Goal: Task Accomplishment & Management: Complete application form

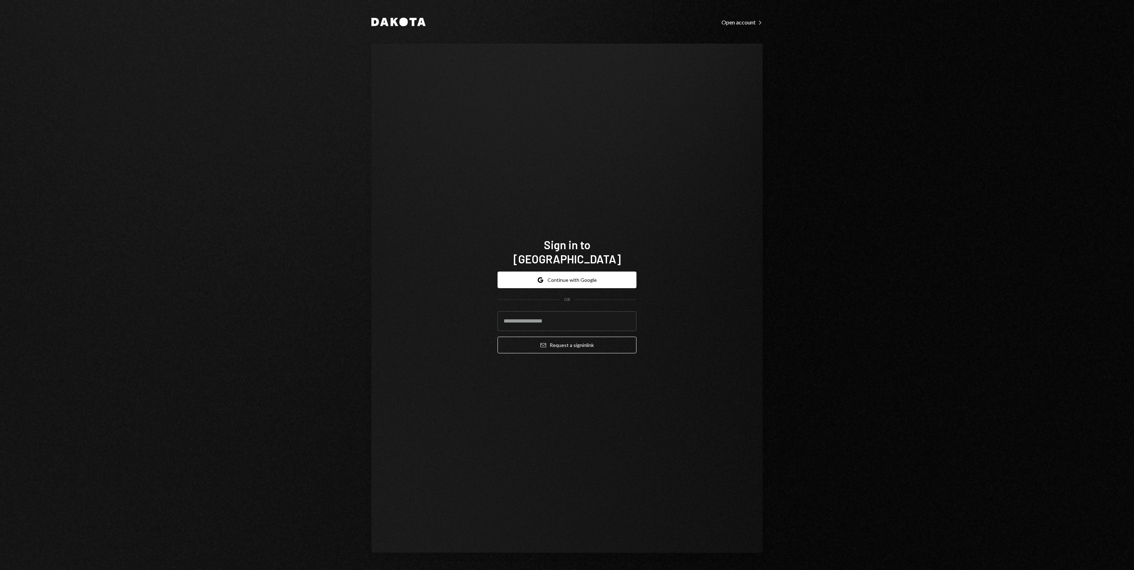
type input "**********"
click at [598, 337] on button "Email Request a sign in link" at bounding box center [566, 345] width 139 height 17
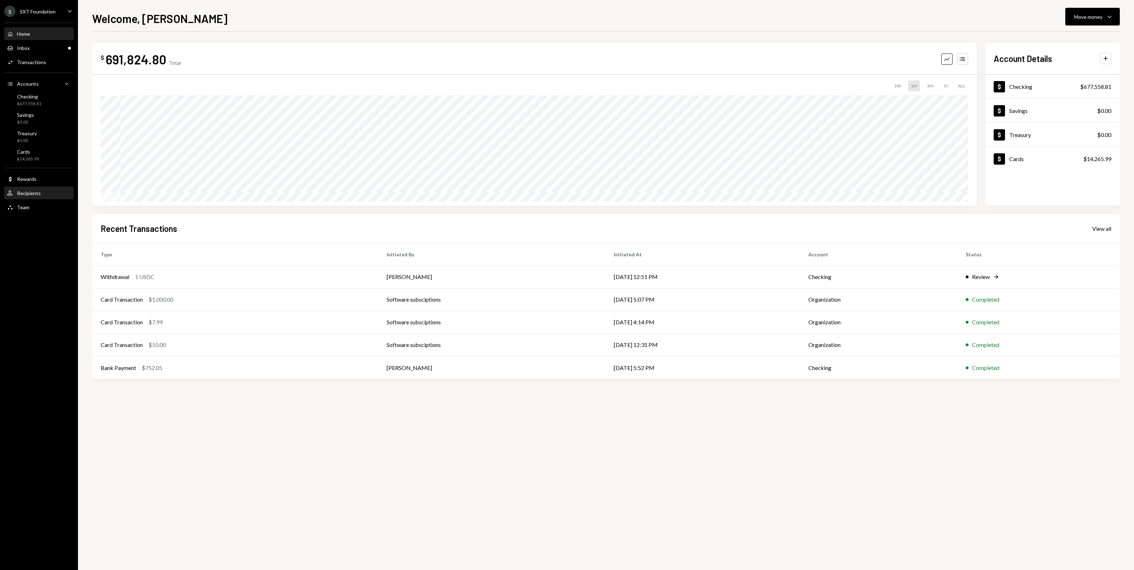
click at [48, 192] on div "User Recipients" at bounding box center [39, 193] width 64 height 6
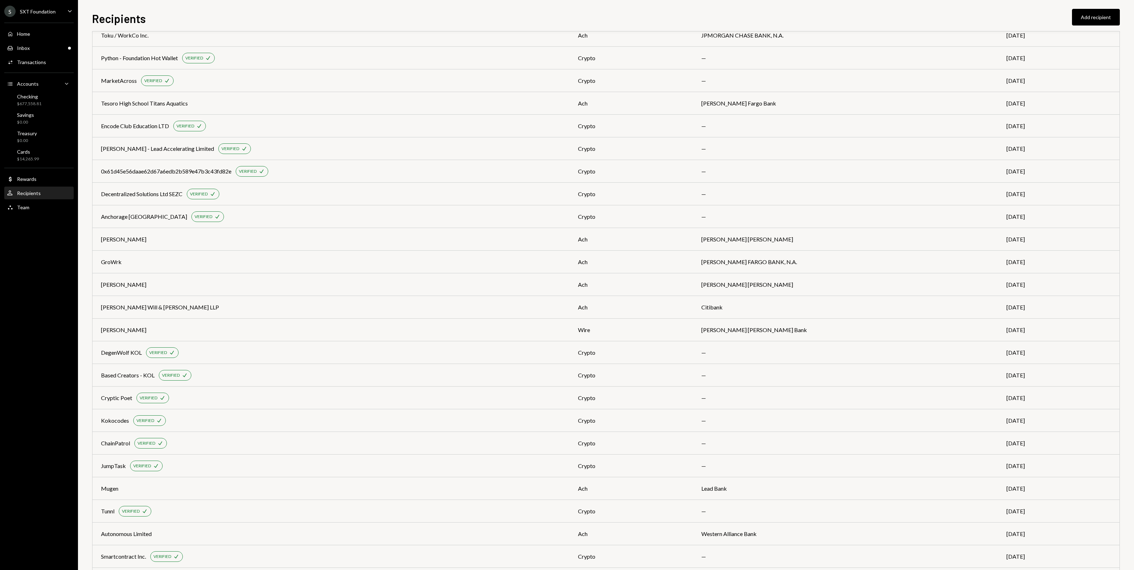
scroll to position [349, 0]
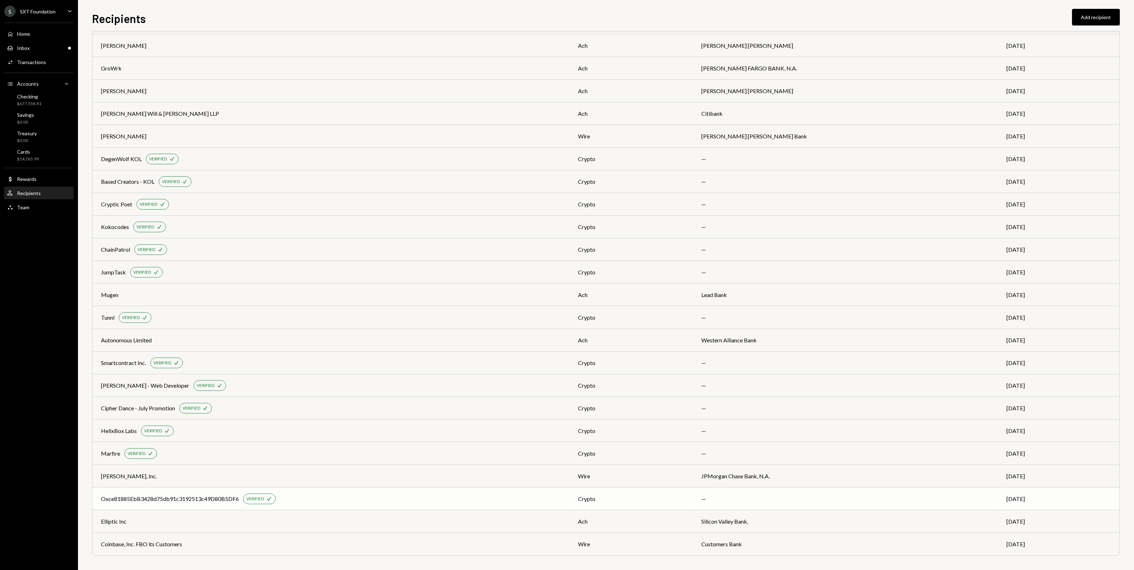
click at [327, 496] on div "Oxce81885EbB3428d75db91c3192513c49D80B5DF6 VERIFIED Check" at bounding box center [331, 499] width 460 height 11
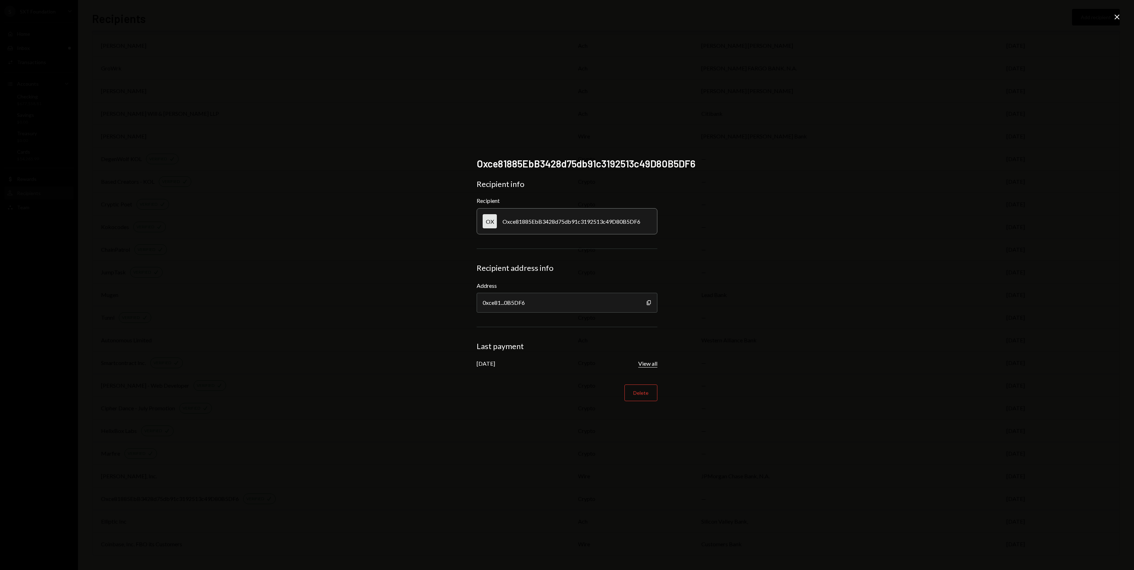
click at [650, 363] on button "View all" at bounding box center [647, 363] width 19 height 7
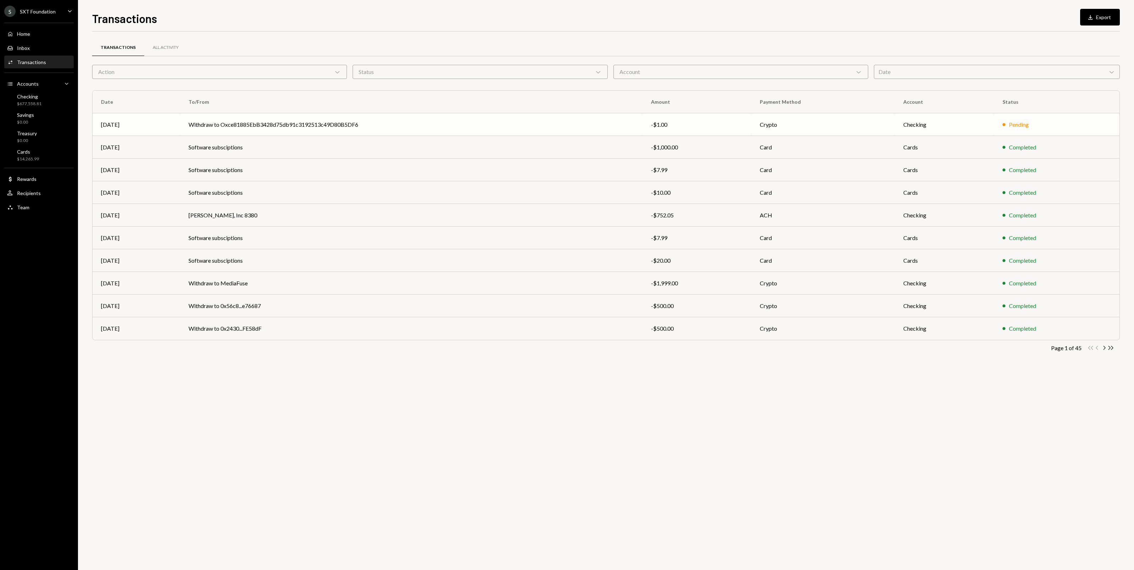
click at [457, 129] on td "Withdraw to Oxce81885EbB3428d75db91c3192513c49D80B5DF6" at bounding box center [411, 124] width 462 height 23
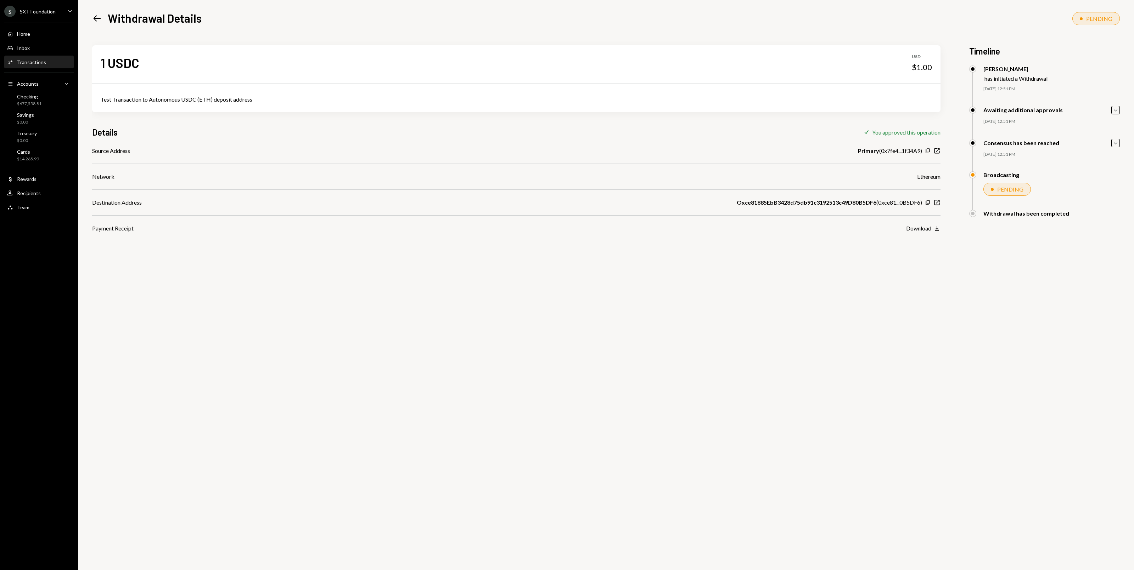
click at [54, 200] on div "Home Home Inbox Inbox Activities Transactions Accounts Accounts Caret Down Chec…" at bounding box center [39, 116] width 78 height 197
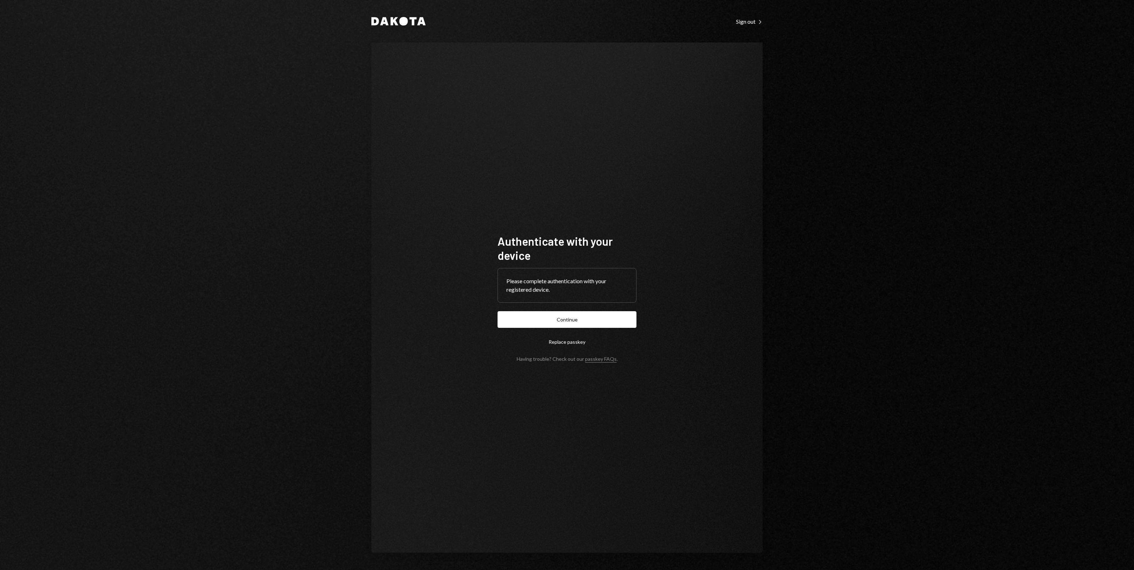
click at [619, 329] on form "Authenticate with your device Please complete authentication with your register…" at bounding box center [566, 298] width 139 height 128
click at [616, 324] on button "Continue" at bounding box center [566, 319] width 139 height 17
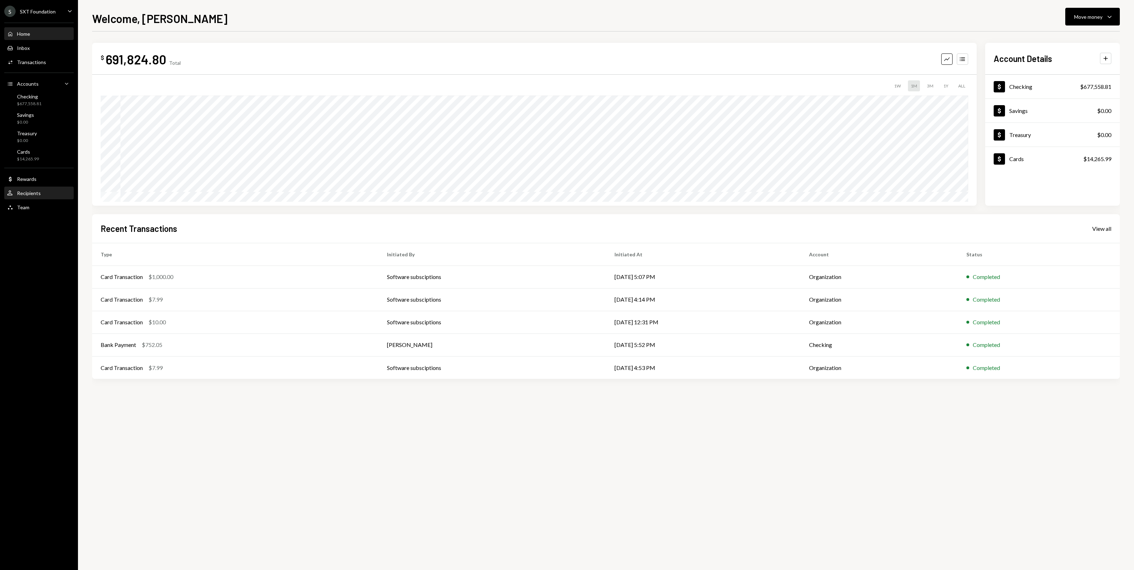
click at [36, 193] on div "Recipients" at bounding box center [29, 193] width 24 height 6
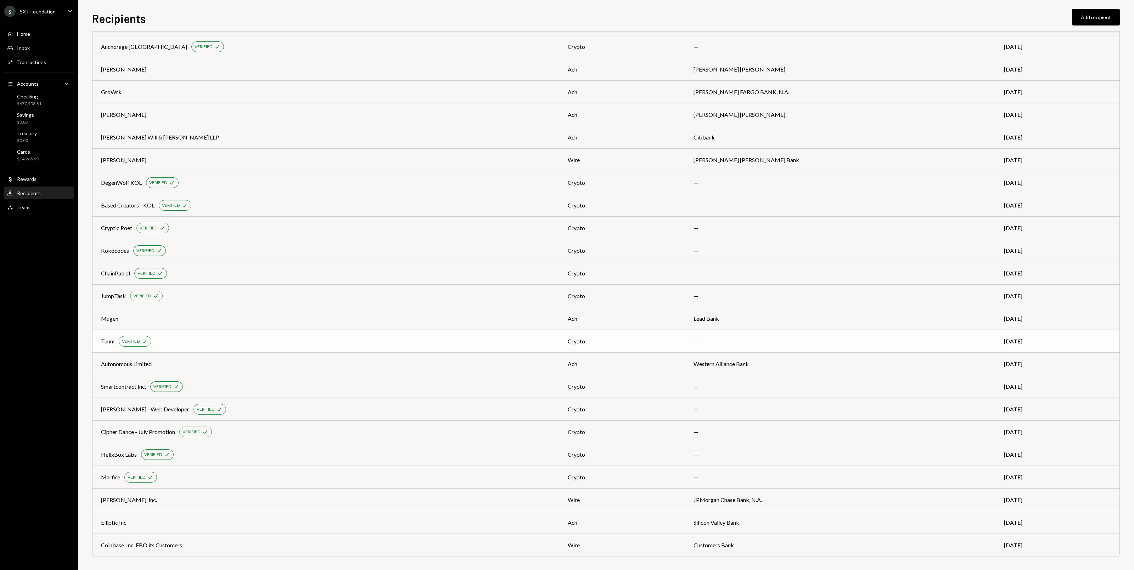
scroll to position [326, 0]
click at [246, 366] on div "Autonomous Limited" at bounding box center [326, 363] width 450 height 9
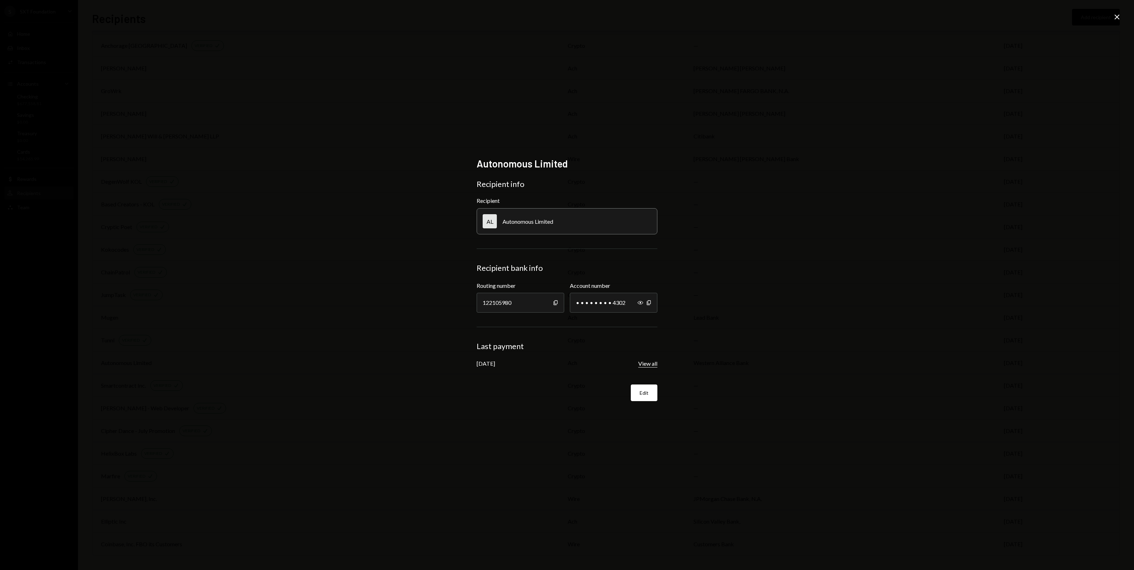
click at [644, 364] on button "View all" at bounding box center [647, 363] width 19 height 7
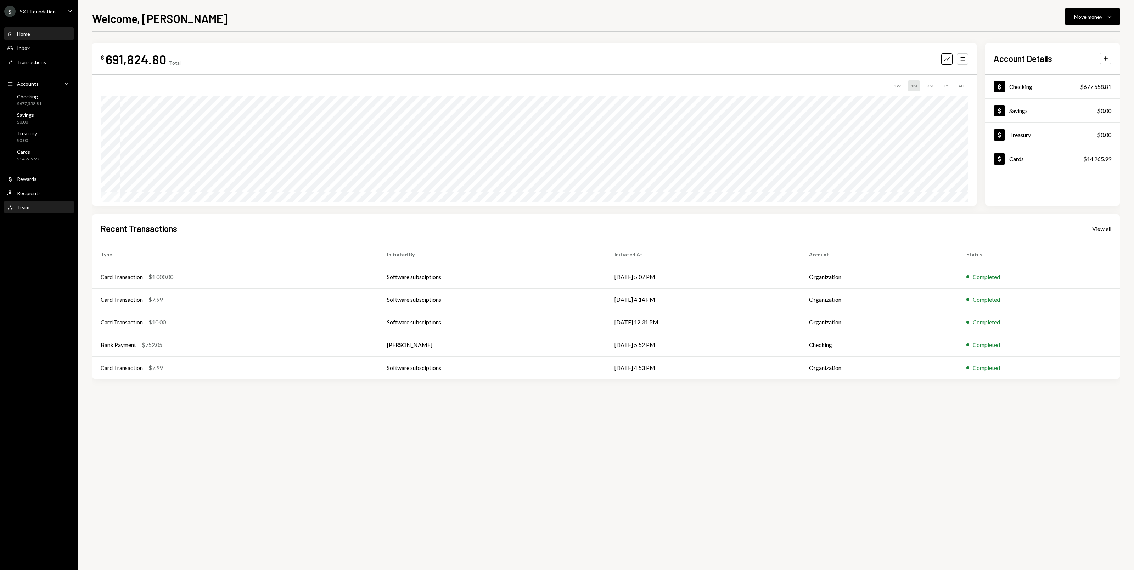
click at [49, 202] on div "Team Team" at bounding box center [39, 208] width 64 height 12
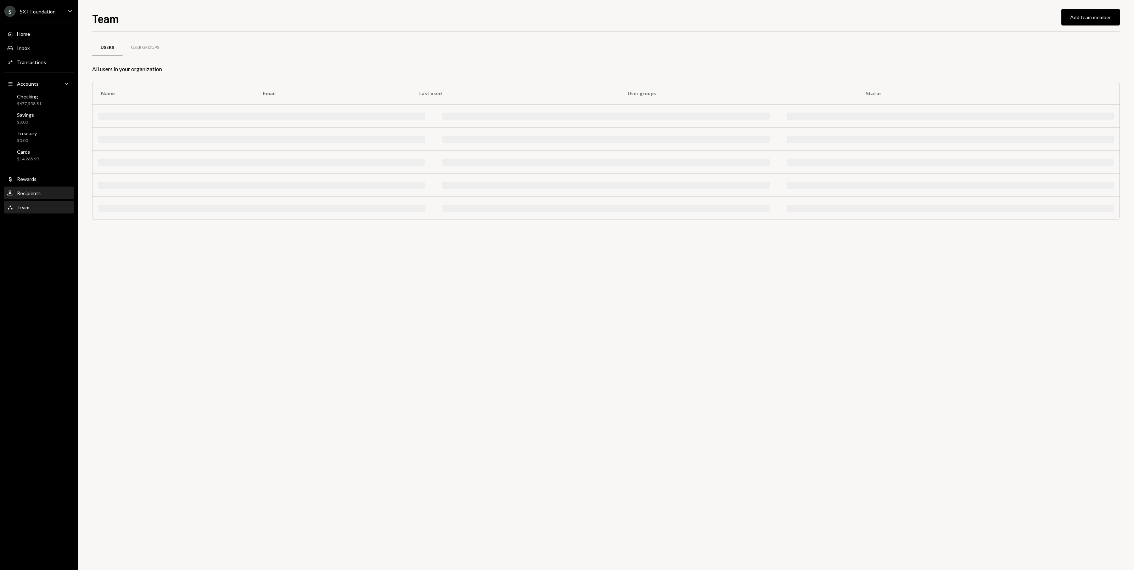
click at [47, 193] on div "User Recipients" at bounding box center [39, 193] width 64 height 6
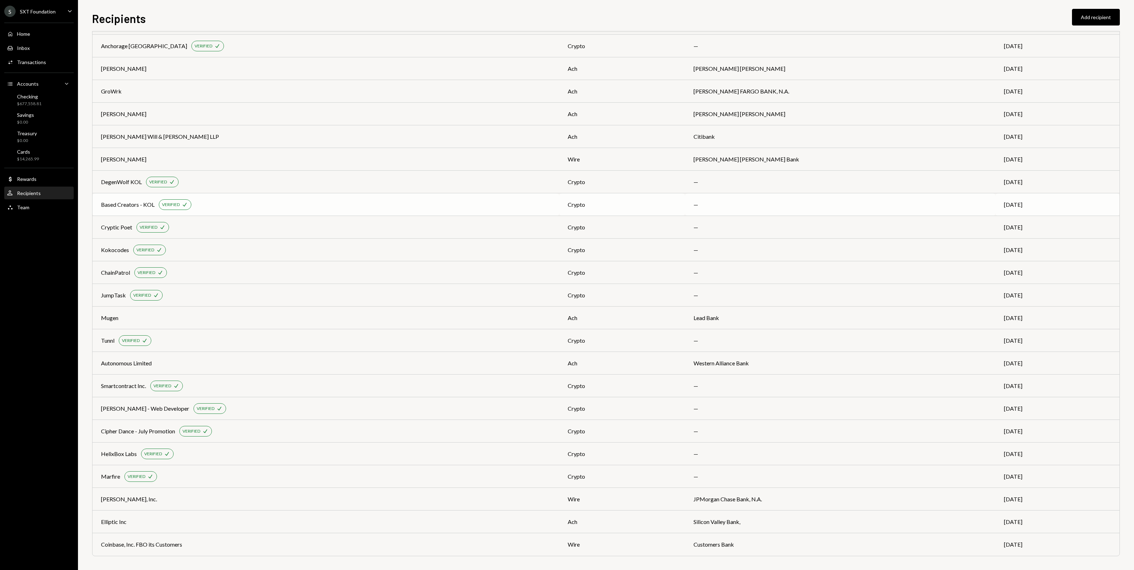
scroll to position [326, 0]
click at [185, 358] on td "Autonomous Limited" at bounding box center [325, 363] width 467 height 23
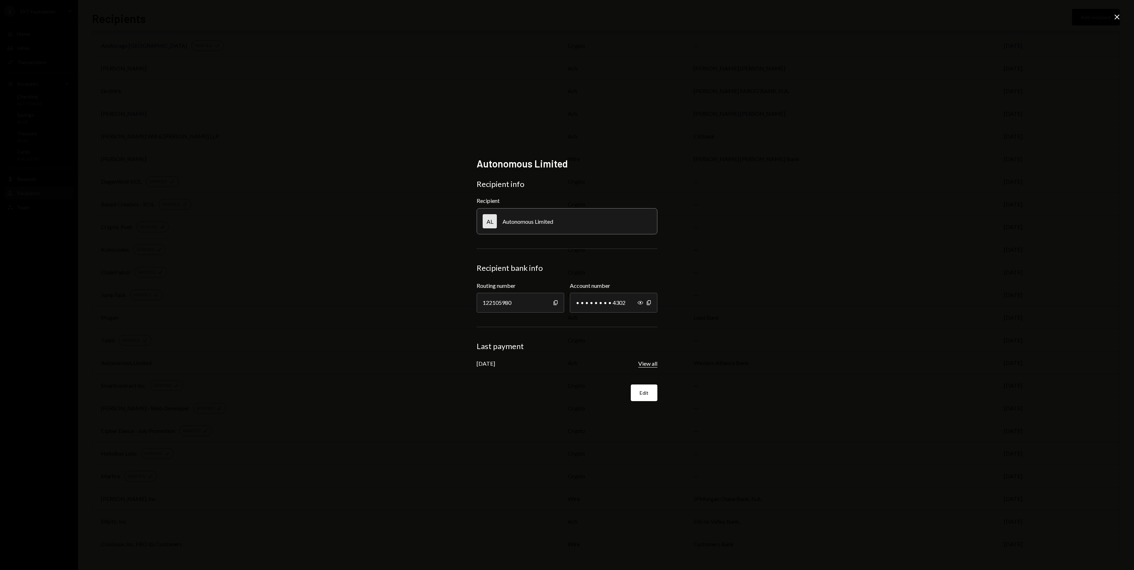
click at [645, 365] on button "View all" at bounding box center [647, 363] width 19 height 7
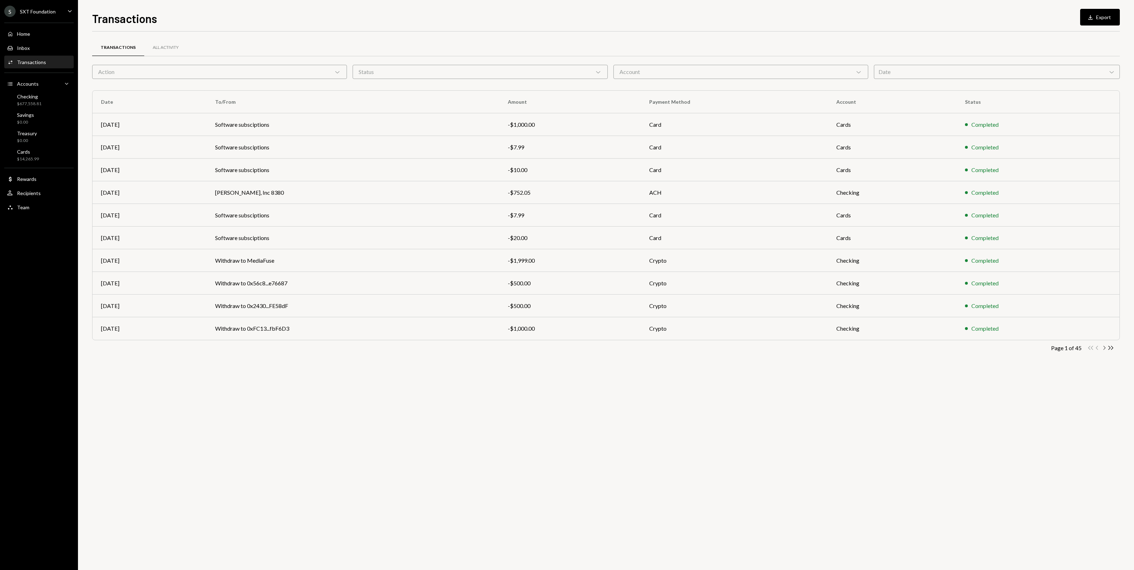
click at [1104, 349] on icon "button" at bounding box center [1104, 348] width 2 height 4
click at [1104, 349] on icon "Chevron Right" at bounding box center [1104, 348] width 7 height 7
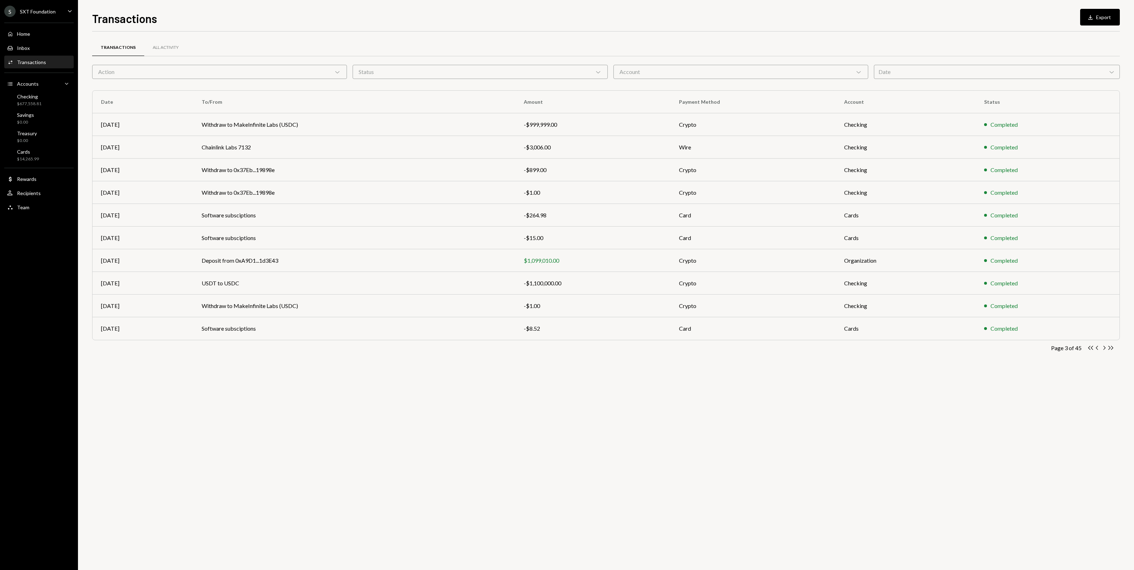
click at [1104, 349] on icon "Chevron Right" at bounding box center [1104, 348] width 7 height 7
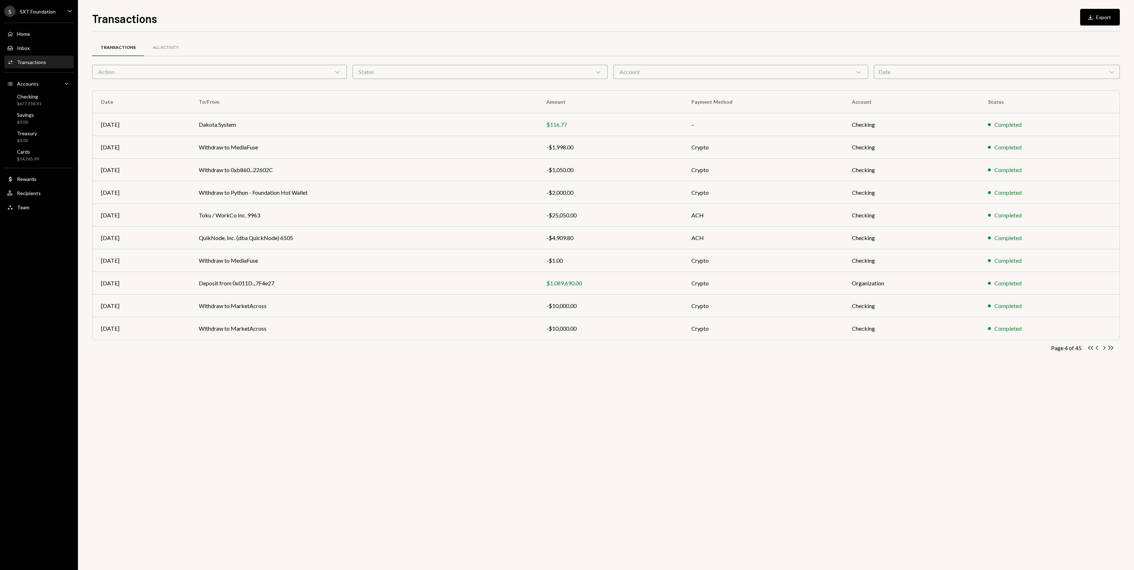
click at [1104, 349] on icon "Chevron Right" at bounding box center [1104, 348] width 7 height 7
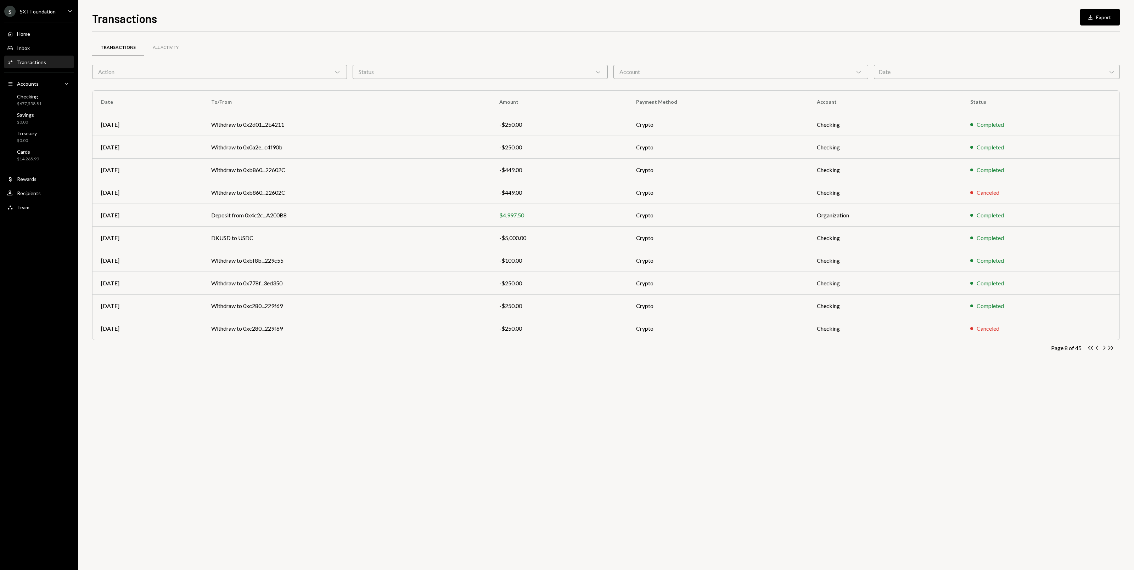
click at [1104, 349] on icon "Chevron Right" at bounding box center [1104, 348] width 7 height 7
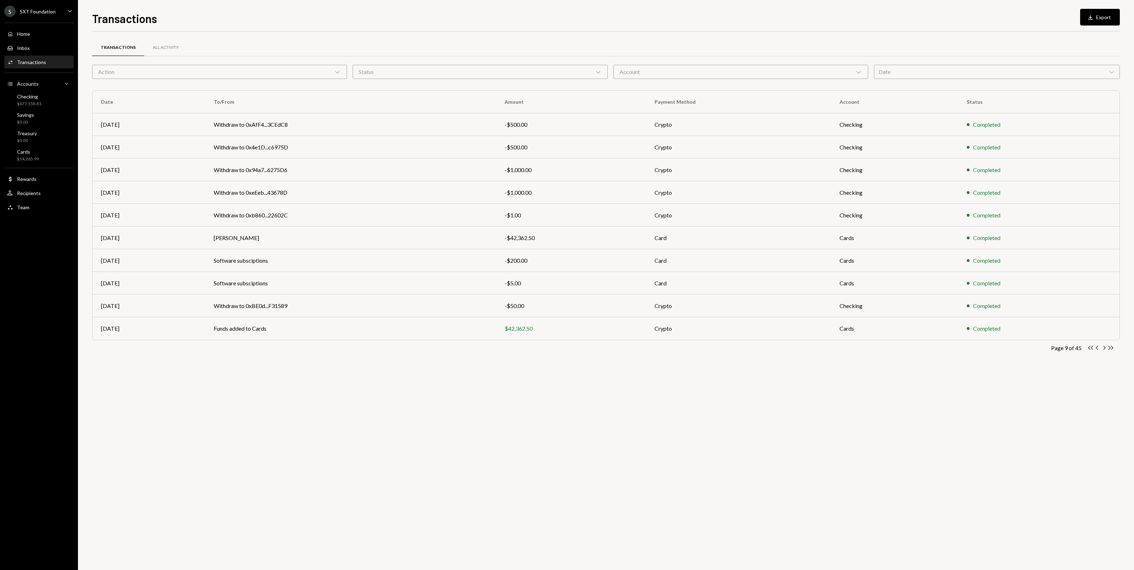
click at [1104, 349] on icon "Chevron Right" at bounding box center [1104, 348] width 7 height 7
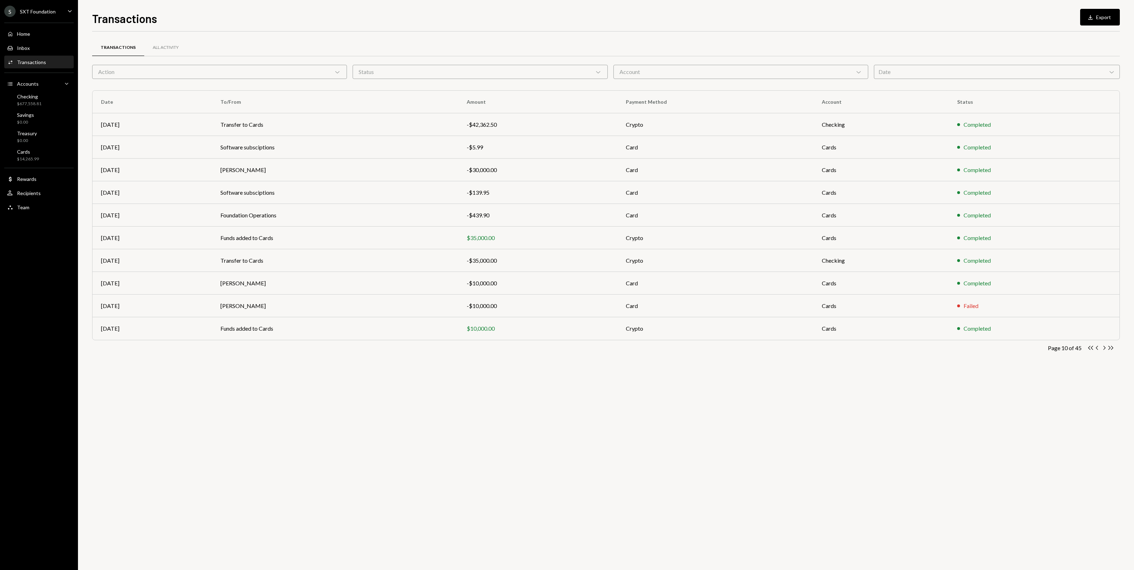
click at [1104, 349] on icon "Chevron Right" at bounding box center [1104, 348] width 7 height 7
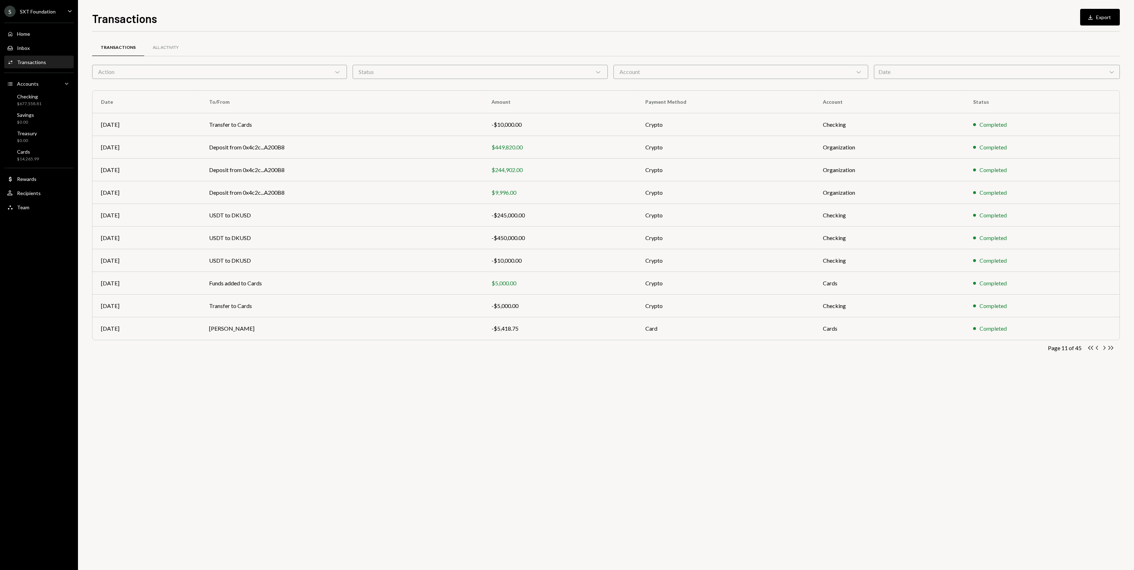
click at [1104, 349] on icon "Chevron Right" at bounding box center [1104, 348] width 7 height 7
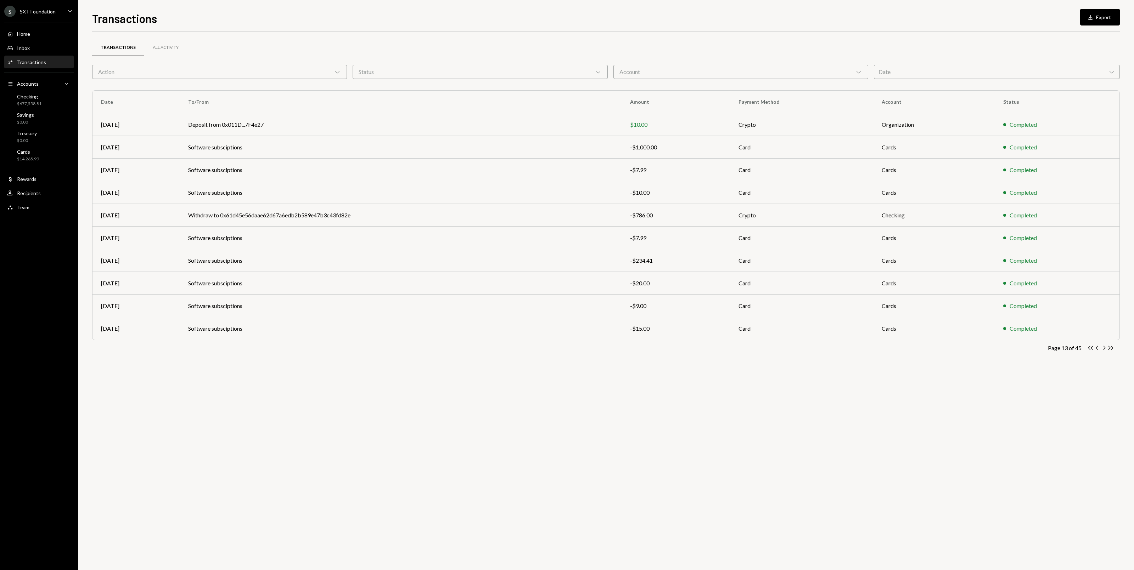
click at [1104, 349] on icon "Chevron Right" at bounding box center [1104, 348] width 7 height 7
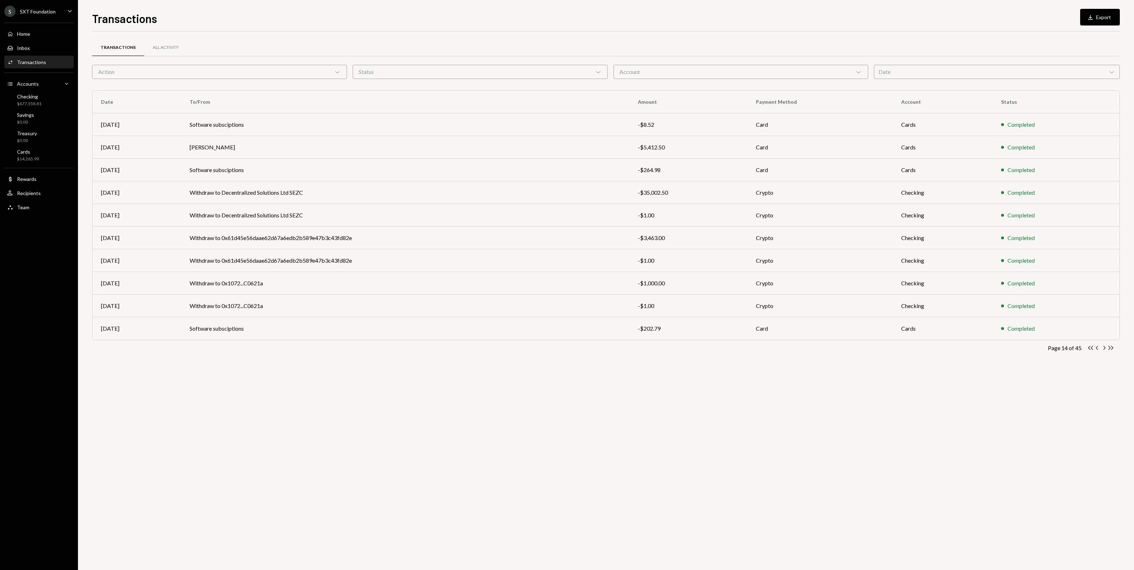
click at [1104, 349] on icon "Chevron Right" at bounding box center [1104, 348] width 7 height 7
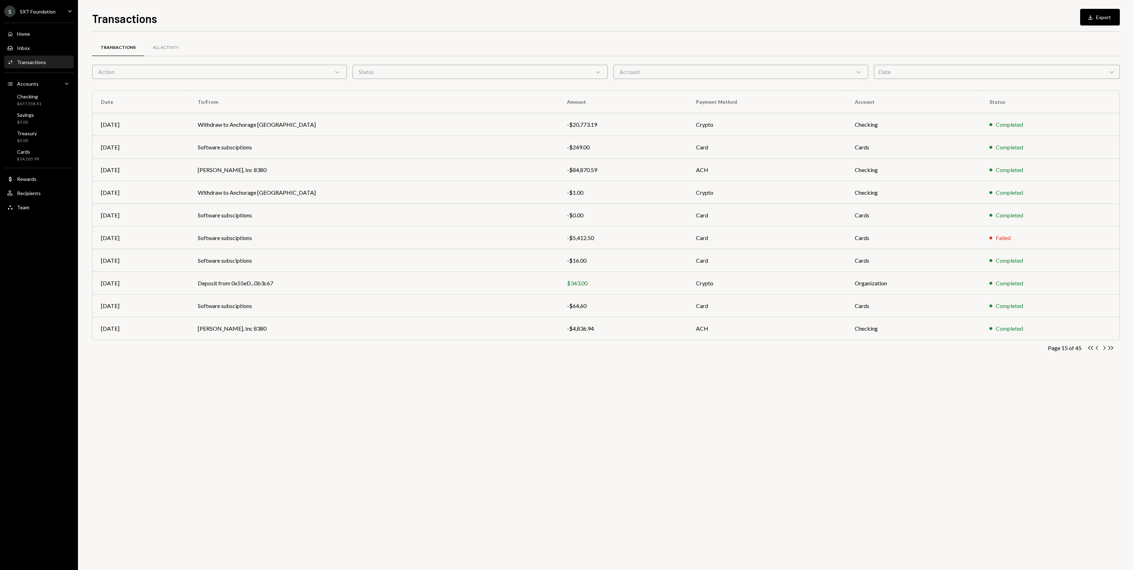
click at [1104, 349] on icon "Chevron Right" at bounding box center [1104, 348] width 7 height 7
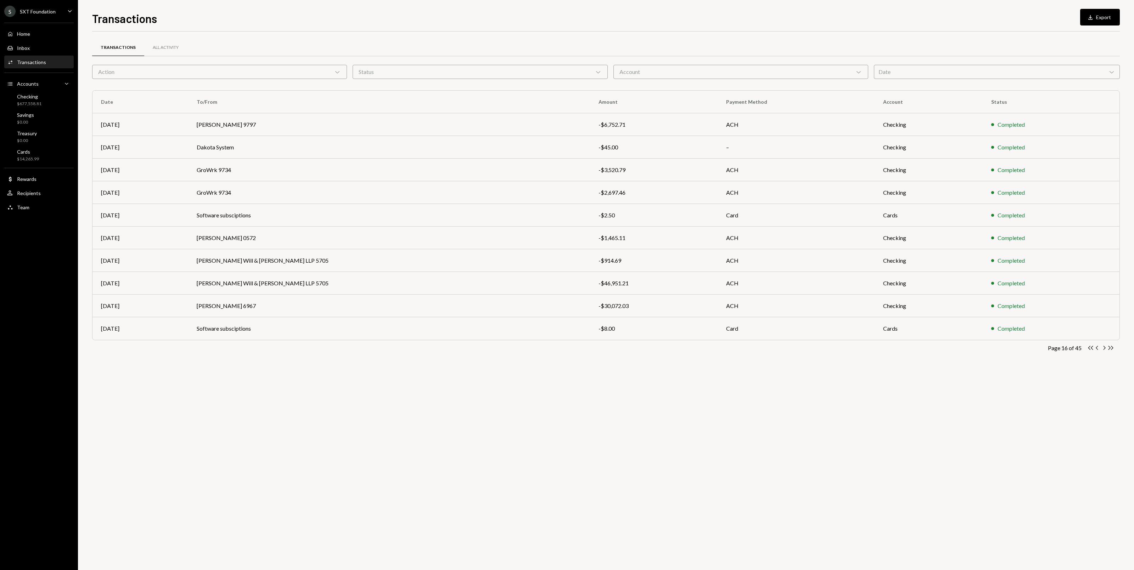
click at [1104, 349] on icon "Chevron Right" at bounding box center [1104, 348] width 7 height 7
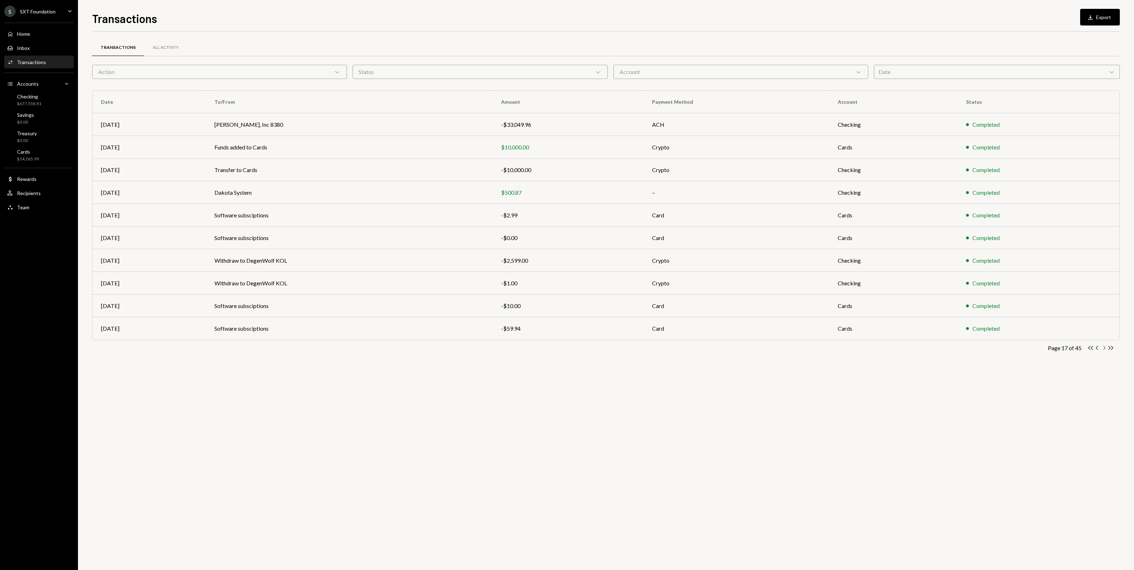
click at [1104, 347] on icon "Chevron Right" at bounding box center [1104, 348] width 7 height 7
click at [1104, 347] on icon "button" at bounding box center [1104, 348] width 2 height 4
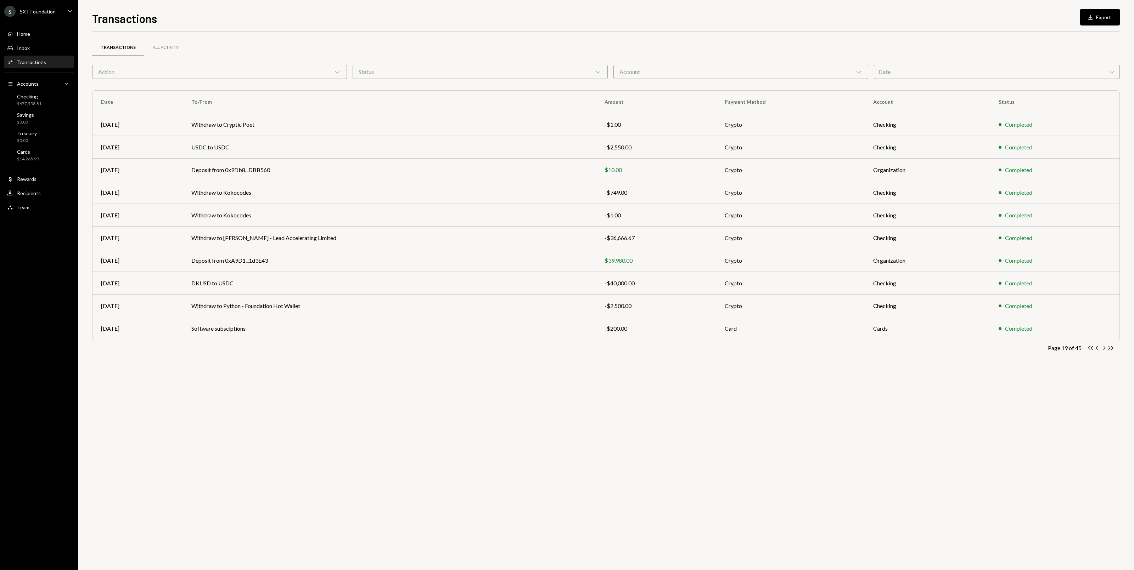
click at [1104, 347] on icon "button" at bounding box center [1104, 348] width 2 height 4
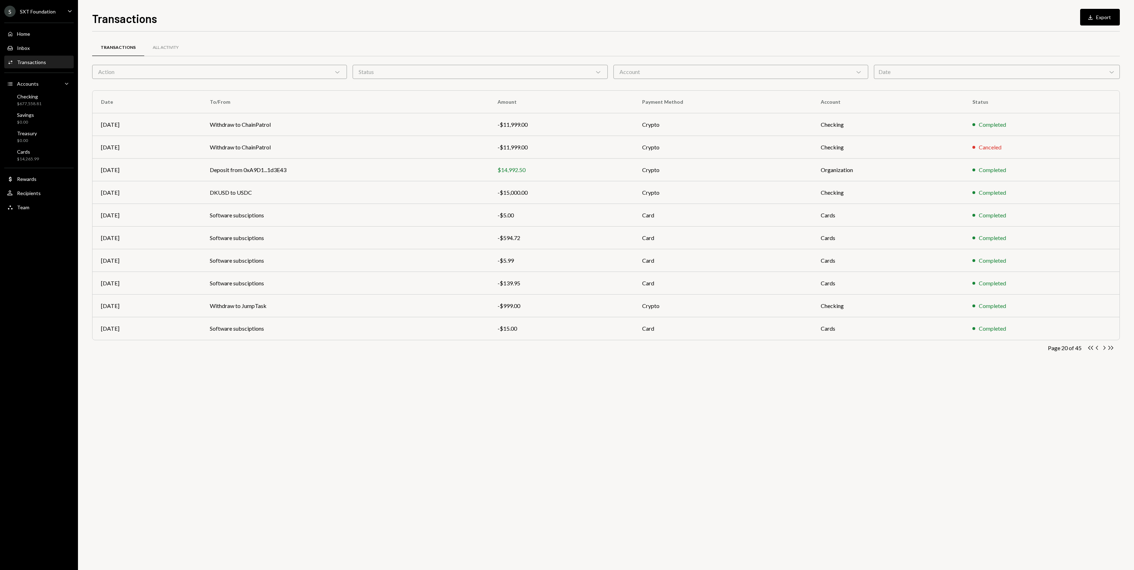
click at [1104, 347] on icon "button" at bounding box center [1104, 348] width 2 height 4
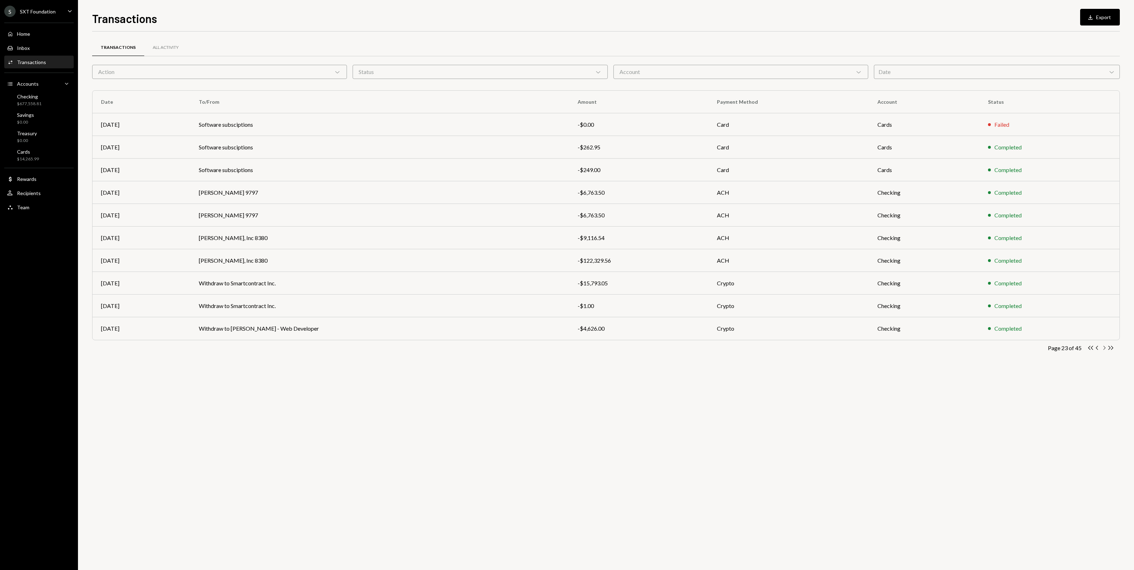
click at [1104, 349] on icon "Chevron Right" at bounding box center [1104, 348] width 7 height 7
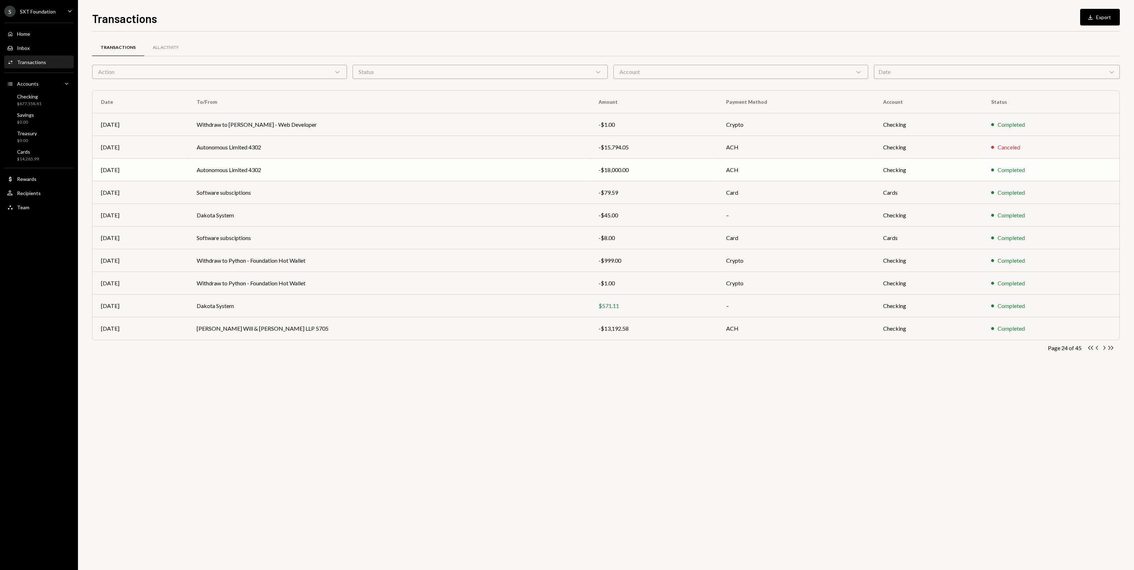
click at [300, 165] on td "Autonomous Limited 4302" at bounding box center [389, 170] width 402 height 23
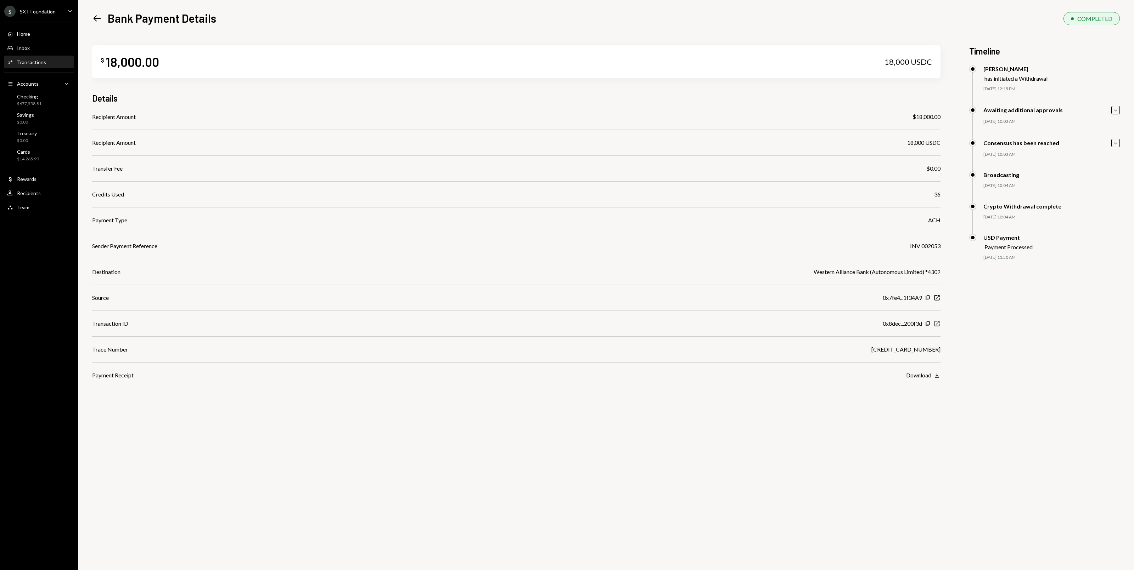
click at [936, 323] on icon "New Window" at bounding box center [936, 323] width 7 height 7
click at [39, 38] on div "Home Home" at bounding box center [39, 34] width 64 height 12
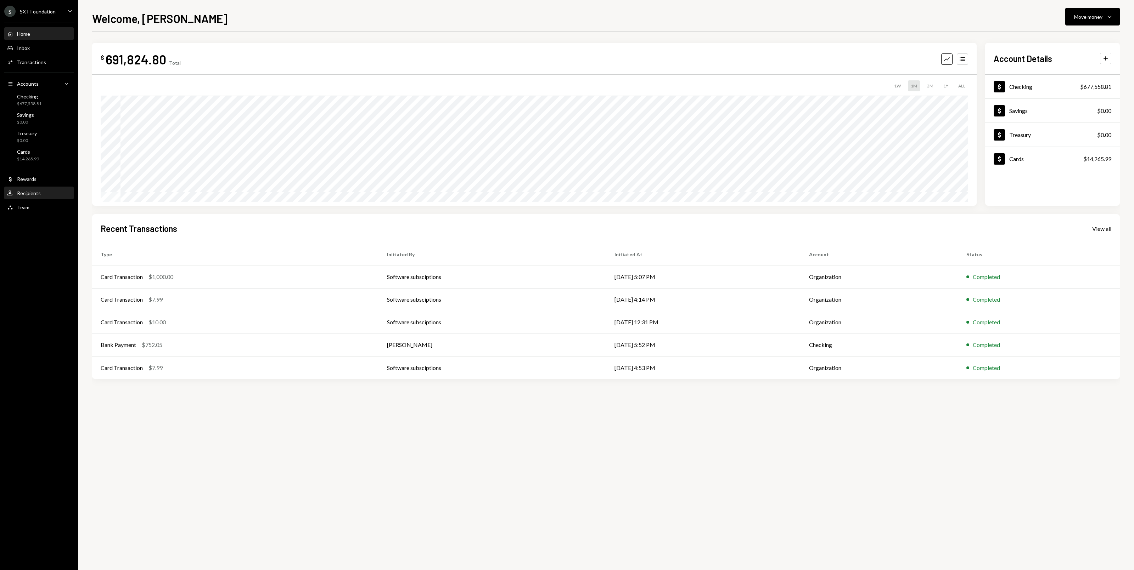
click at [28, 187] on div "User Recipients" at bounding box center [39, 193] width 64 height 12
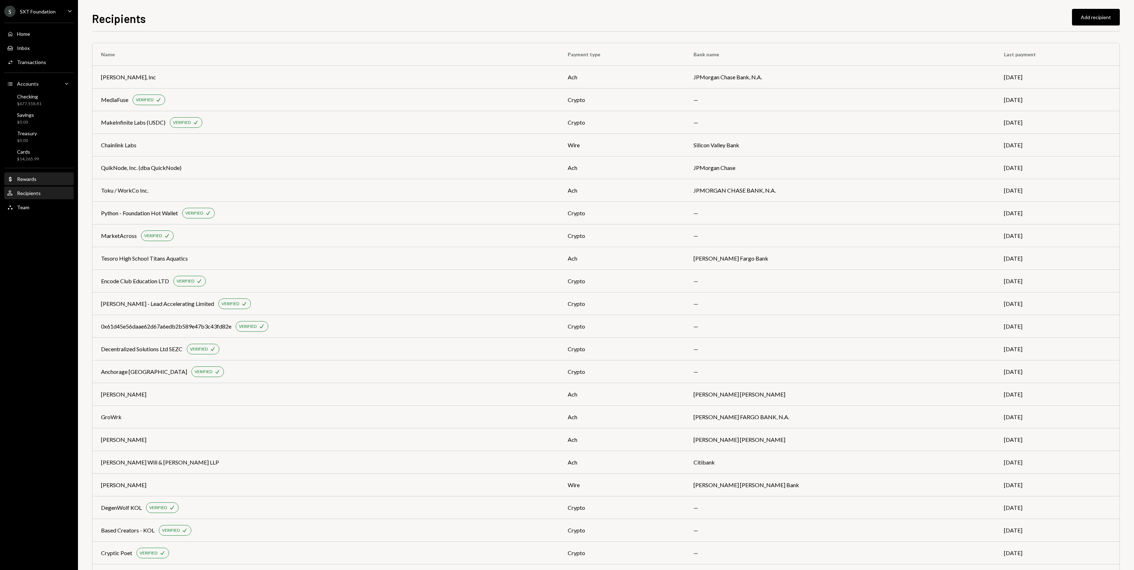
click at [43, 173] on div "Dollar Rewards" at bounding box center [39, 179] width 64 height 12
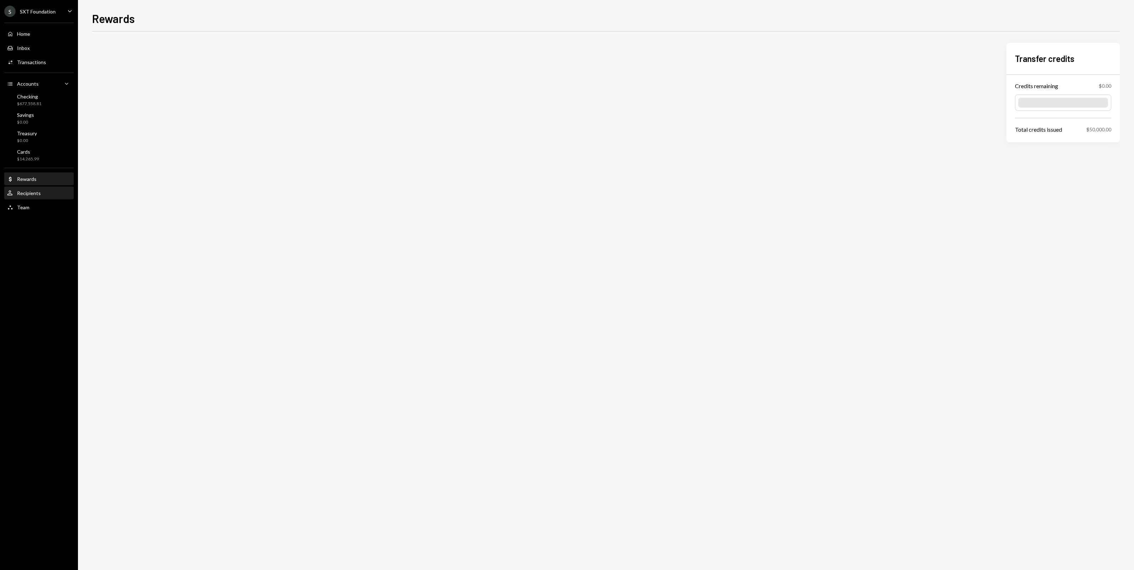
click at [40, 190] on div "User Recipients" at bounding box center [39, 193] width 64 height 6
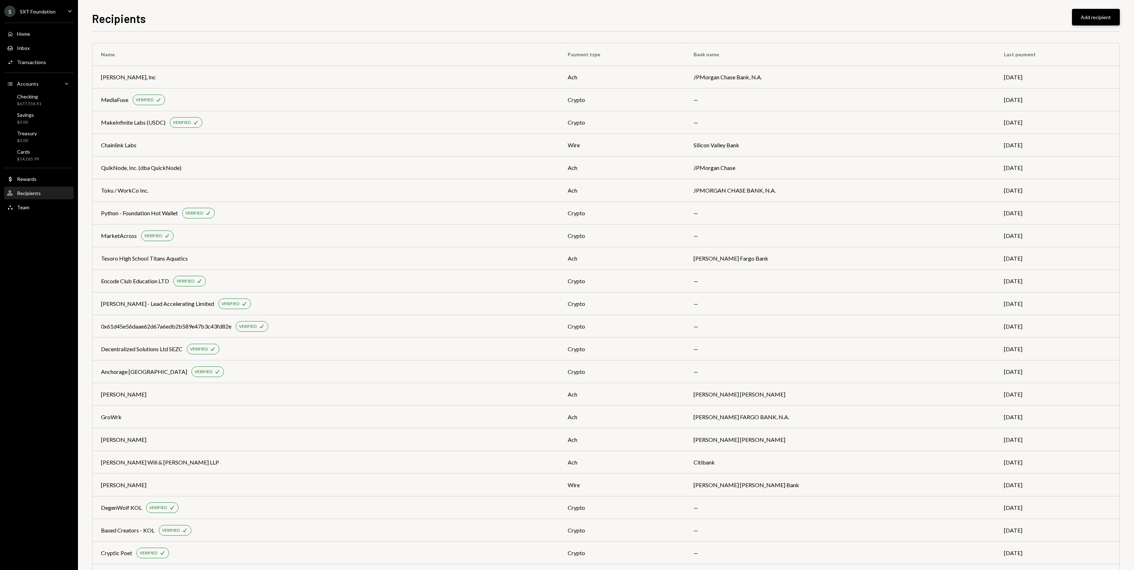
click at [1090, 19] on button "Add recipient" at bounding box center [1096, 17] width 48 height 17
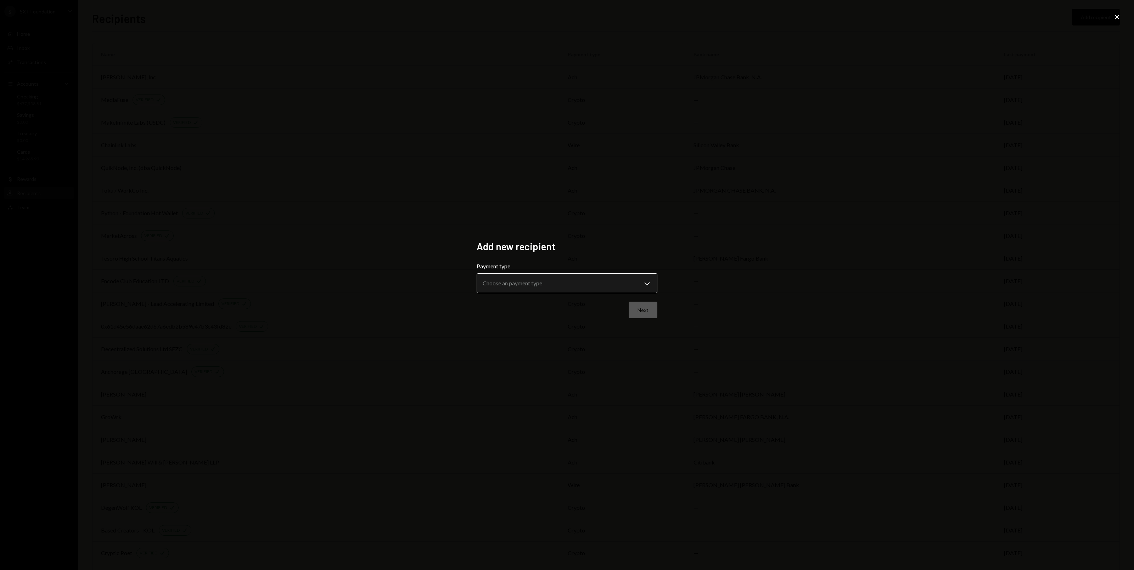
click at [553, 286] on body "S SXT Foundation Caret Down Home Home Inbox Inbox Activities Transactions Accou…" at bounding box center [567, 285] width 1134 height 570
select select "******"
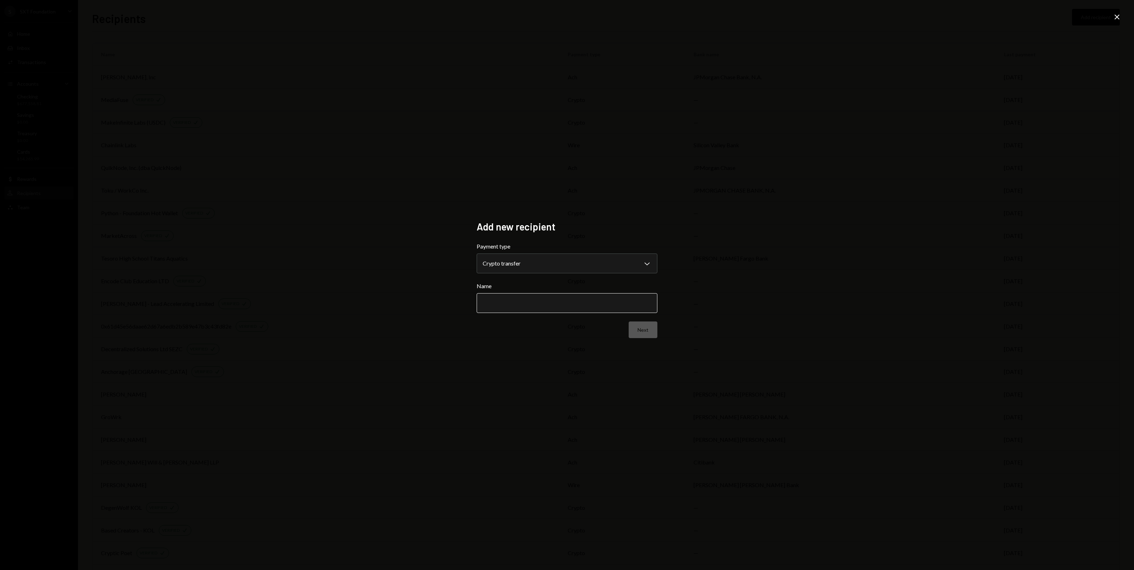
click at [541, 305] on input "Name" at bounding box center [567, 303] width 181 height 20
paste input "**********"
type input "**********"
click at [644, 331] on button "Next" at bounding box center [643, 330] width 29 height 17
click at [545, 269] on body "S SXT Foundation Caret Down Home Home Inbox Inbox Activities Transactions Accou…" at bounding box center [567, 285] width 1134 height 570
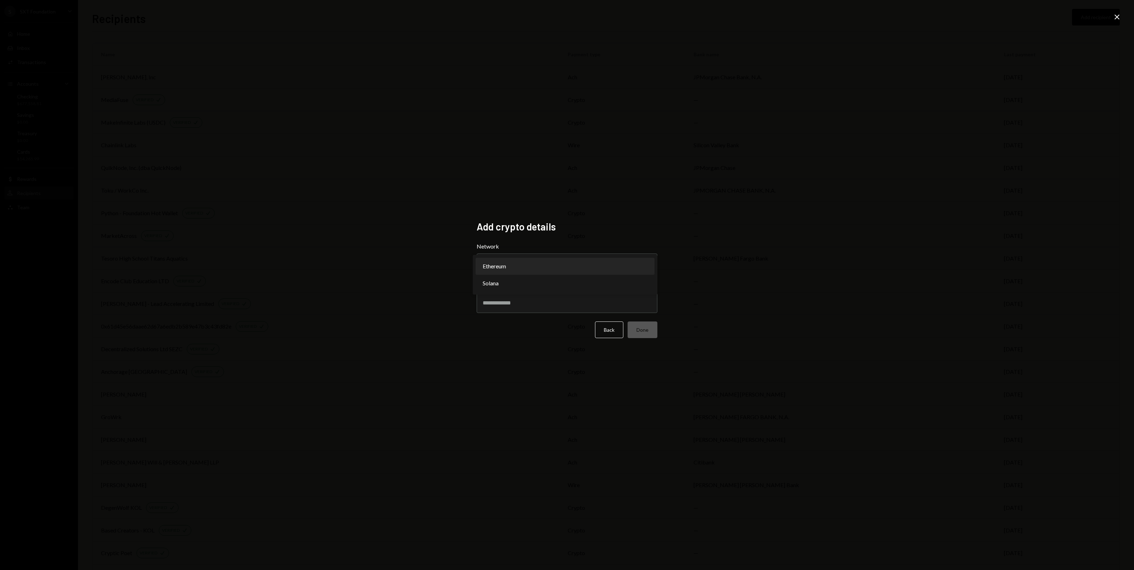
select select "**********"
click at [538, 298] on input "Address" at bounding box center [567, 303] width 181 height 20
type input "*****"
paste input "**********"
click at [643, 320] on form "**********" at bounding box center [567, 290] width 181 height 96
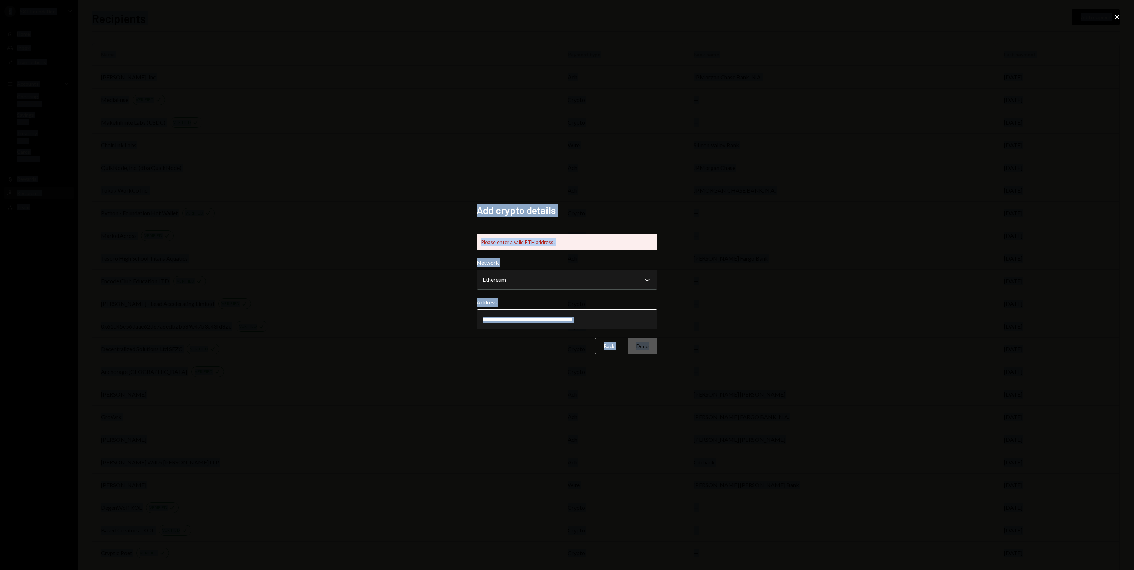
click at [628, 322] on input "**********" at bounding box center [567, 320] width 181 height 20
click at [488, 321] on input "**********" at bounding box center [567, 320] width 181 height 20
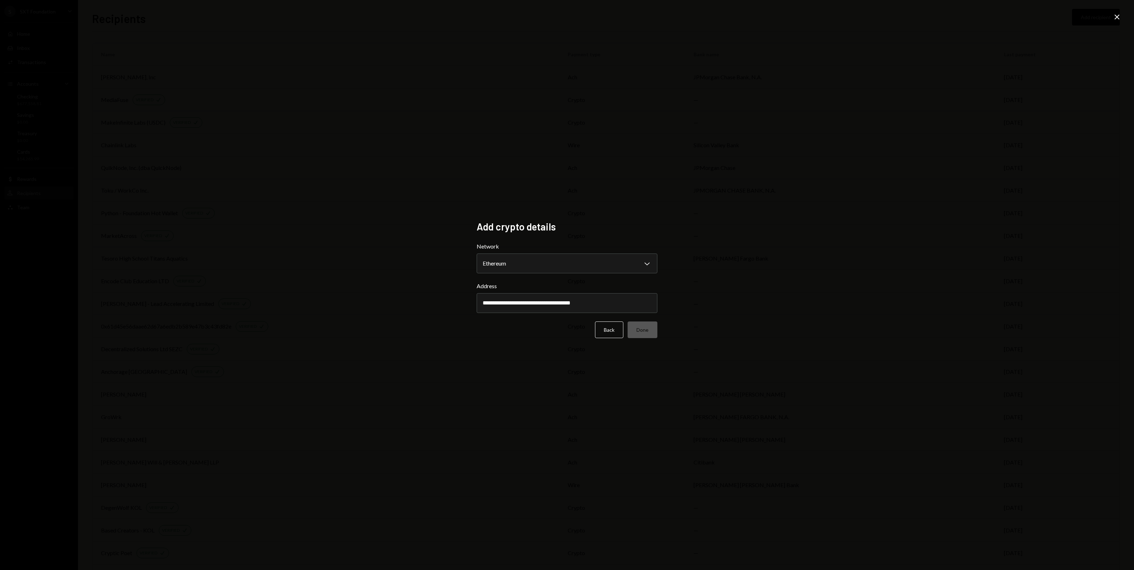
type input "**********"
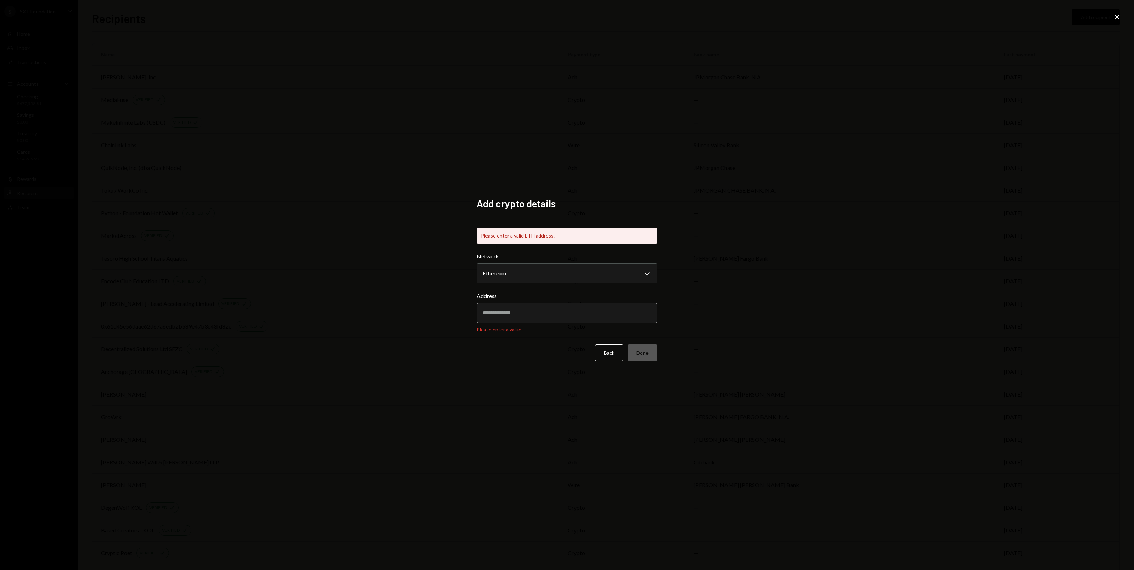
paste input "**********"
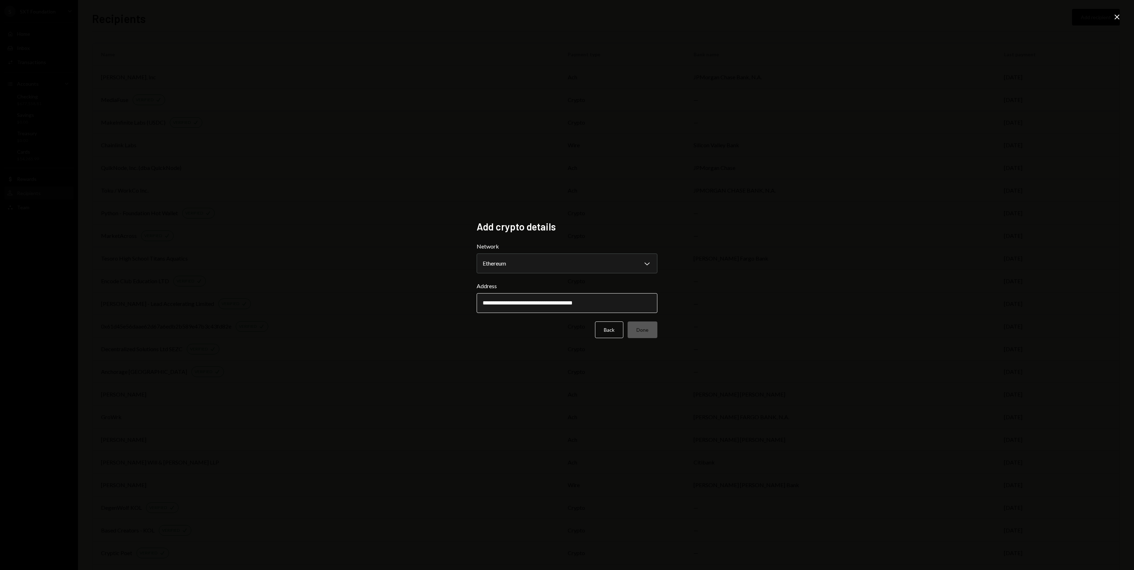
click at [486, 303] on input "**********" at bounding box center [567, 303] width 181 height 20
type input "**********"
click at [644, 338] on button "Done" at bounding box center [642, 335] width 30 height 17
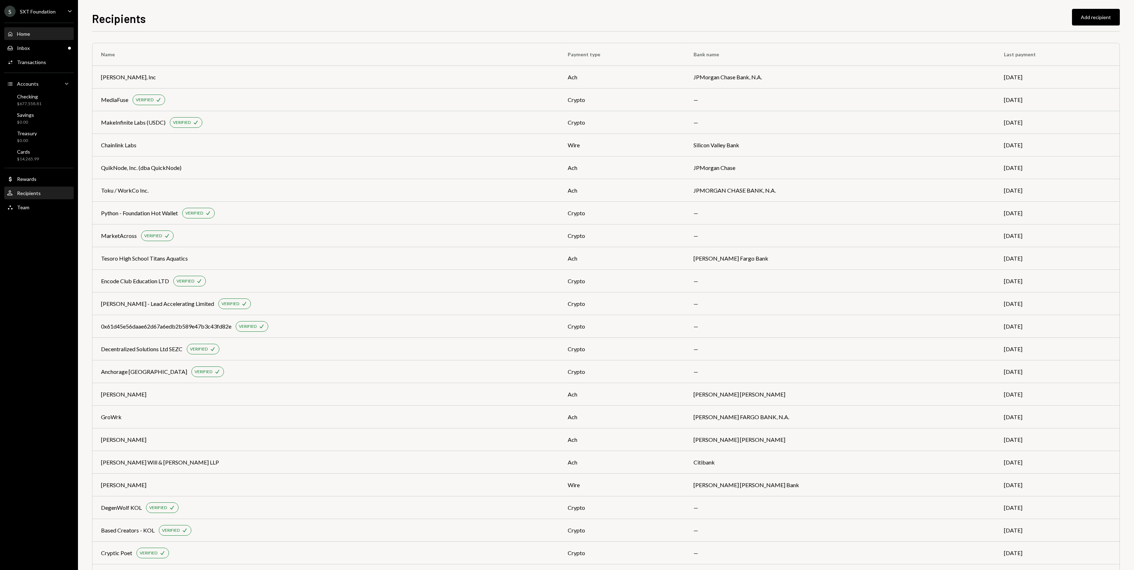
click at [39, 31] on div "Home Home" at bounding box center [39, 34] width 64 height 6
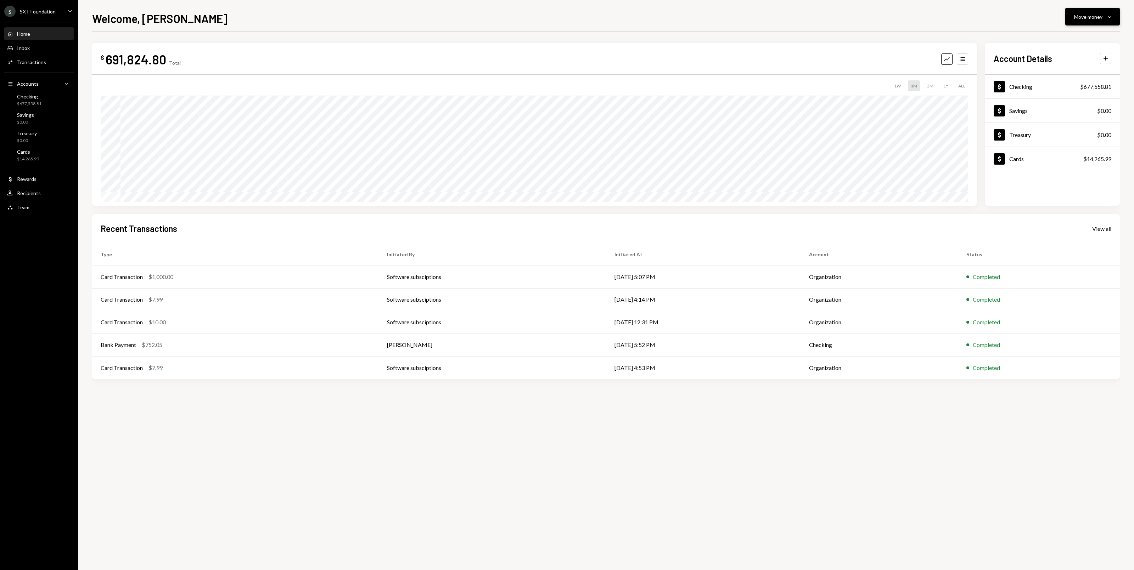
click at [1092, 18] on div "Move money" at bounding box center [1088, 16] width 28 height 7
click at [1064, 40] on div "Send" at bounding box center [1087, 38] width 52 height 7
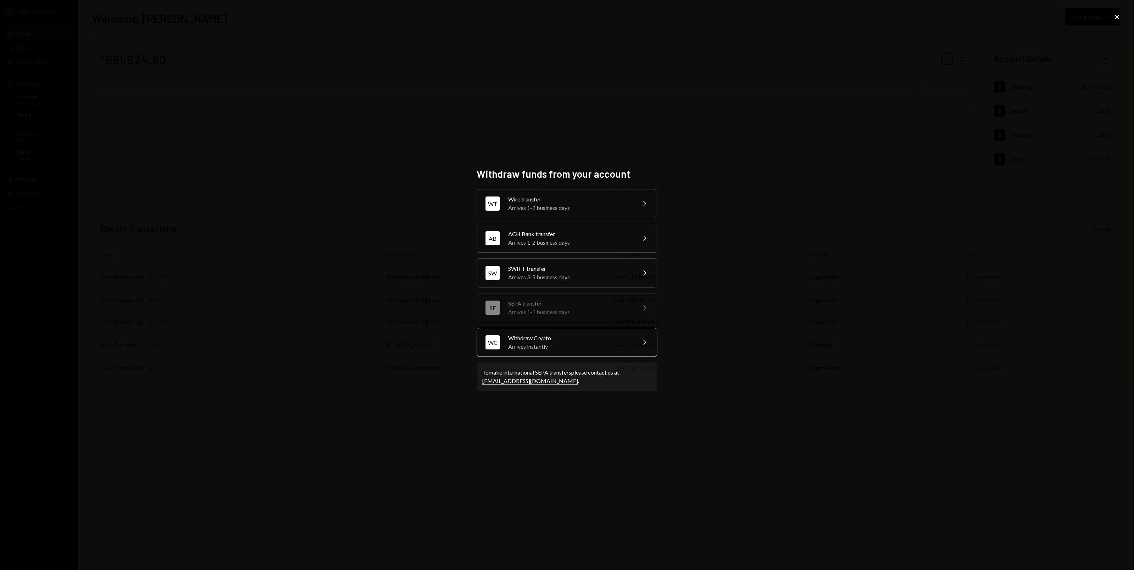
click at [592, 342] on div "Withdraw Crypto" at bounding box center [569, 338] width 123 height 9
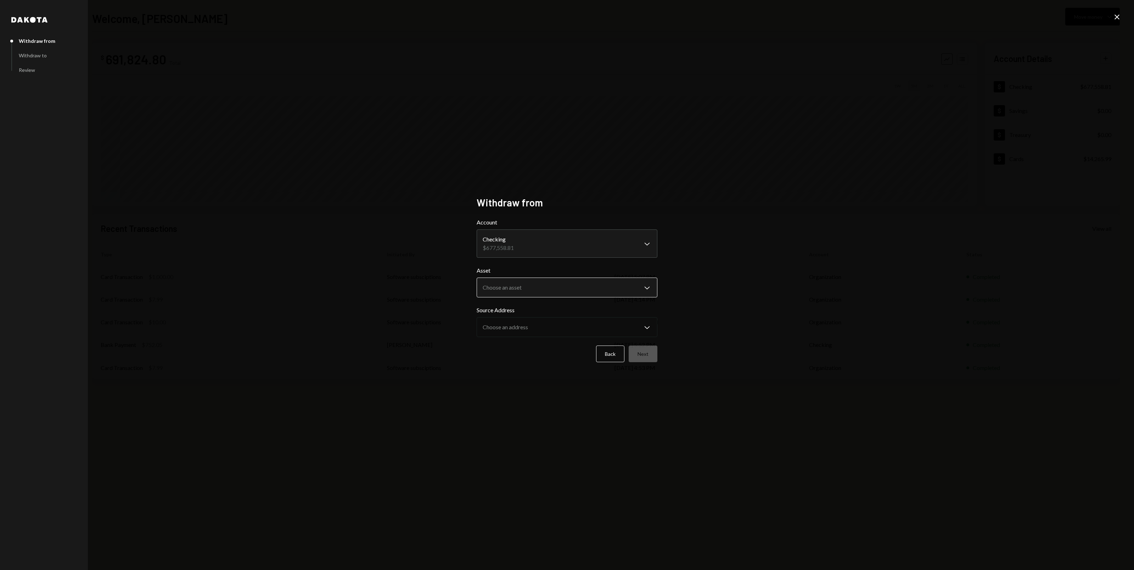
click at [524, 287] on body "S SXT Foundation Caret Down Home Home Inbox Inbox Activities Transactions Accou…" at bounding box center [567, 285] width 1134 height 570
select select "****"
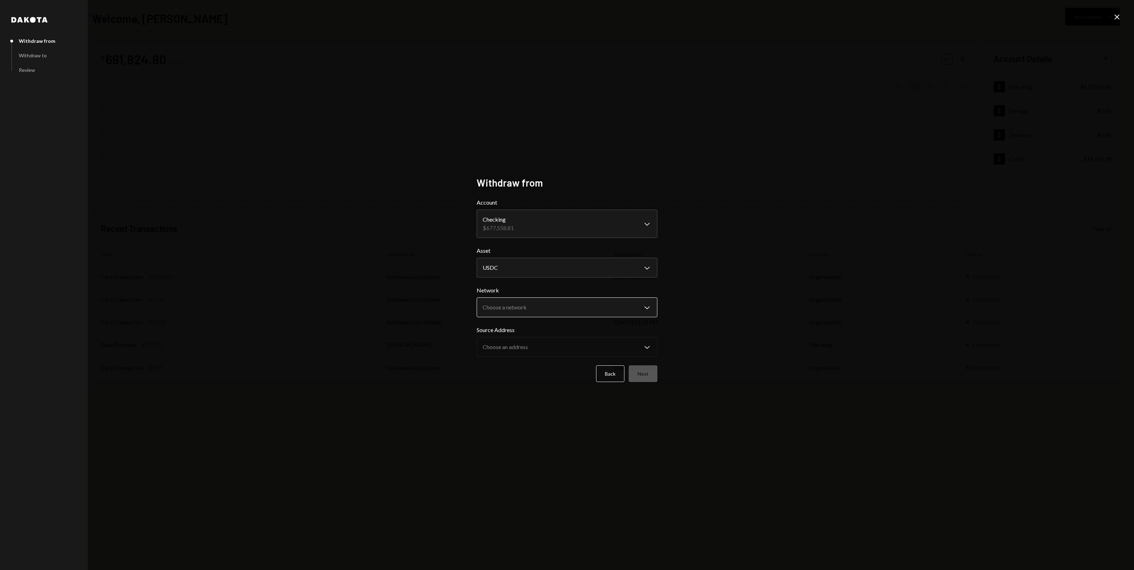
click at [547, 304] on body "S SXT Foundation Caret Down Home Home Inbox Inbox Activities Transactions Accou…" at bounding box center [567, 285] width 1134 height 570
select select "**********"
click at [542, 350] on body "S SXT Foundation Caret Down Home Home Inbox Inbox Activities Transactions Accou…" at bounding box center [567, 285] width 1134 height 570
click at [654, 371] on button "Next" at bounding box center [643, 374] width 29 height 17
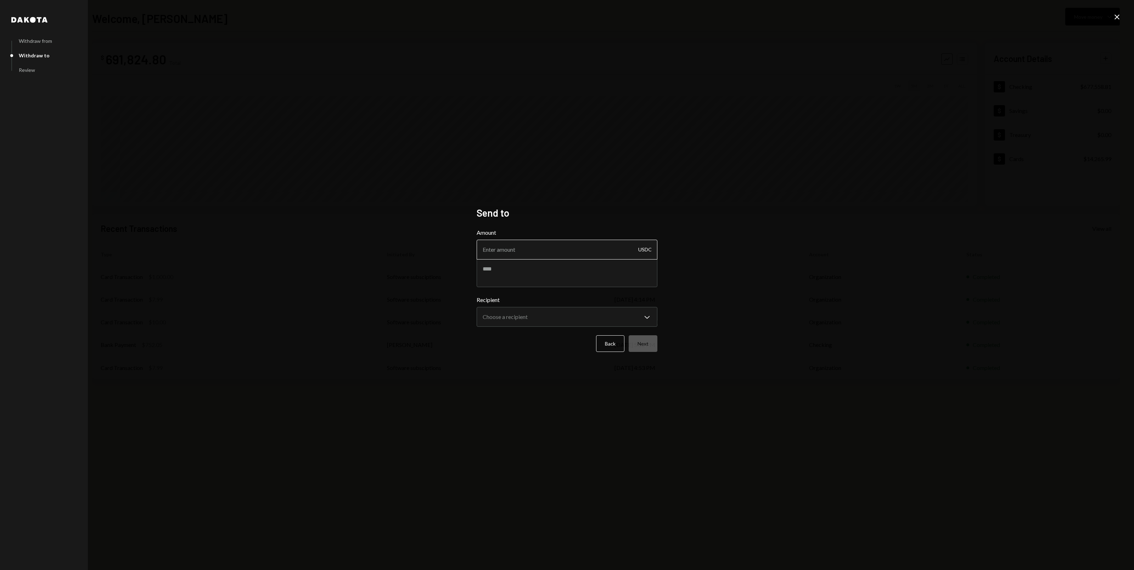
click at [534, 256] on input "Amount" at bounding box center [567, 250] width 181 height 20
type input "1"
type textarea "*"
type textarea "**********"
click at [574, 313] on body "S SXT Foundation Caret Down Home Home Inbox Inbox Activities Transactions Accou…" at bounding box center [567, 285] width 1134 height 570
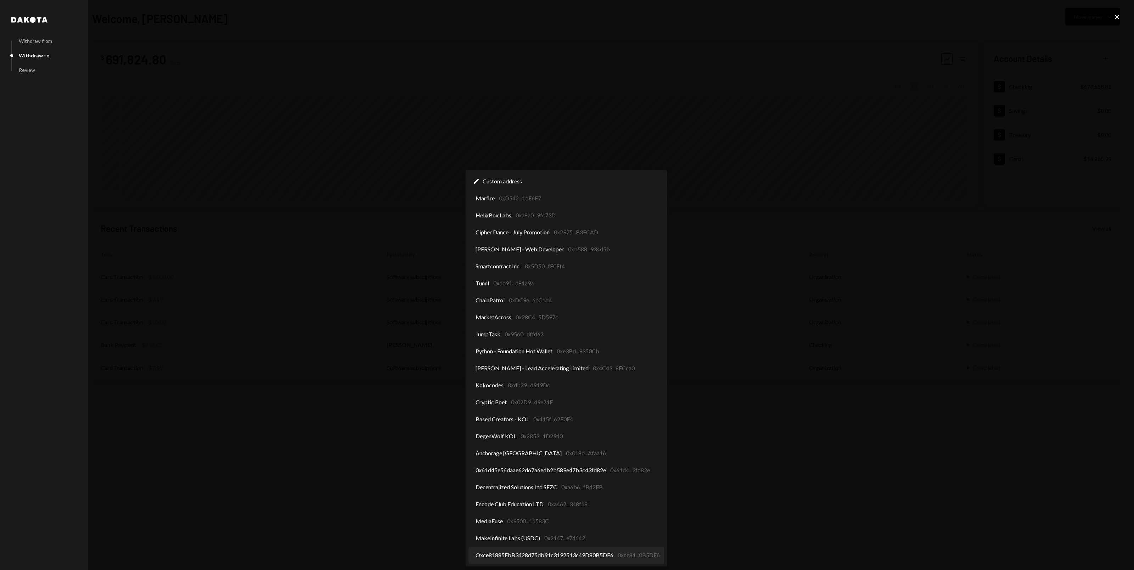
select select "**********"
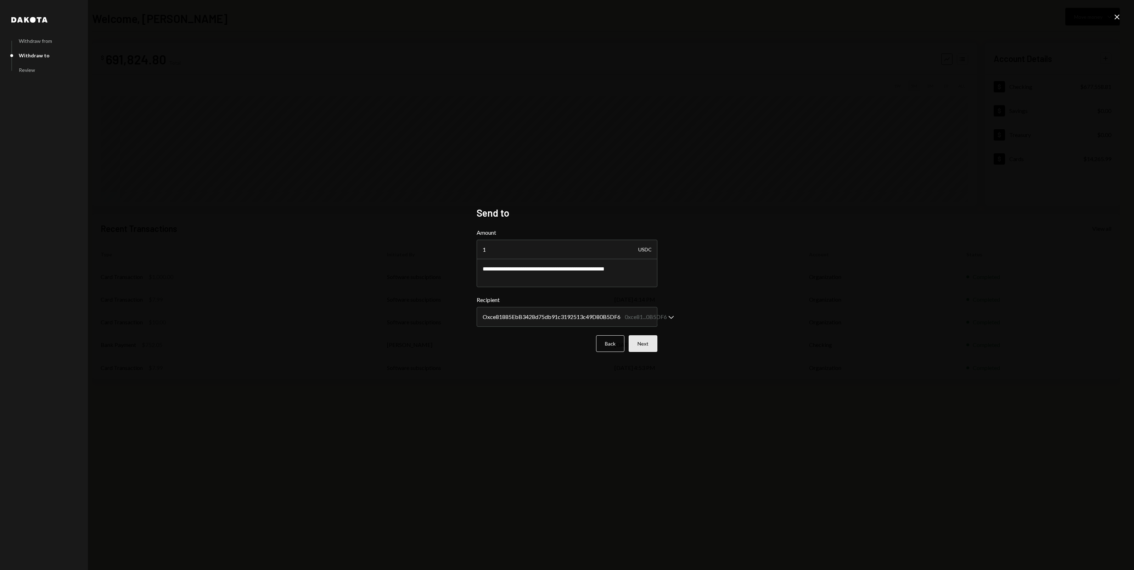
click at [644, 345] on button "Next" at bounding box center [643, 344] width 29 height 17
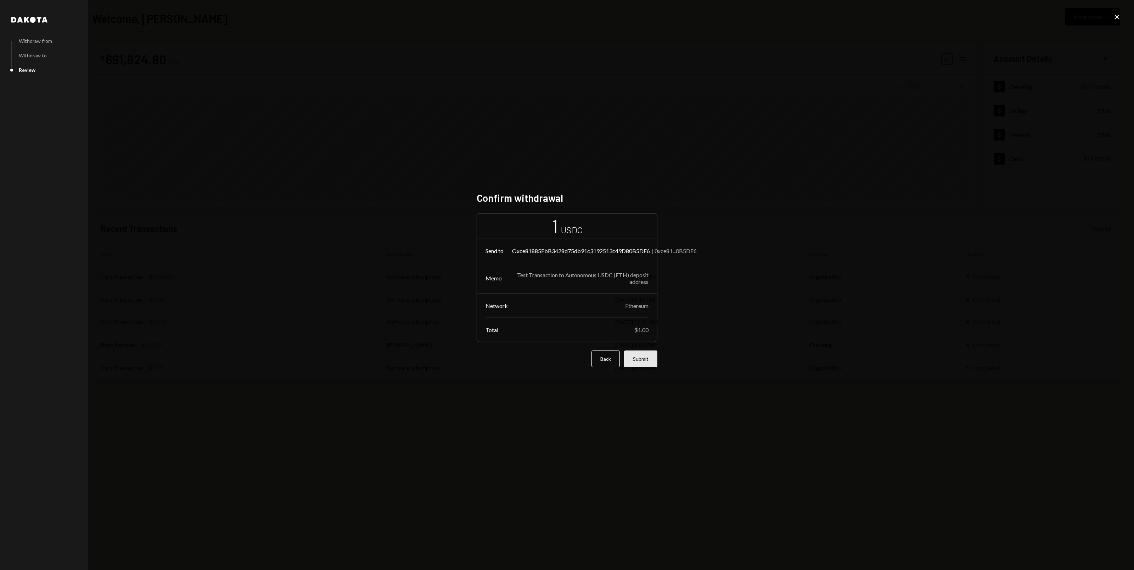
click at [632, 366] on button "Submit" at bounding box center [640, 359] width 33 height 17
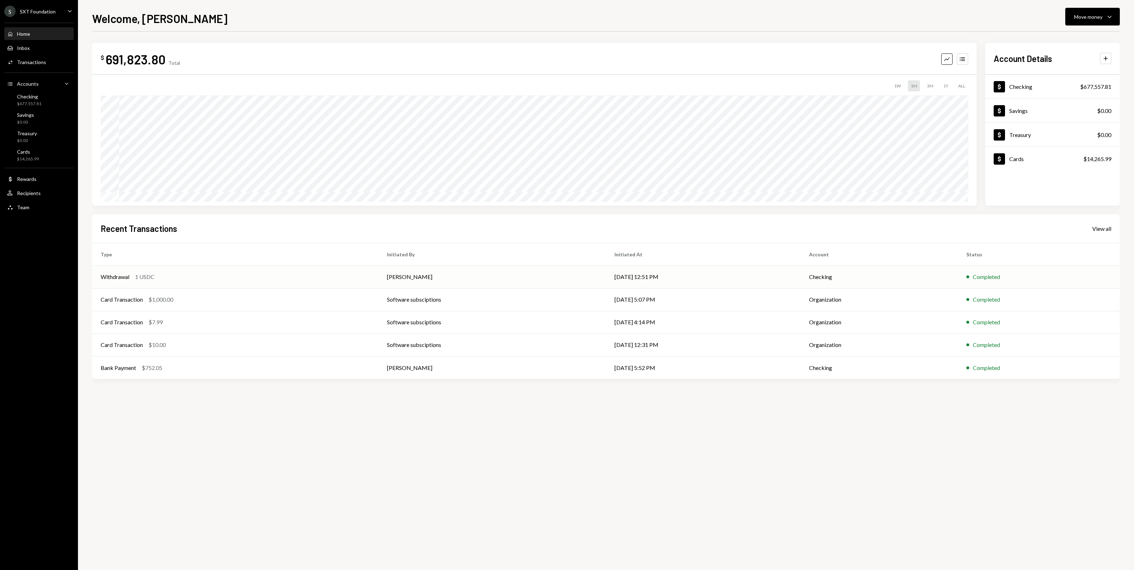
click at [253, 277] on div "Withdrawal 1 USDC" at bounding box center [235, 277] width 269 height 9
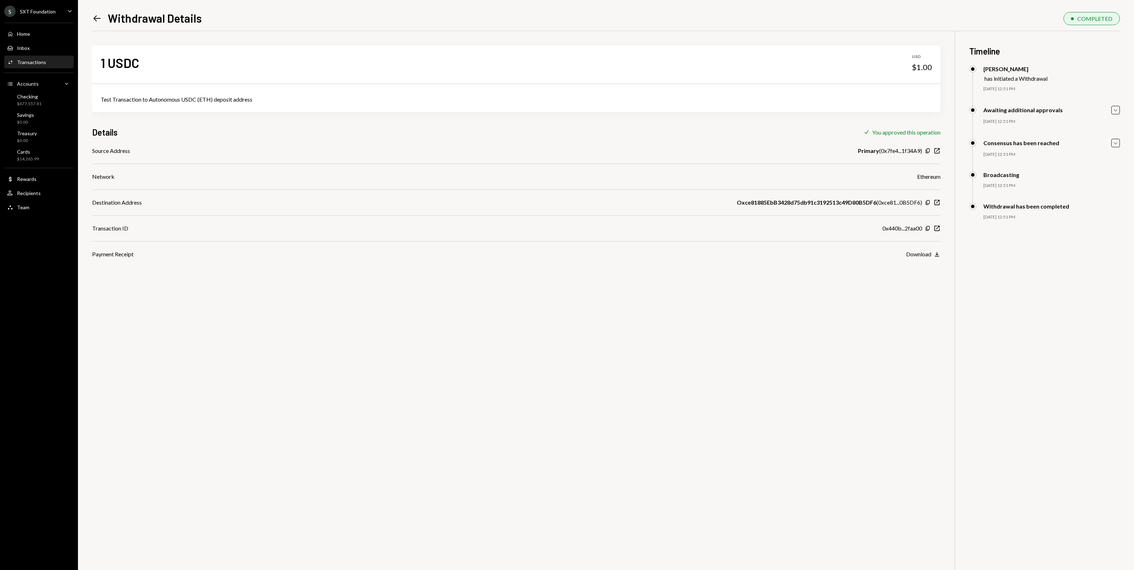
click at [944, 227] on div "1 USDC USD $1.00 Test Transaction to Autonomous USDC (ETH) deposit address Deta…" at bounding box center [606, 316] width 1028 height 570
click at [939, 229] on icon "New Window" at bounding box center [936, 228] width 7 height 7
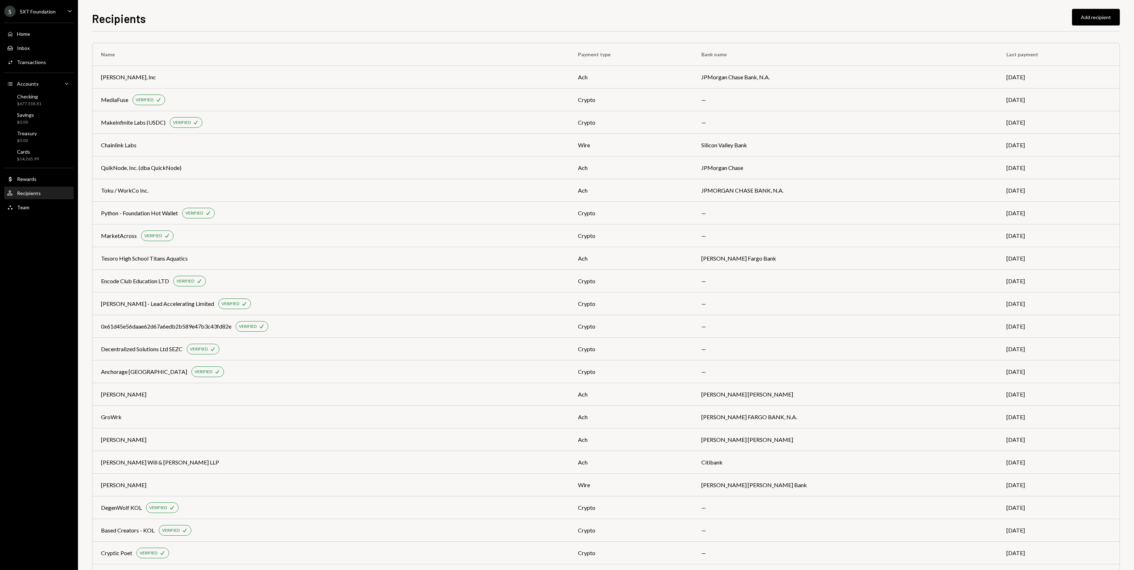
scroll to position [349, 0]
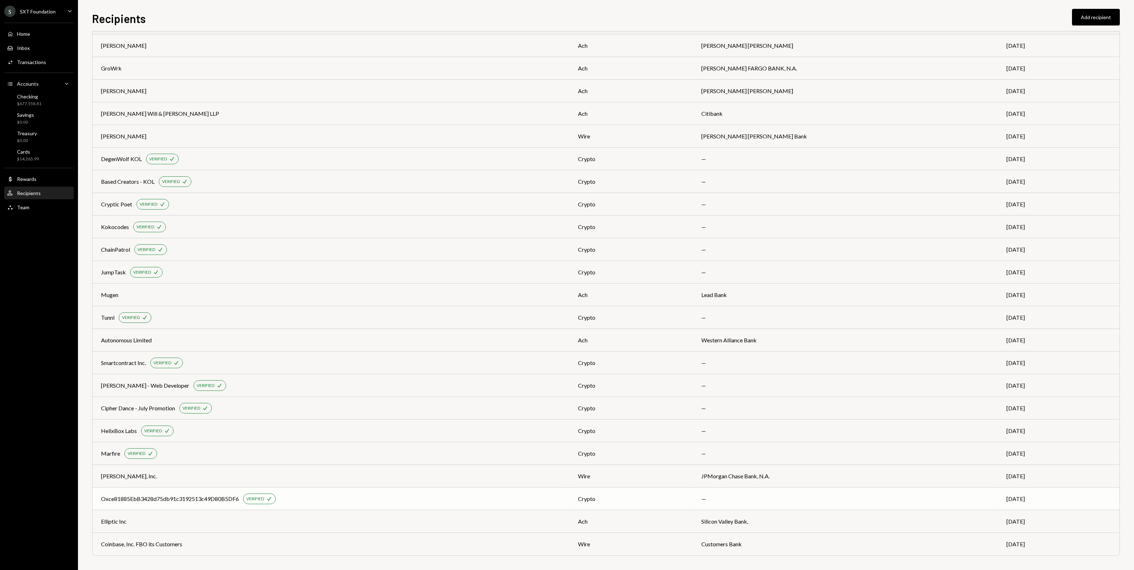
click at [356, 495] on div "Oxce81885EbB3428d75db91c3192513c49D80B5DF6 VERIFIED Check" at bounding box center [331, 499] width 460 height 11
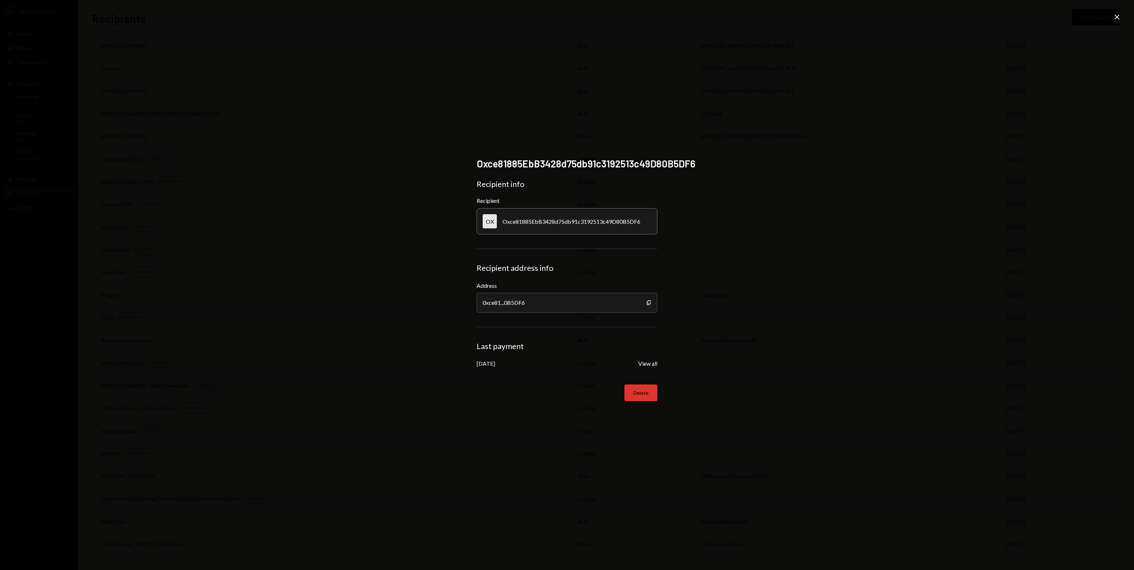
click at [643, 396] on button "Delete" at bounding box center [640, 393] width 33 height 17
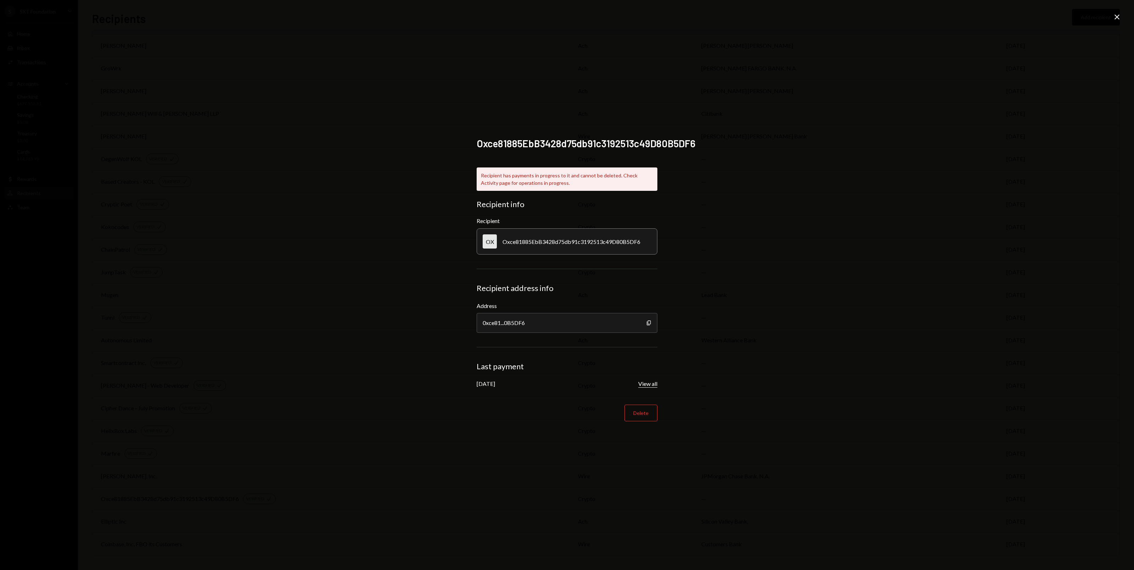
click at [648, 382] on button "View all" at bounding box center [647, 384] width 19 height 7
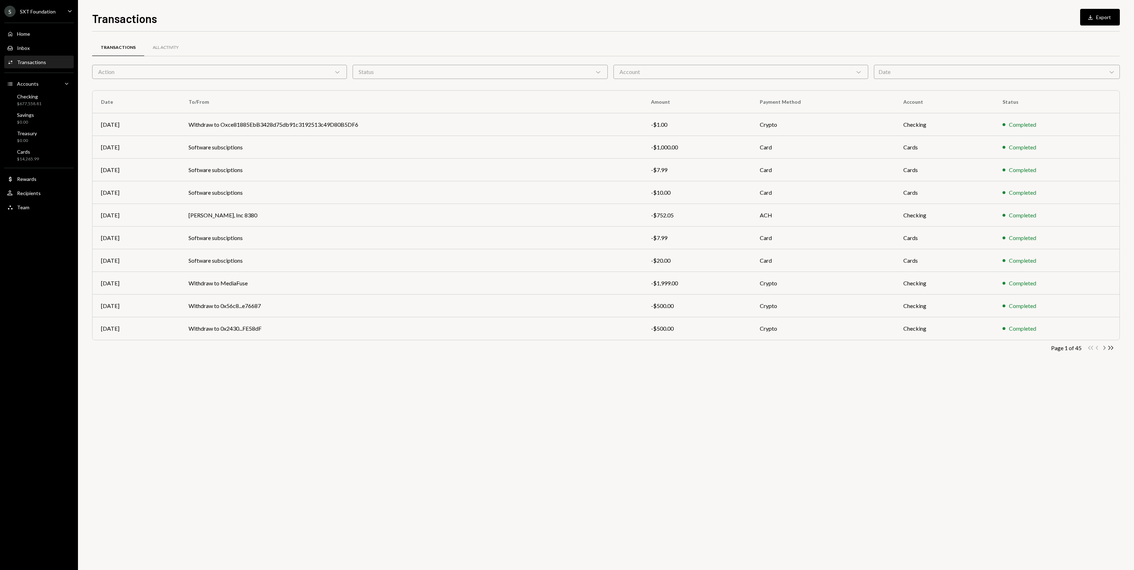
click at [1101, 350] on icon "Chevron Right" at bounding box center [1104, 348] width 7 height 7
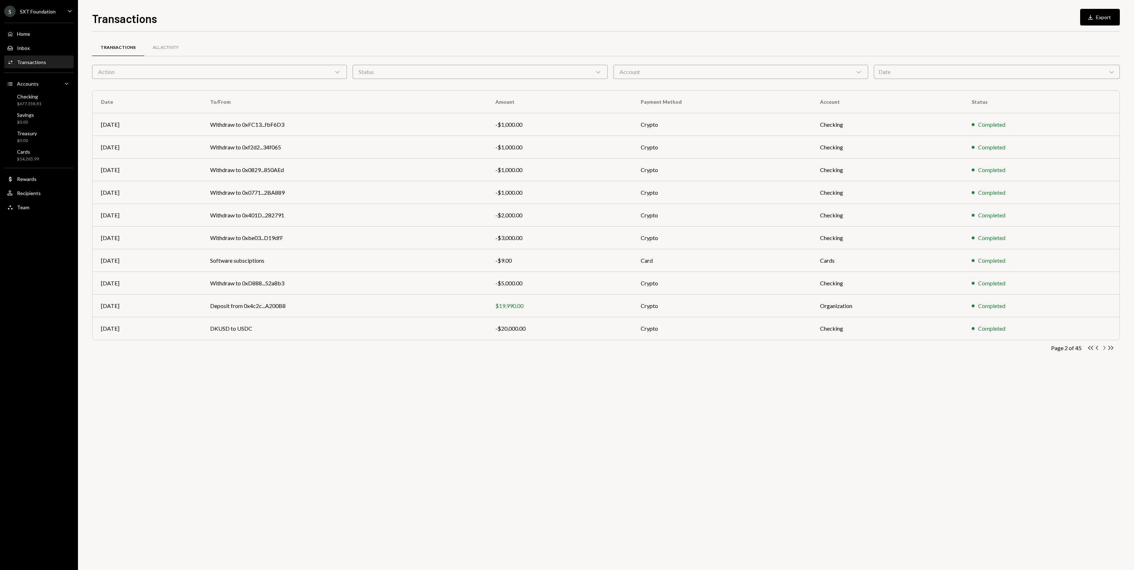
click at [1103, 350] on icon "Chevron Right" at bounding box center [1104, 348] width 7 height 7
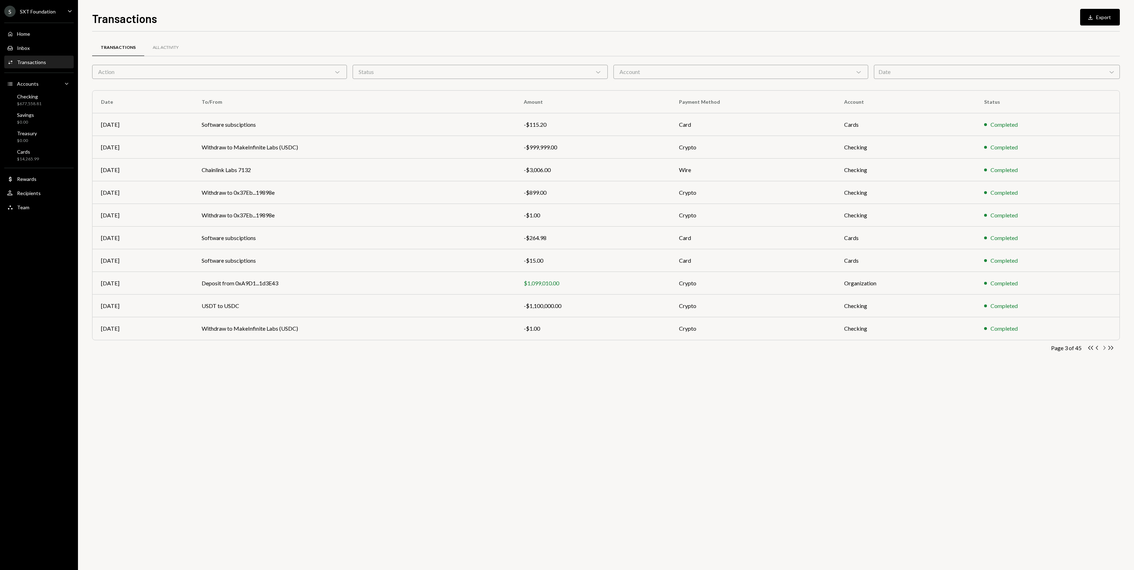
click at [1103, 350] on icon "Chevron Right" at bounding box center [1104, 348] width 7 height 7
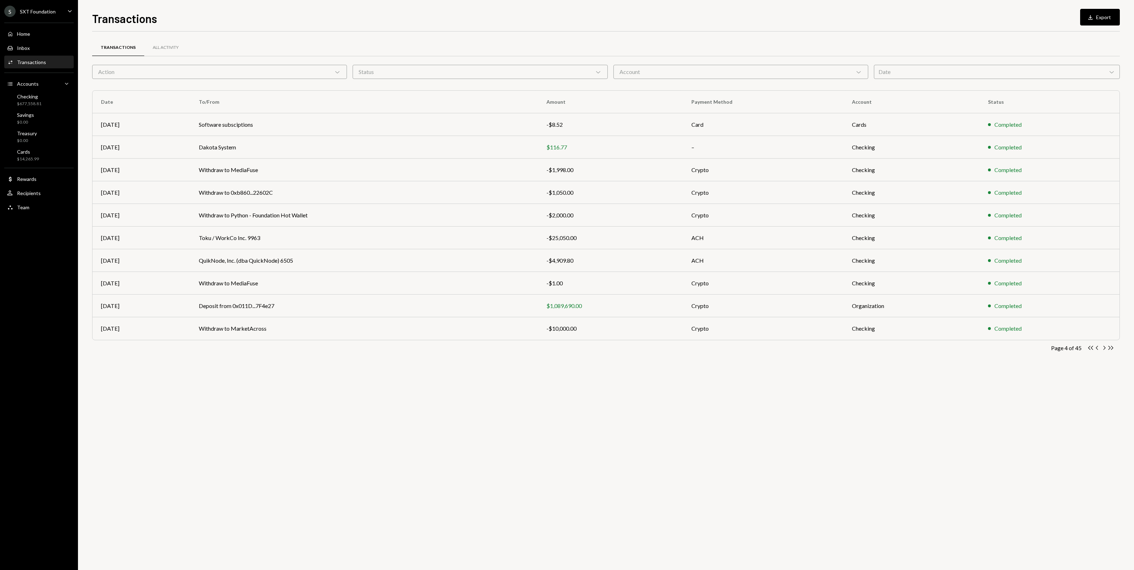
click at [1103, 350] on icon "Chevron Right" at bounding box center [1104, 348] width 7 height 7
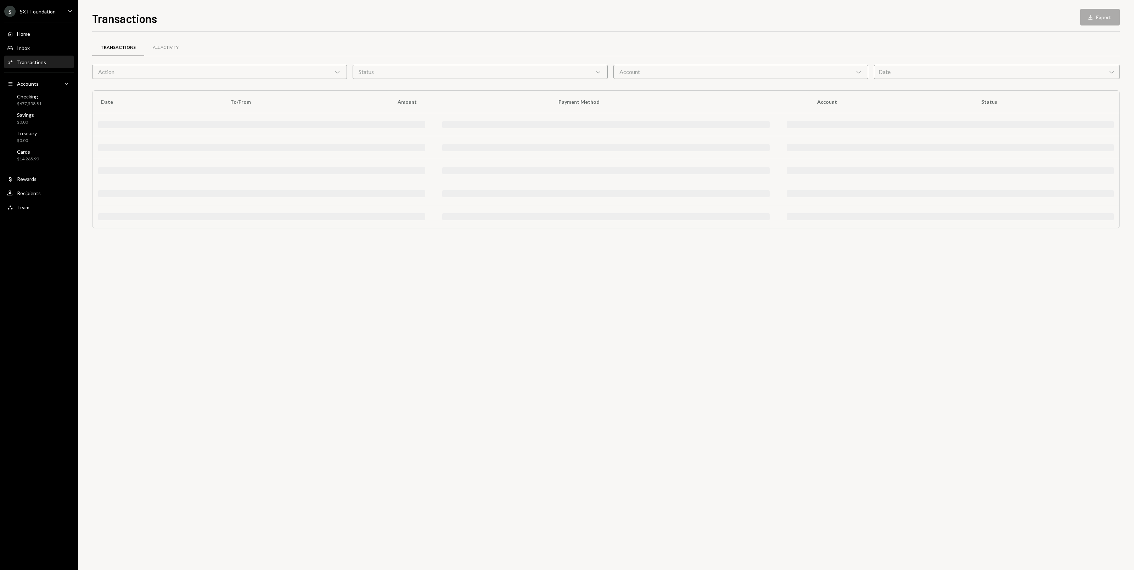
click at [1103, 350] on div "Transactions All Activity Action Chevron Down Status Chevron Down Account Chevr…" at bounding box center [606, 301] width 1028 height 539
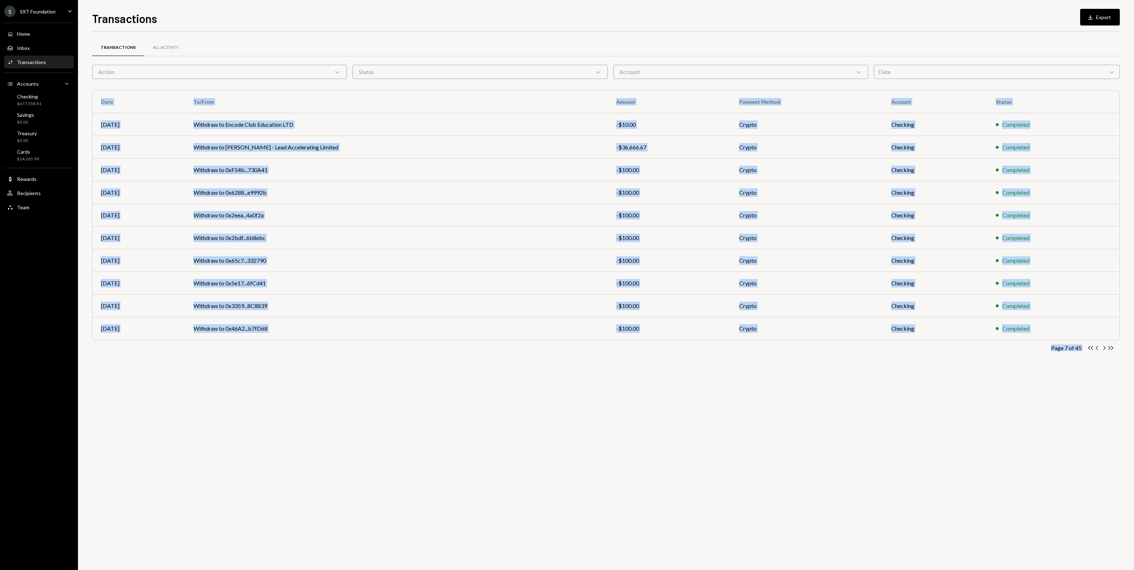
click at [1103, 350] on icon "Chevron Right" at bounding box center [1104, 348] width 7 height 7
click at [1103, 350] on div "Transactions All Activity Action Chevron Down Status Chevron Down Account Chevr…" at bounding box center [606, 301] width 1028 height 539
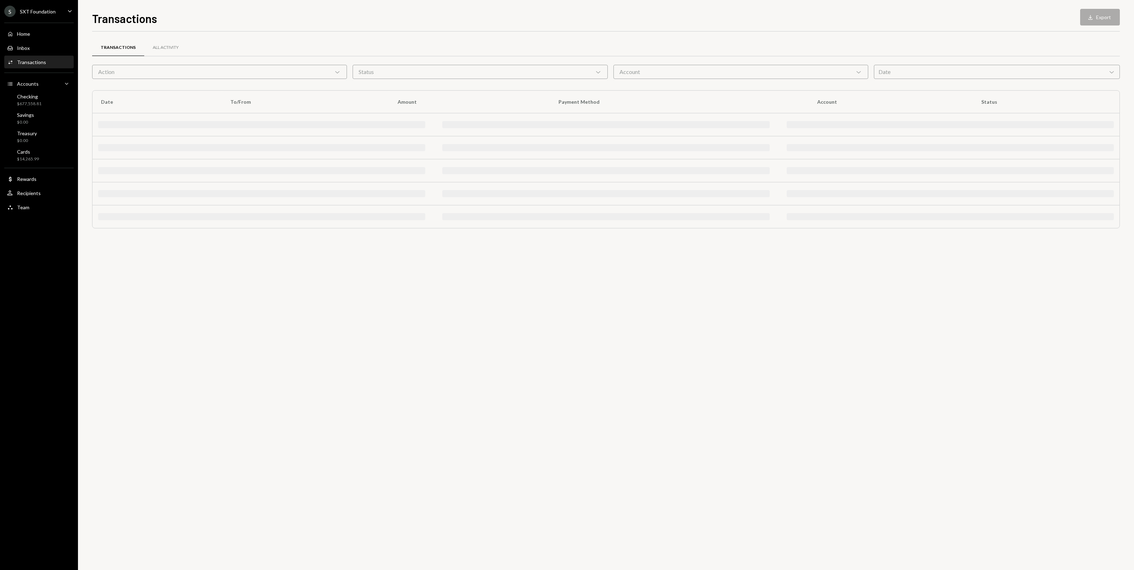
click at [1103, 350] on div "Transactions All Activity Action Chevron Down Status Chevron Down Account Chevr…" at bounding box center [606, 301] width 1028 height 539
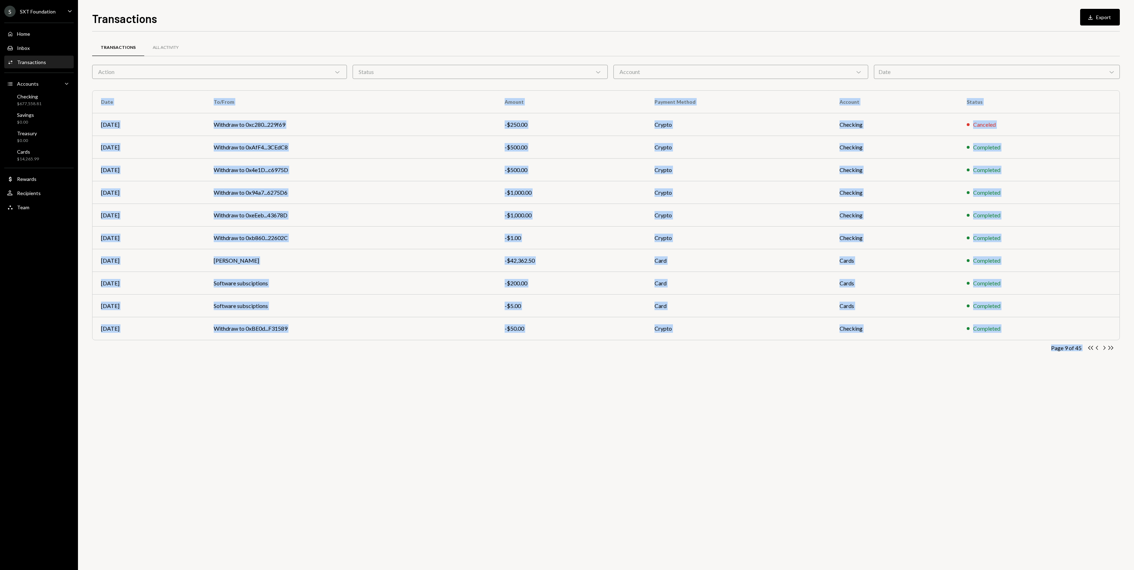
click at [1103, 350] on div "Transactions All Activity Action Chevron Down Status Chevron Down Account Chevr…" at bounding box center [606, 301] width 1028 height 539
click at [1103, 350] on icon "Chevron Right" at bounding box center [1104, 348] width 7 height 7
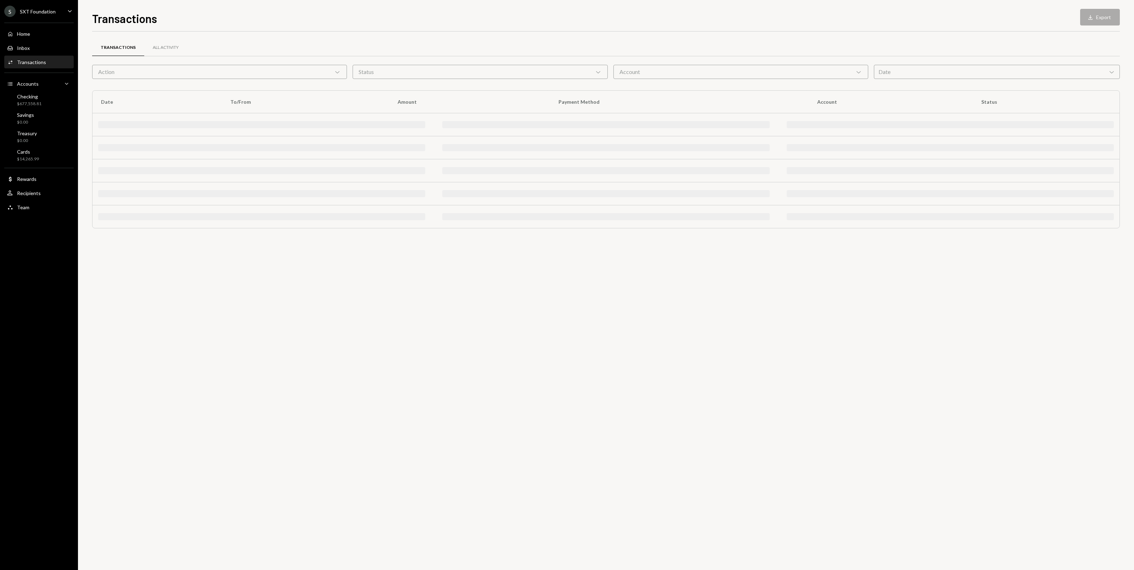
click at [1103, 350] on div "Transactions All Activity Action Chevron Down Status Chevron Down Account Chevr…" at bounding box center [606, 301] width 1028 height 539
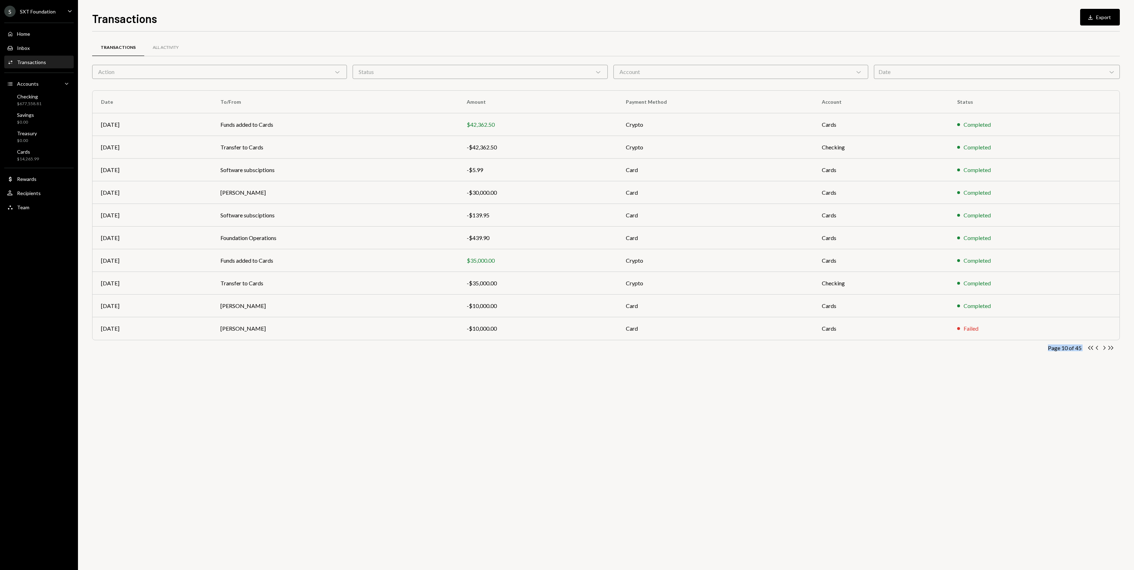
click at [1103, 350] on icon "Chevron Right" at bounding box center [1104, 348] width 7 height 7
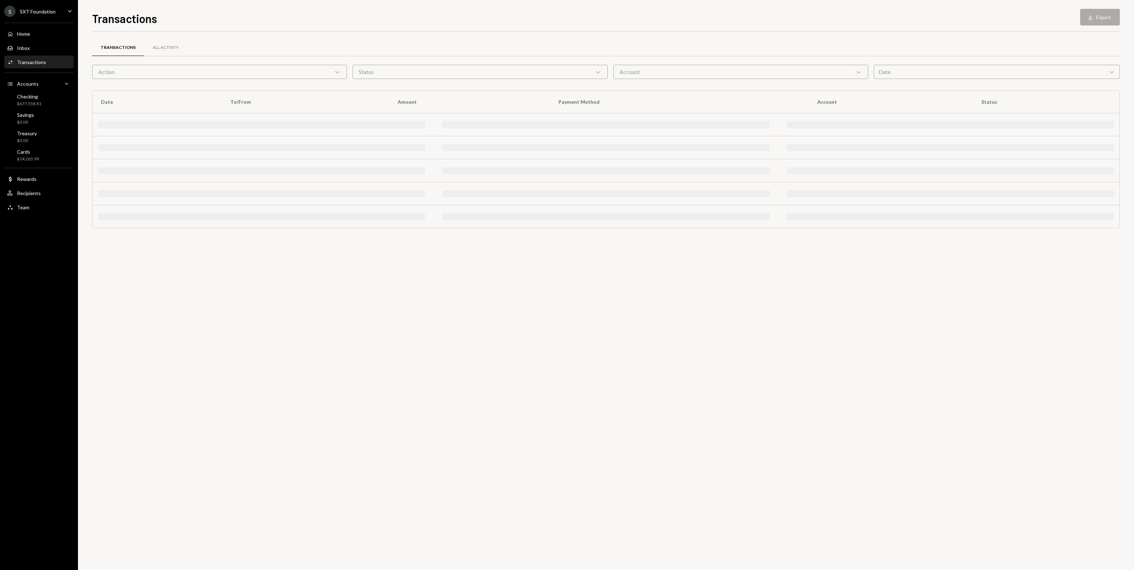
click at [1103, 350] on div "Transactions All Activity Action Chevron Down Status Chevron Down Account Chevr…" at bounding box center [606, 301] width 1028 height 539
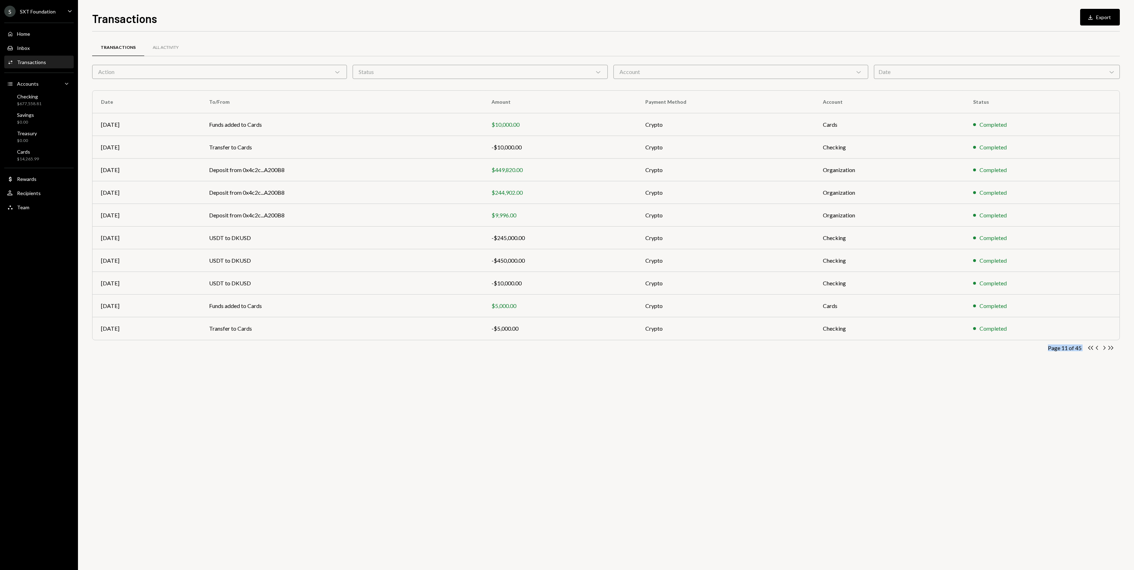
click at [1103, 350] on div "Transactions All Activity Action Chevron Down Status Chevron Down Account Chevr…" at bounding box center [606, 301] width 1028 height 539
click at [1103, 350] on icon "Chevron Right" at bounding box center [1104, 348] width 7 height 7
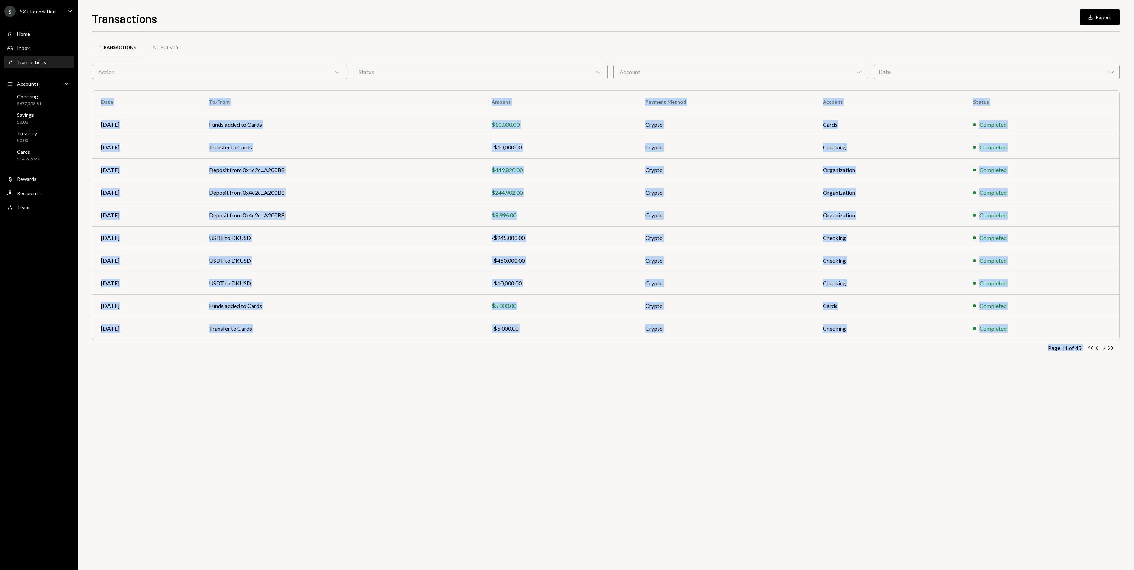
click at [1103, 350] on div "Transactions All Activity Action Chevron Down Status Chevron Down Account Chevr…" at bounding box center [606, 301] width 1028 height 539
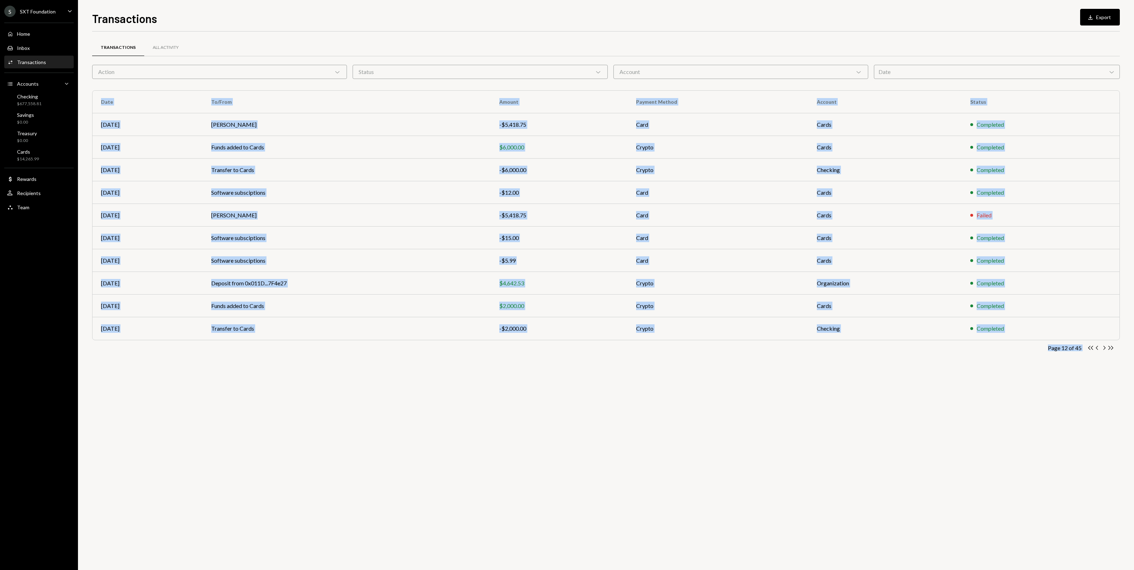
click at [1103, 350] on icon "Chevron Right" at bounding box center [1104, 348] width 7 height 7
click at [1103, 350] on div "Transactions All Activity Action Chevron Down Status Chevron Down Account Chevr…" at bounding box center [606, 301] width 1028 height 539
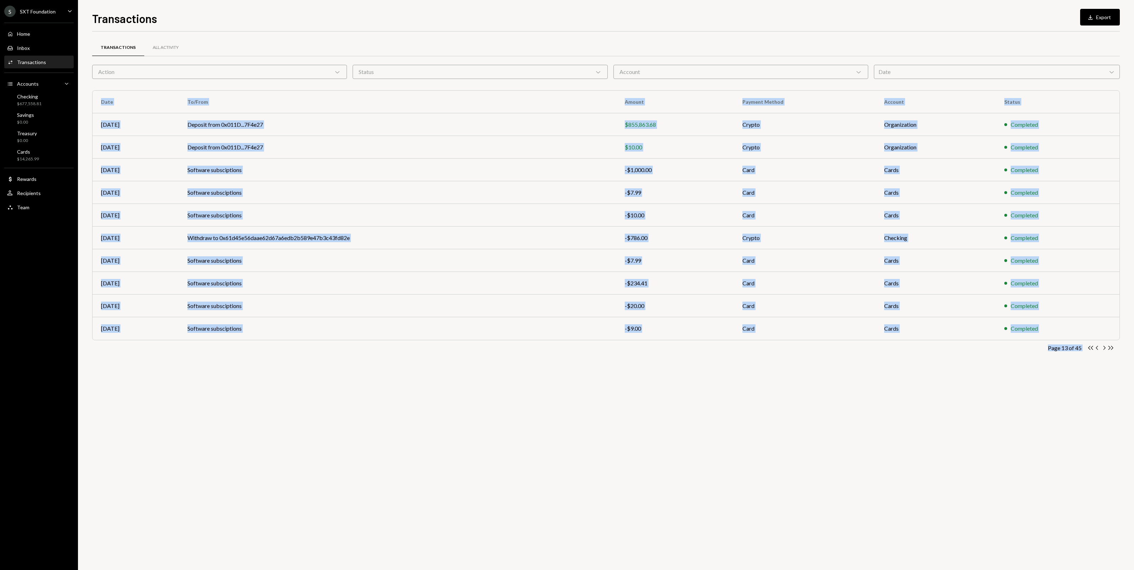
click at [1103, 350] on icon "Chevron Right" at bounding box center [1104, 348] width 7 height 7
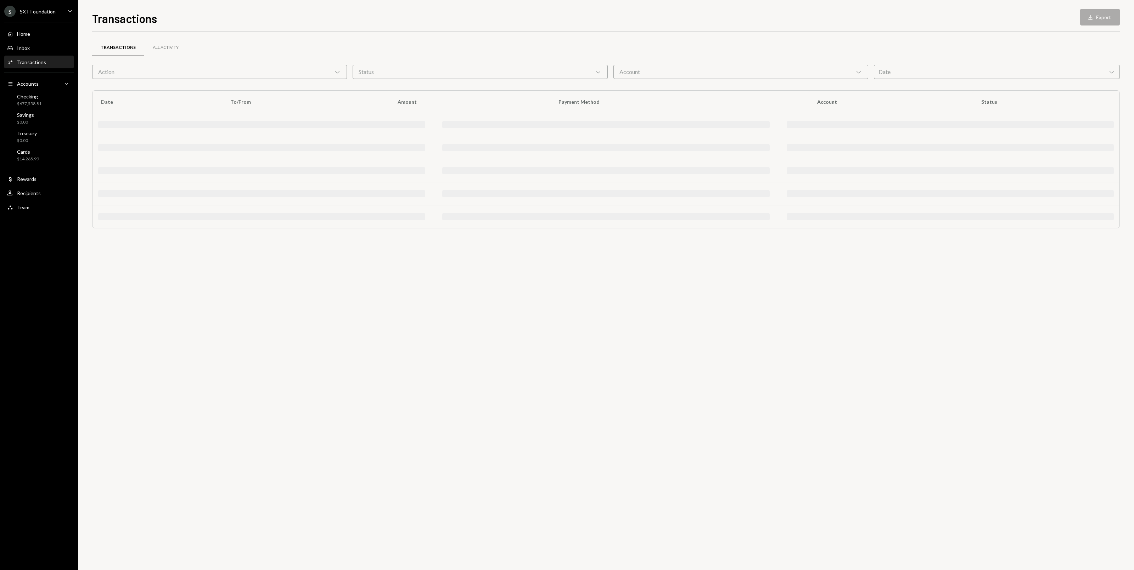
click at [1103, 350] on div "Transactions All Activity Action Chevron Down Status Chevron Down Account Chevr…" at bounding box center [606, 301] width 1028 height 539
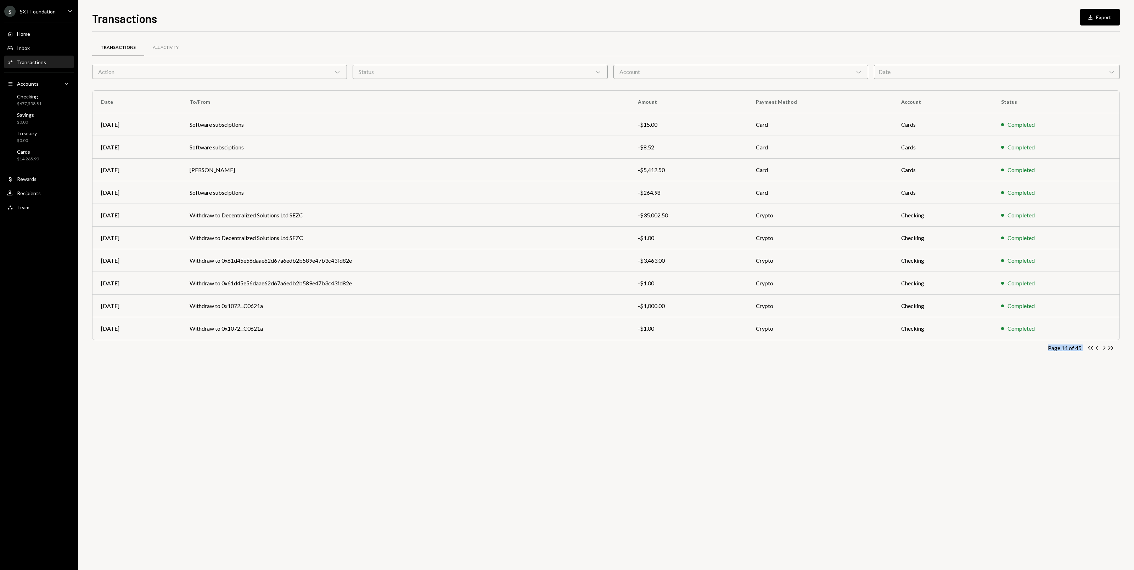
click at [1103, 350] on icon "Chevron Right" at bounding box center [1104, 348] width 7 height 7
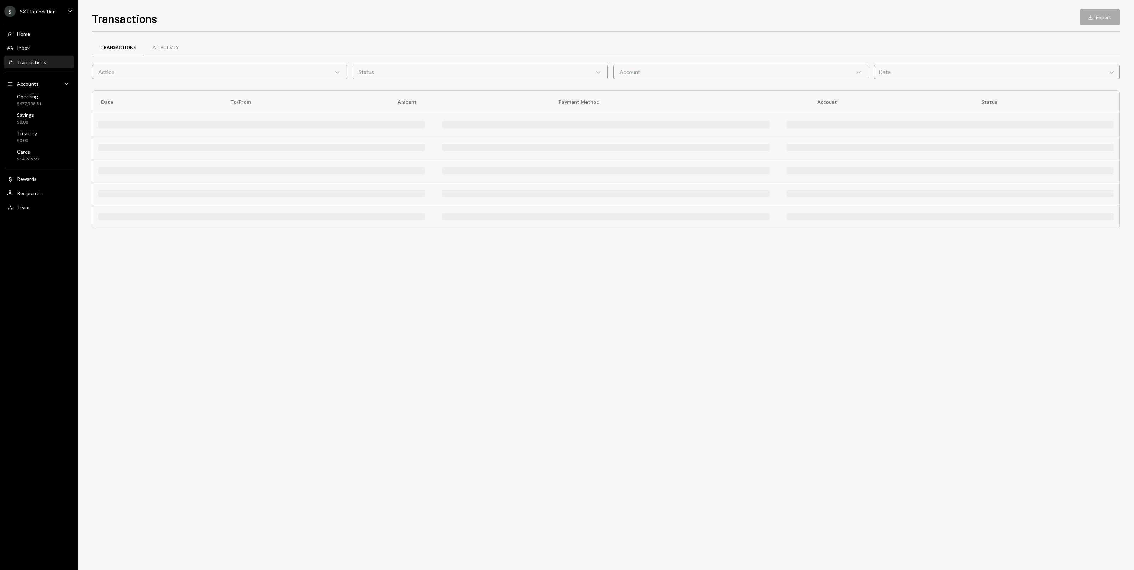
click at [1103, 350] on div "Transactions All Activity Action Chevron Down Status Chevron Down Account Chevr…" at bounding box center [606, 301] width 1028 height 539
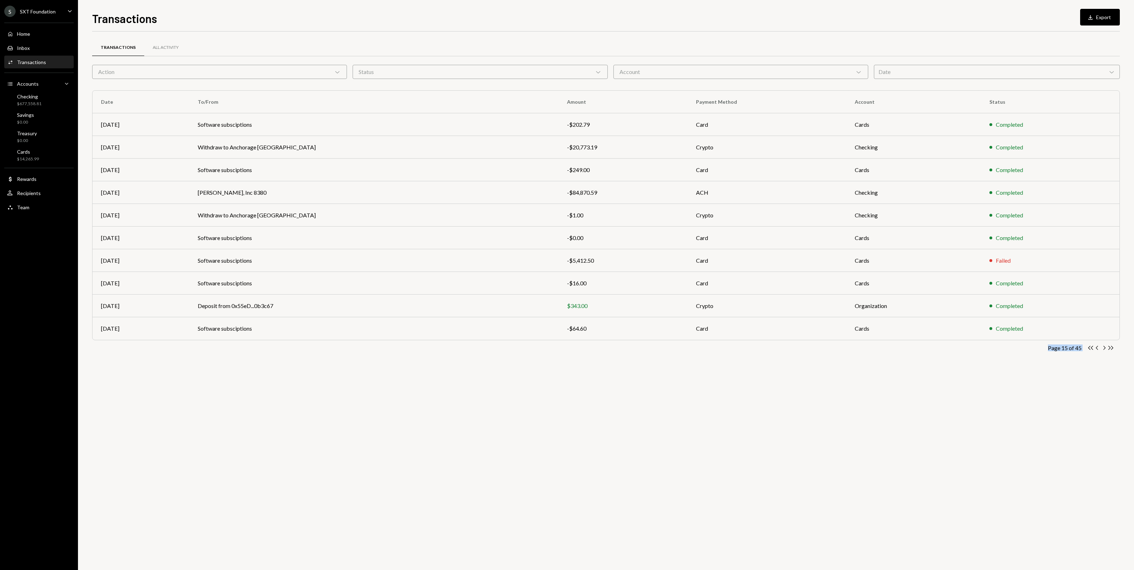
click at [1103, 350] on icon "Chevron Right" at bounding box center [1104, 348] width 7 height 7
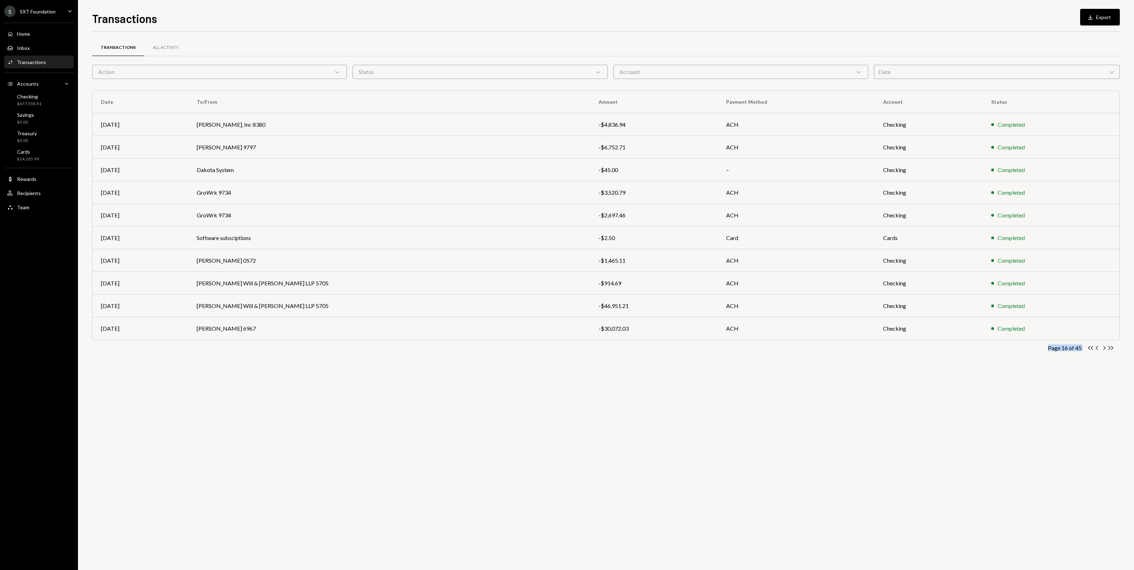
click at [1103, 350] on icon "Chevron Right" at bounding box center [1104, 348] width 7 height 7
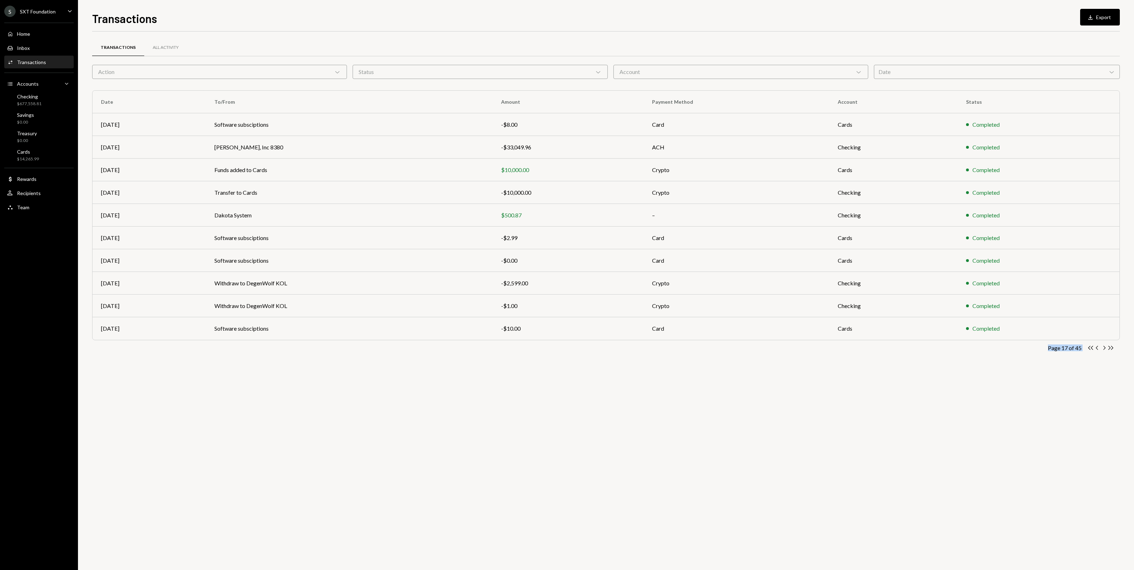
click at [1103, 350] on icon "Chevron Right" at bounding box center [1104, 348] width 7 height 7
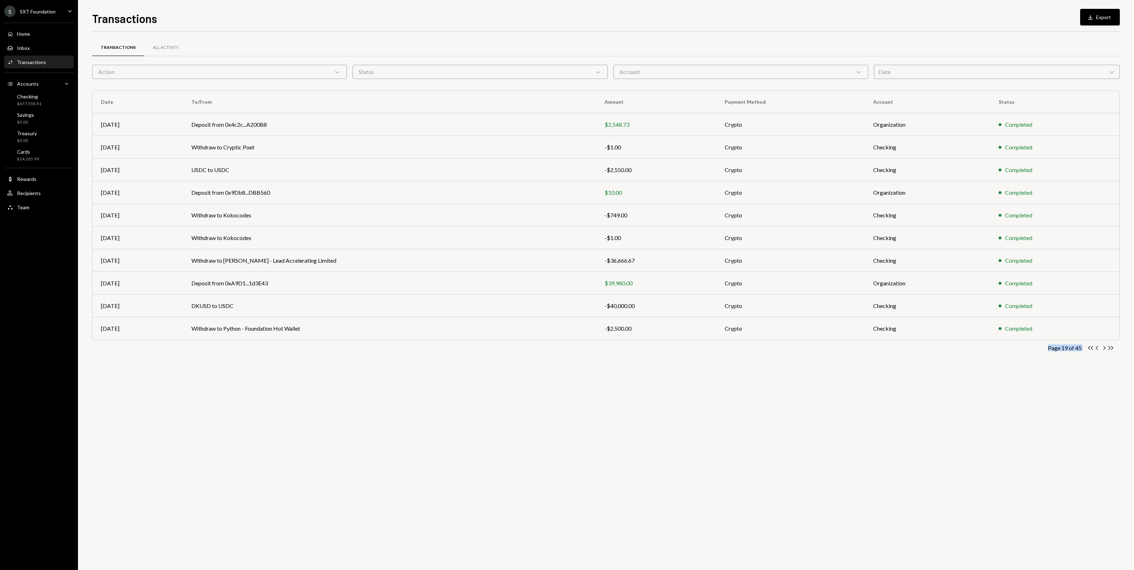
click at [1103, 350] on icon "Chevron Right" at bounding box center [1104, 348] width 7 height 7
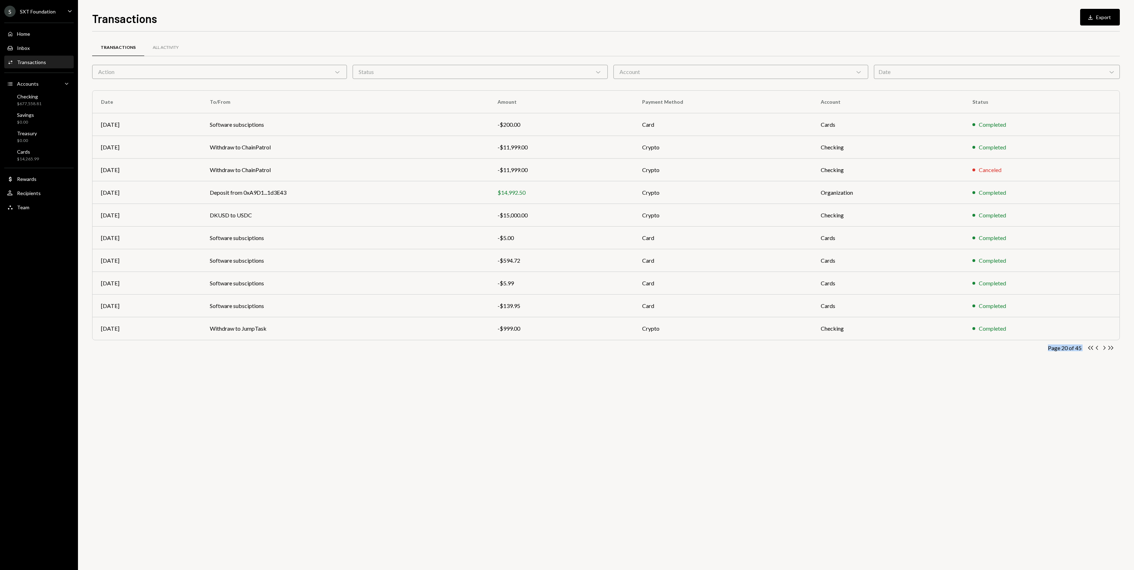
click at [1103, 350] on icon "Chevron Right" at bounding box center [1104, 348] width 7 height 7
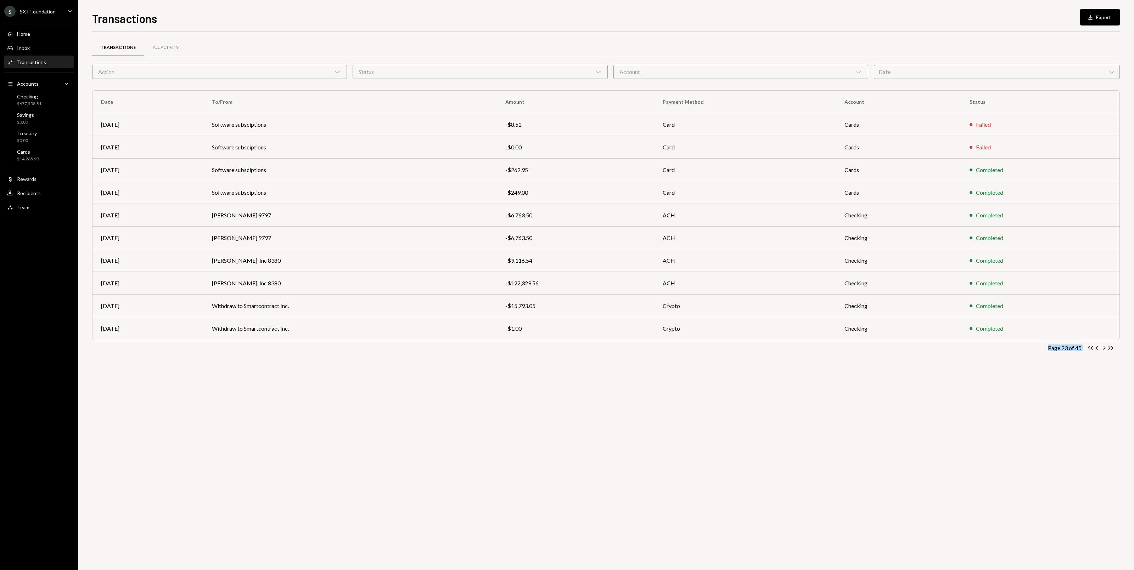
click at [1103, 350] on icon "Chevron Right" at bounding box center [1104, 348] width 7 height 7
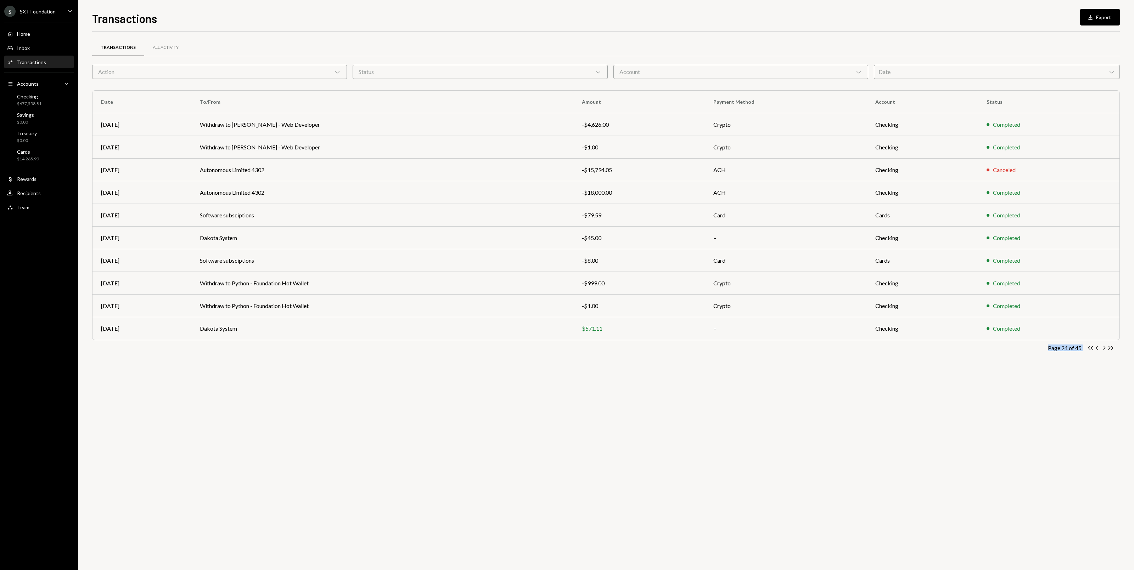
click at [1103, 350] on icon "Chevron Right" at bounding box center [1104, 348] width 7 height 7
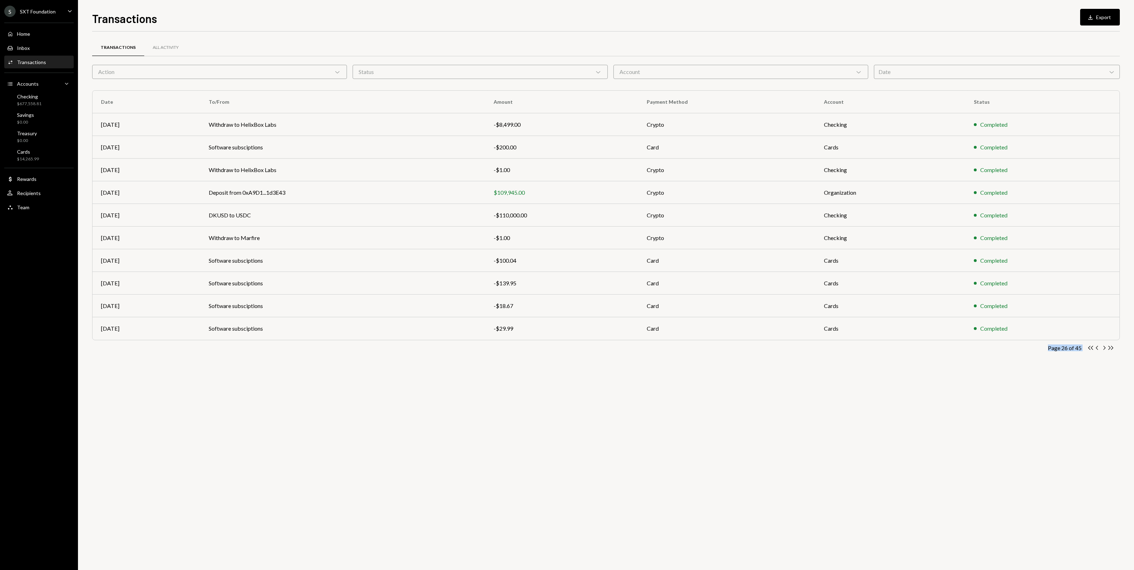
click at [1103, 350] on icon "Chevron Right" at bounding box center [1104, 348] width 7 height 7
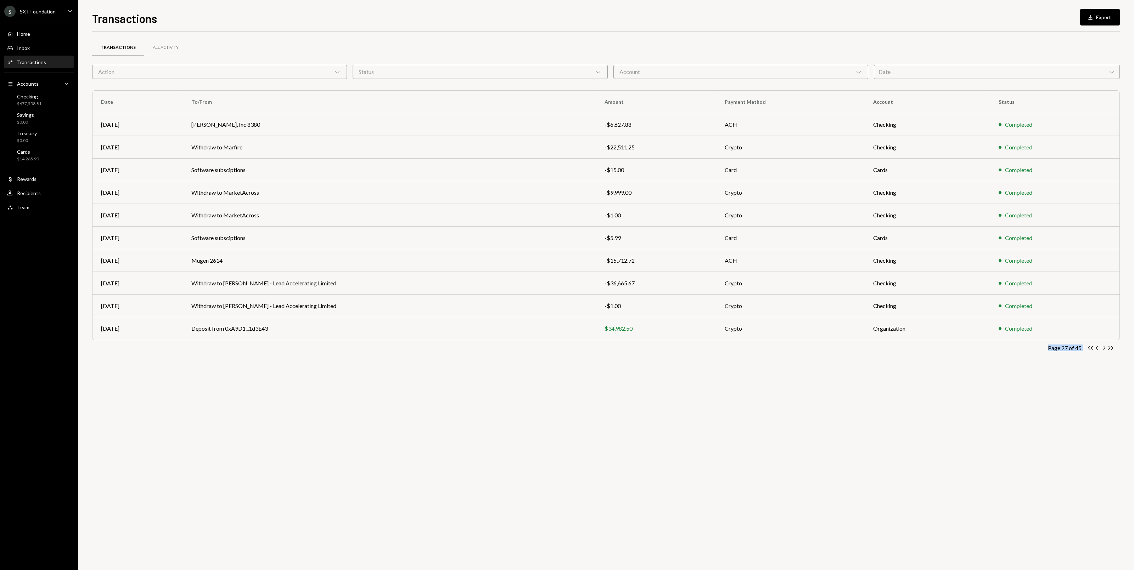
click at [1103, 350] on icon "Chevron Right" at bounding box center [1104, 348] width 7 height 7
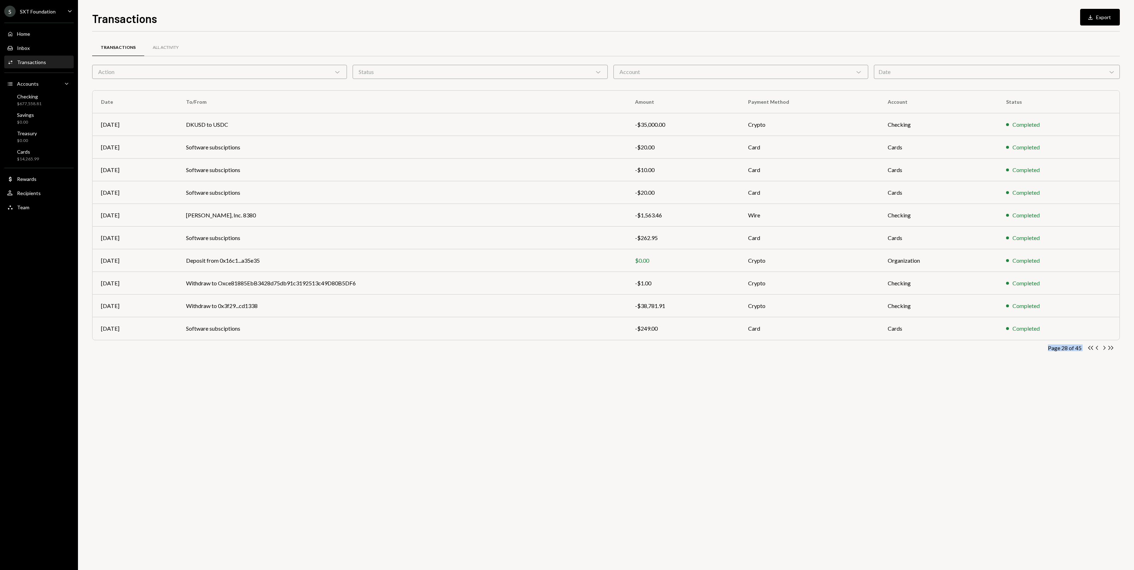
click at [1103, 350] on icon "Chevron Right" at bounding box center [1104, 348] width 7 height 7
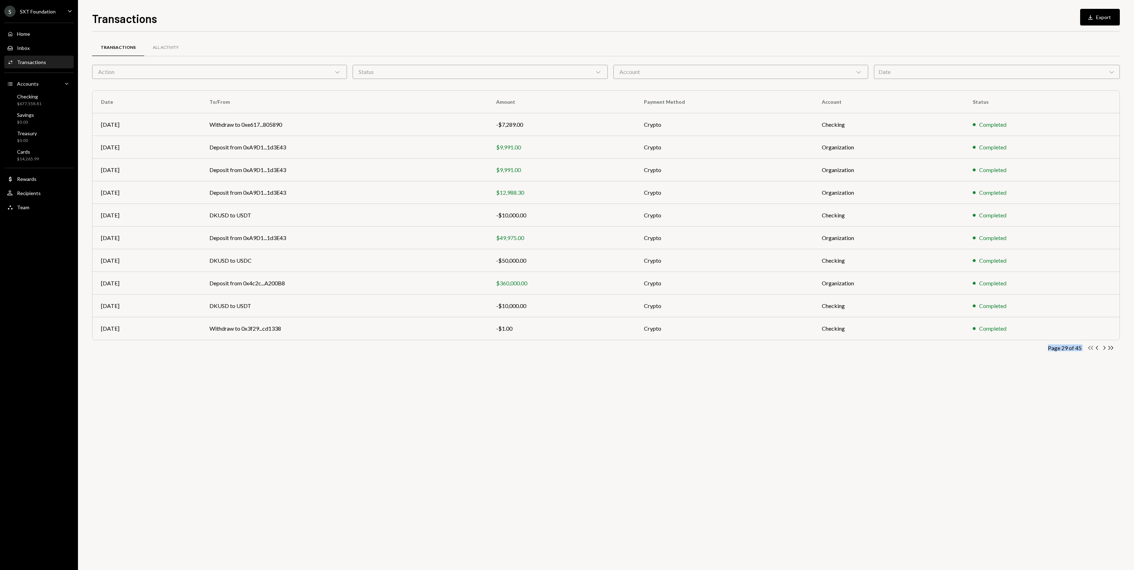
click at [1093, 349] on icon "Double Arrow Left" at bounding box center [1090, 348] width 7 height 7
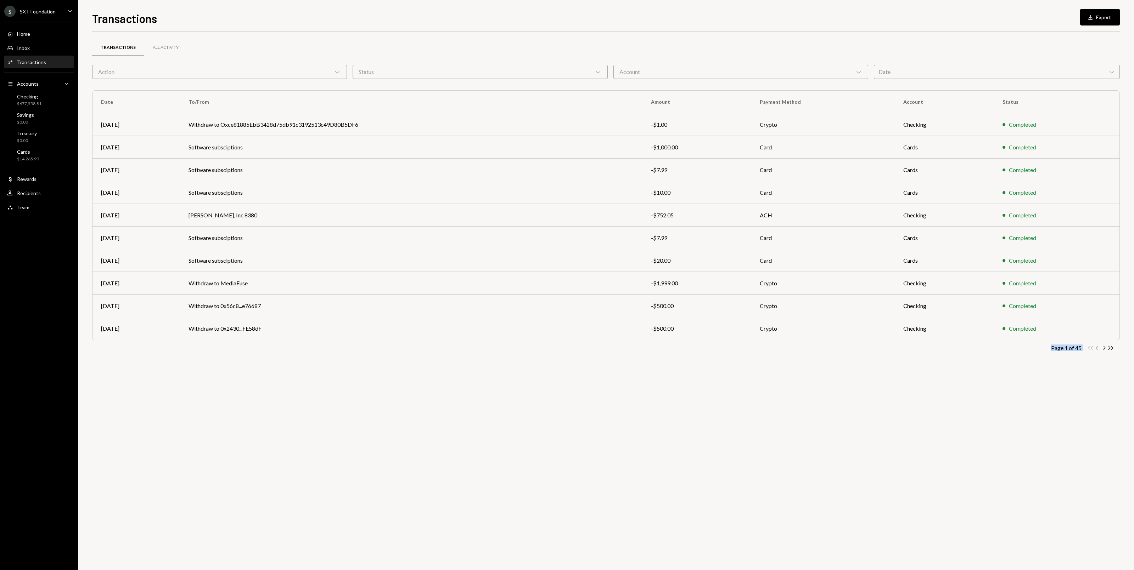
click at [1093, 349] on div "Double Arrow Left Chevron Left Chevron Right Double Arrow Right" at bounding box center [1100, 348] width 27 height 7
click at [1102, 348] on icon "Chevron Right" at bounding box center [1104, 348] width 7 height 7
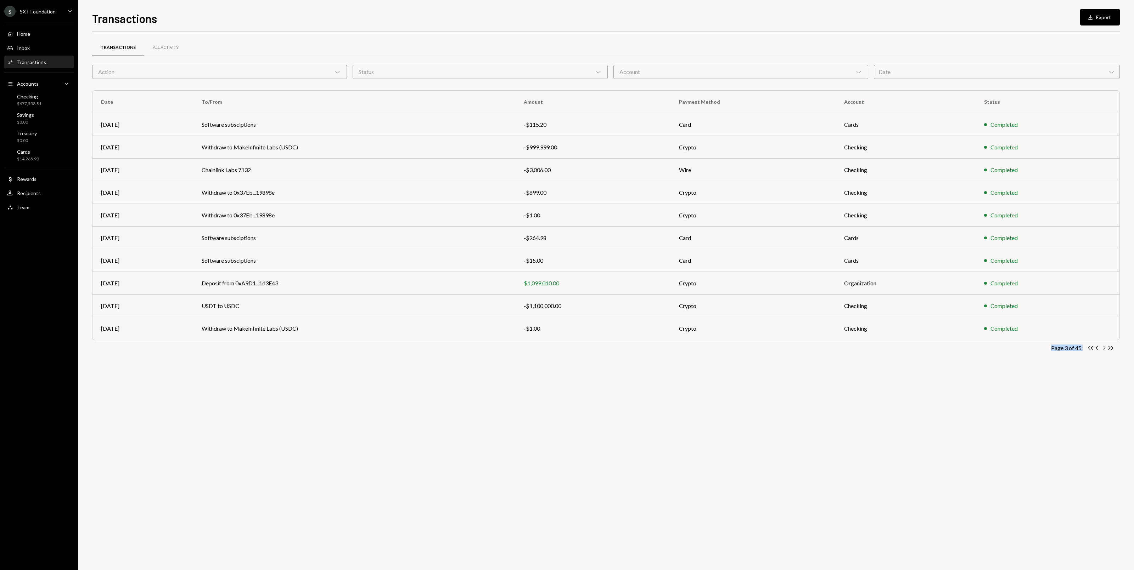
click at [1102, 348] on icon "Chevron Right" at bounding box center [1104, 348] width 7 height 7
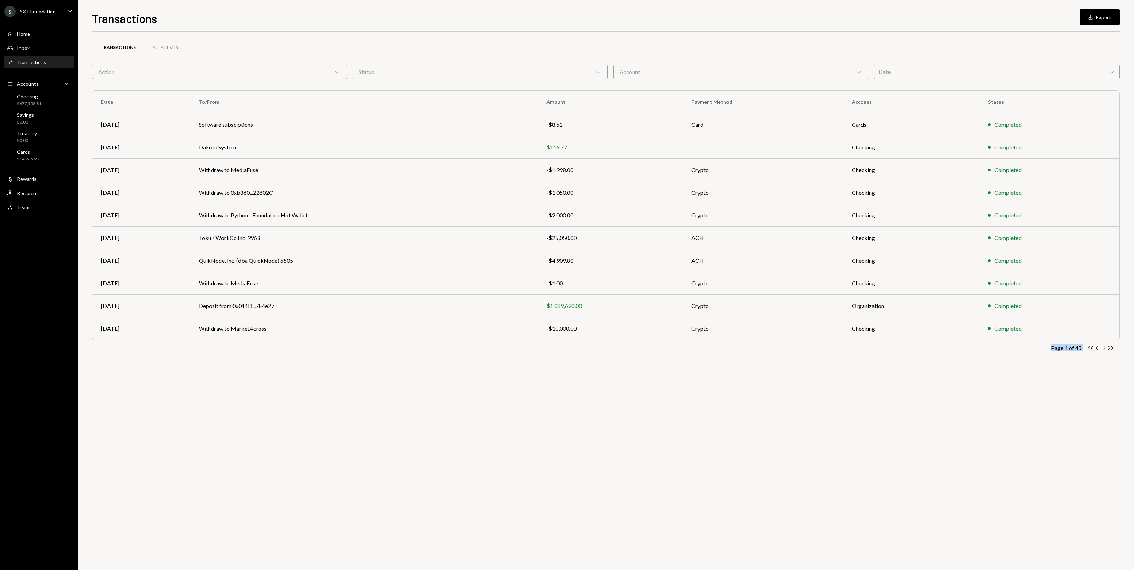
click at [1102, 348] on icon "Chevron Right" at bounding box center [1104, 348] width 7 height 7
click at [1102, 349] on icon "Chevron Right" at bounding box center [1104, 348] width 7 height 7
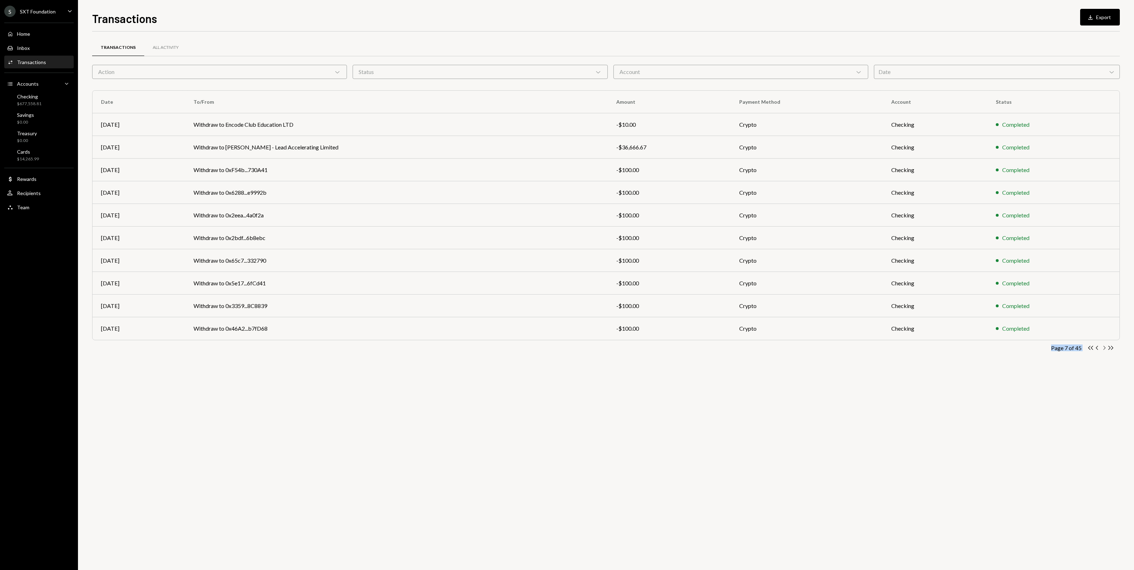
click at [1102, 349] on icon "Chevron Right" at bounding box center [1104, 348] width 7 height 7
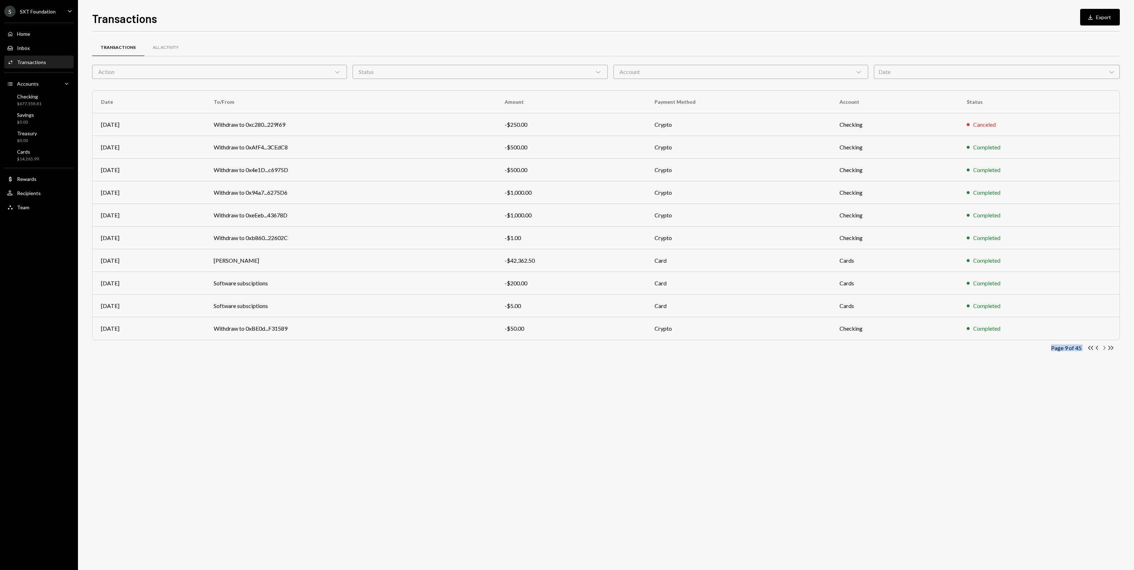
click at [1102, 349] on icon "Chevron Right" at bounding box center [1104, 348] width 7 height 7
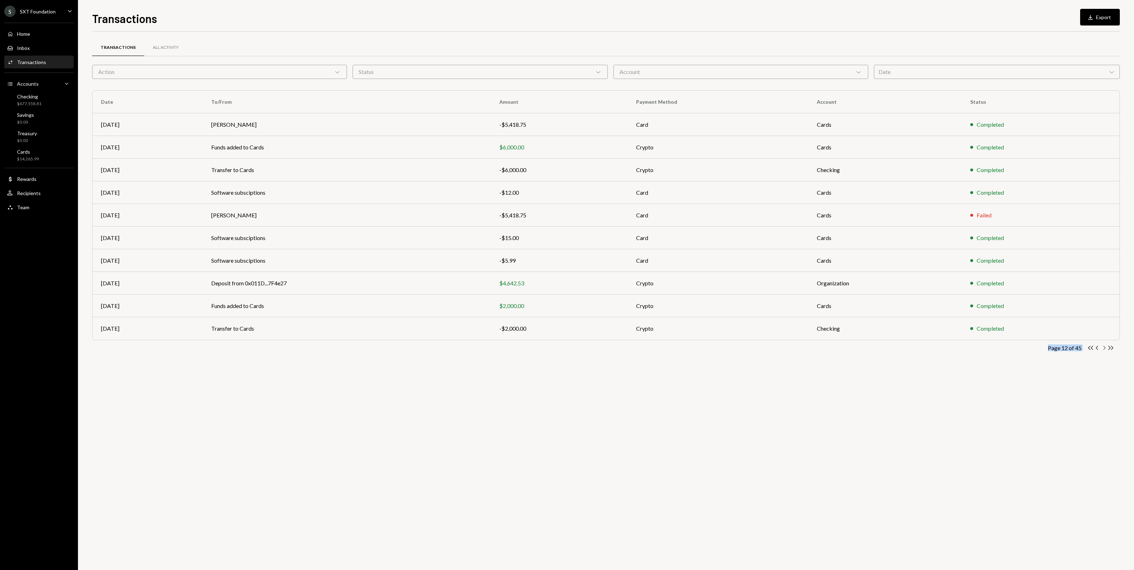
click at [1102, 349] on icon "Chevron Right" at bounding box center [1104, 348] width 7 height 7
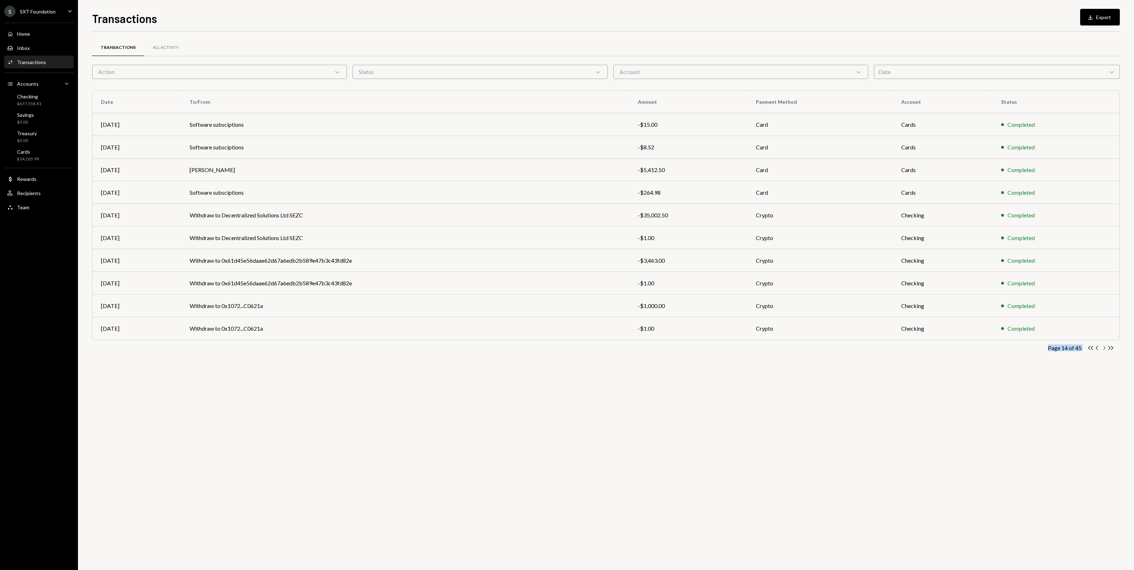
click at [1102, 349] on icon "Chevron Right" at bounding box center [1104, 348] width 7 height 7
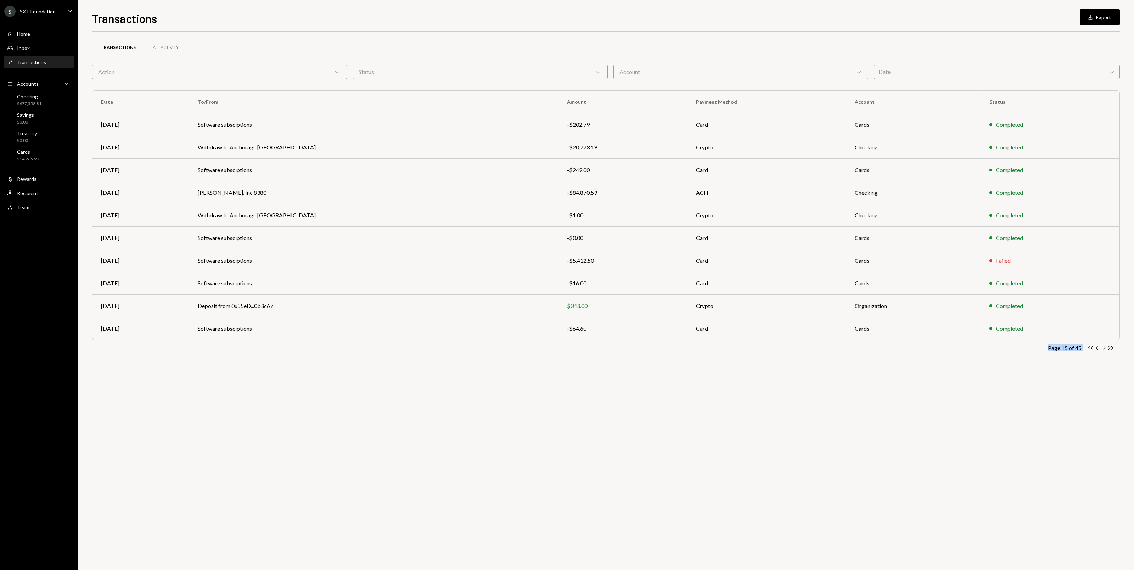
click at [1102, 349] on icon "Chevron Right" at bounding box center [1104, 348] width 7 height 7
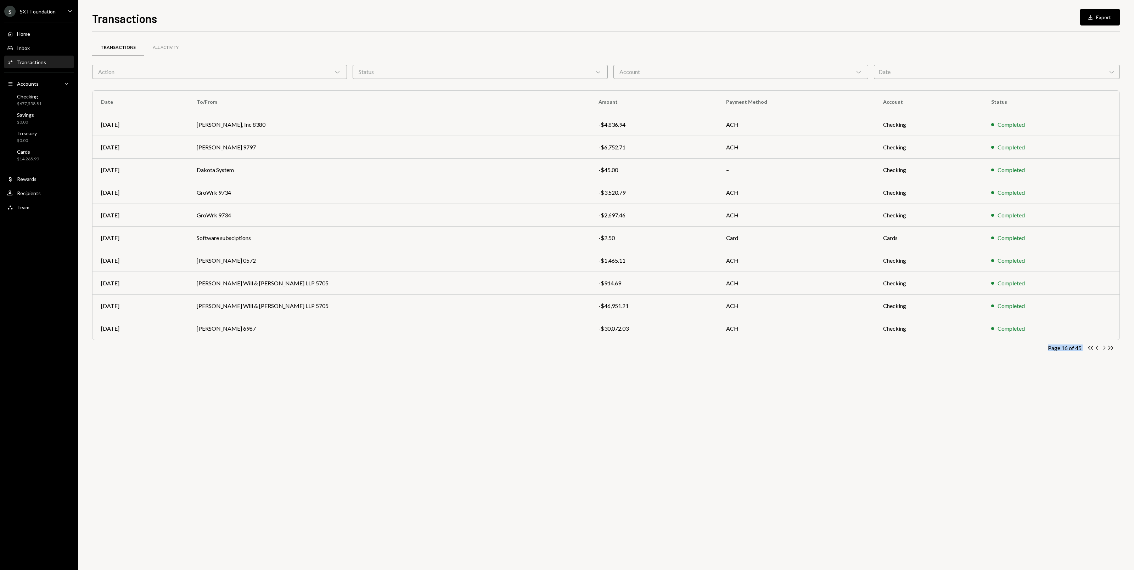
click at [1102, 349] on icon "Chevron Right" at bounding box center [1104, 348] width 7 height 7
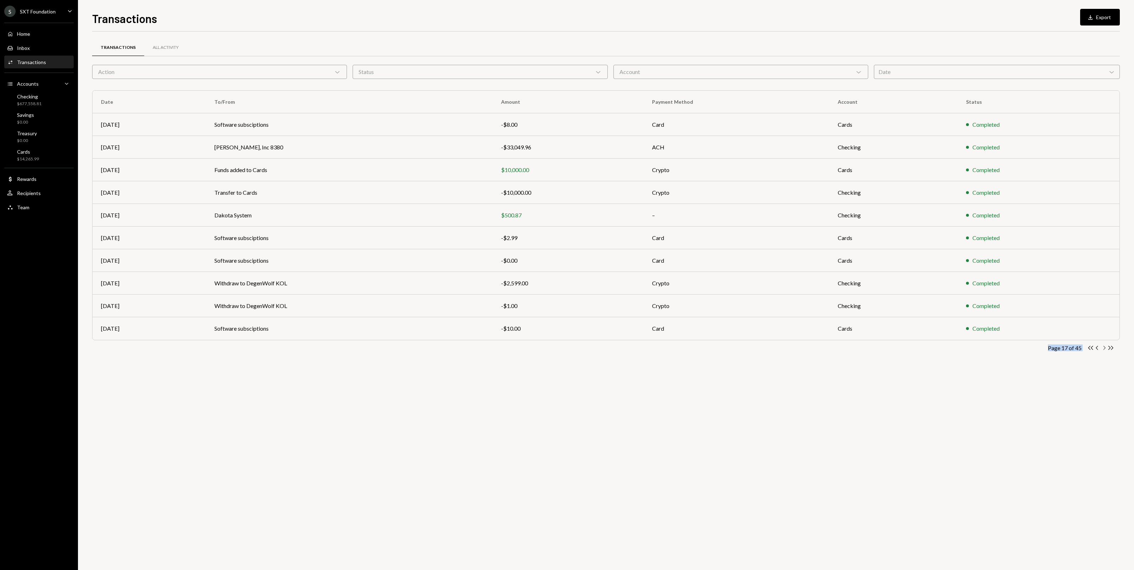
click at [1102, 349] on icon "Chevron Right" at bounding box center [1104, 348] width 7 height 7
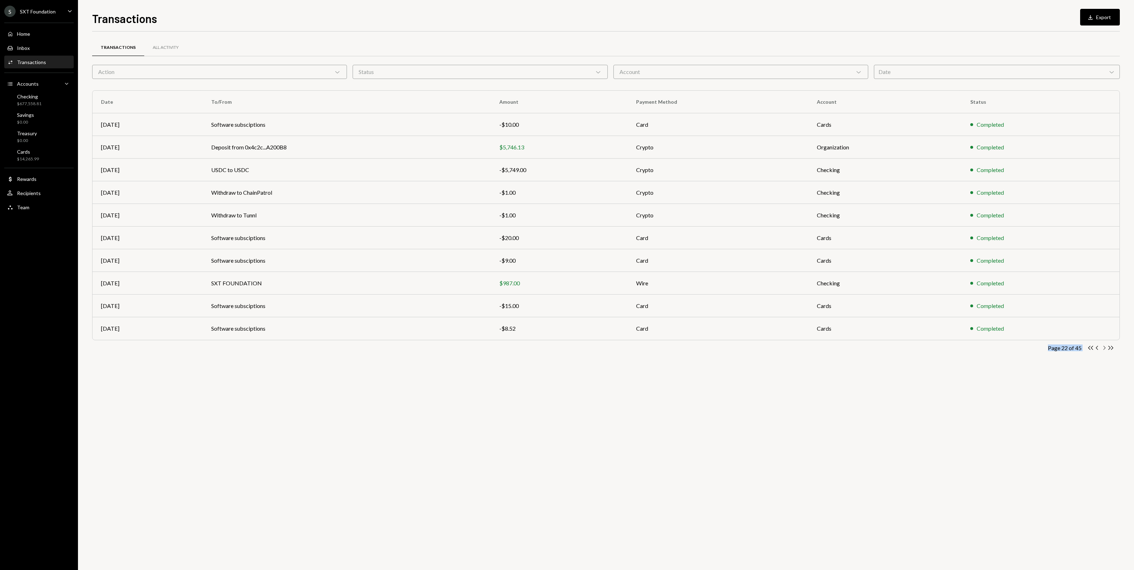
click at [1102, 349] on icon "Chevron Right" at bounding box center [1104, 348] width 7 height 7
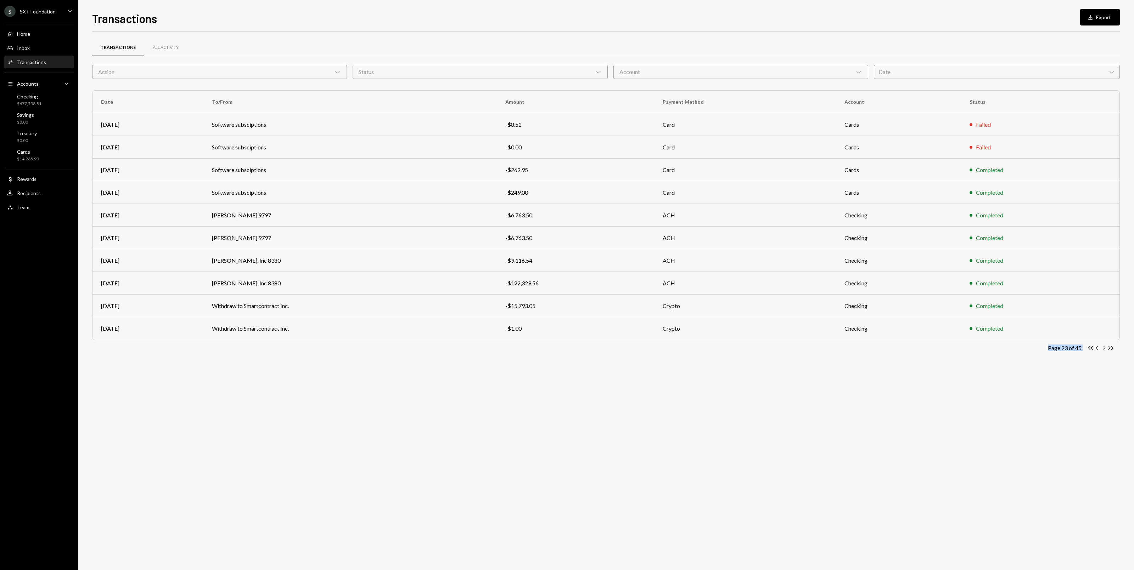
click at [1102, 349] on icon "Chevron Right" at bounding box center [1104, 348] width 7 height 7
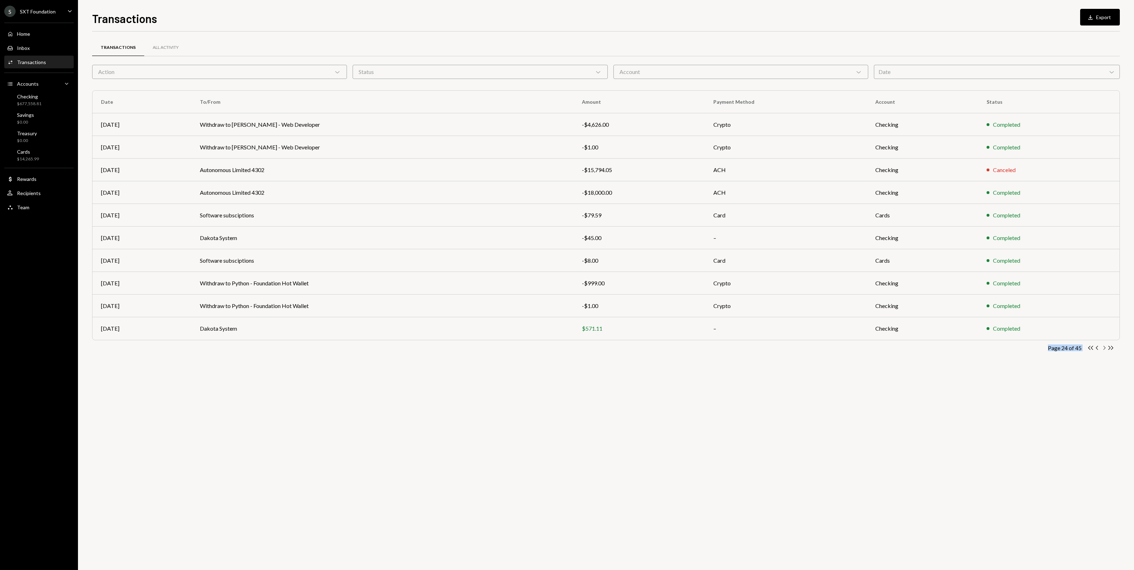
click at [1102, 349] on icon "Chevron Right" at bounding box center [1104, 348] width 7 height 7
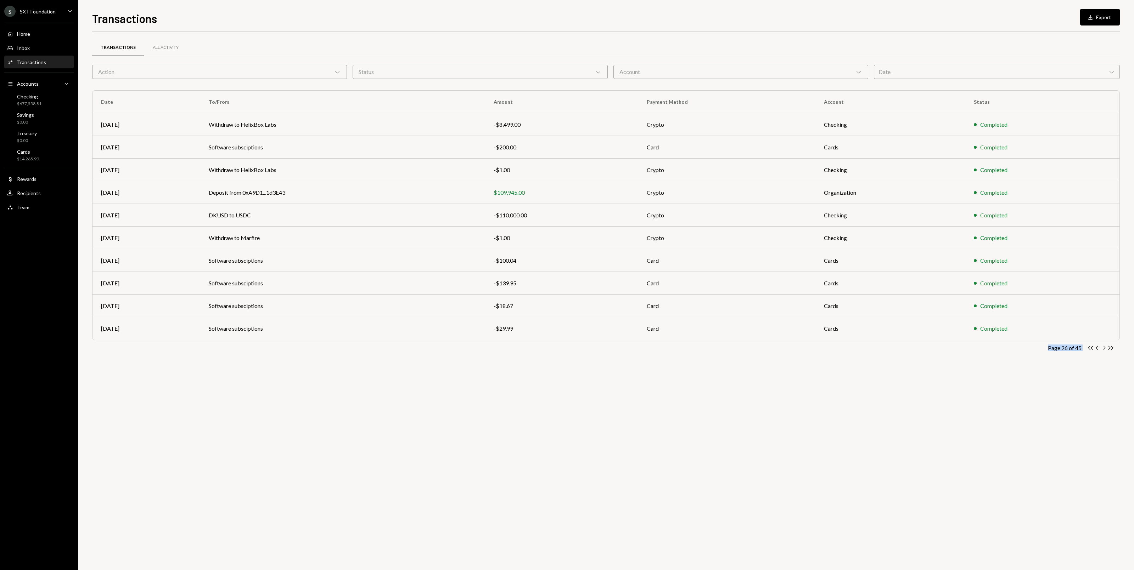
click at [1102, 349] on icon "Chevron Right" at bounding box center [1104, 348] width 7 height 7
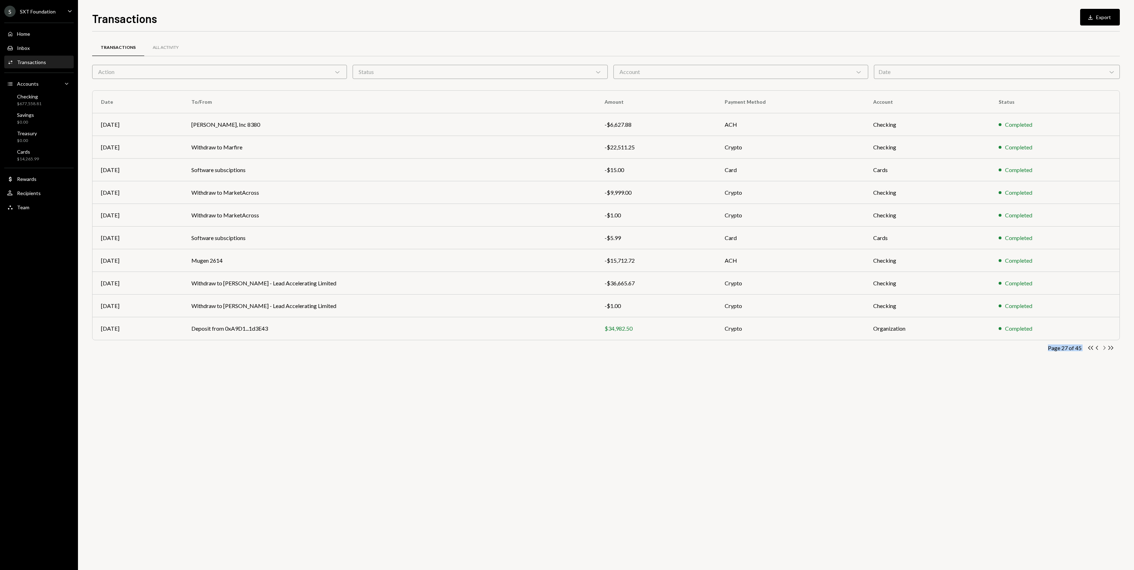
click at [1102, 349] on icon "Chevron Right" at bounding box center [1104, 348] width 7 height 7
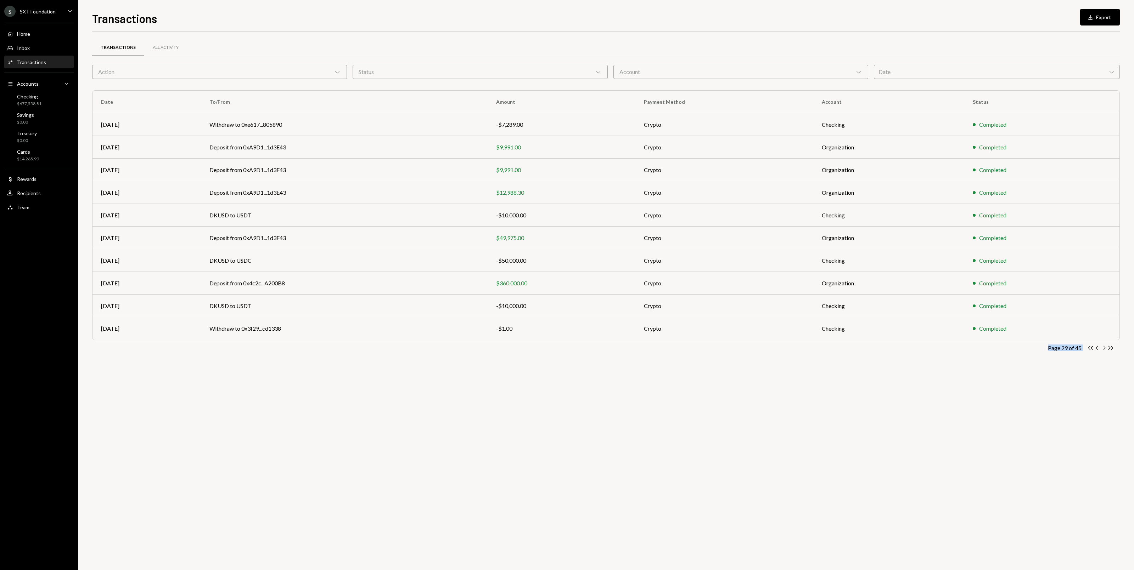
click at [1102, 349] on icon "Chevron Right" at bounding box center [1104, 348] width 7 height 7
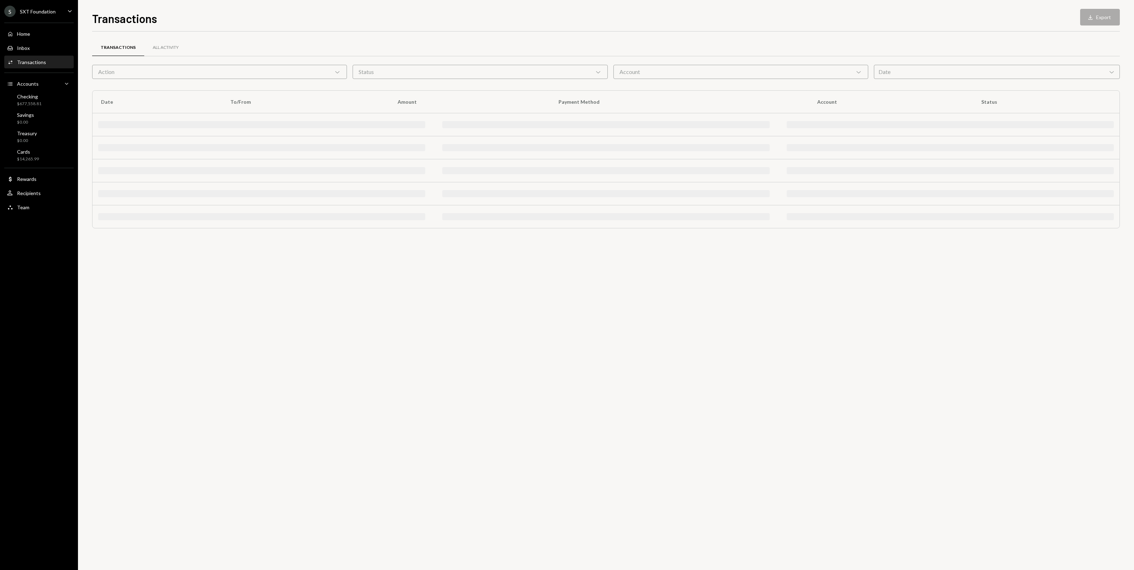
click at [1102, 349] on div "Transactions All Activity Action Chevron Down Status Chevron Down Account Chevr…" at bounding box center [606, 301] width 1028 height 539
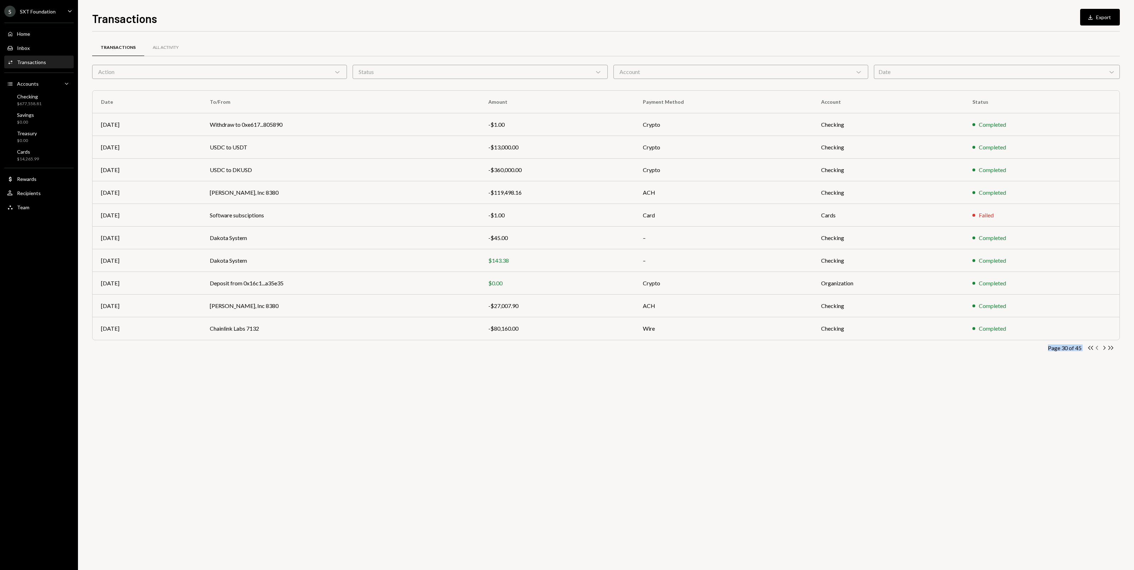
click at [1095, 349] on icon "Chevron Left" at bounding box center [1097, 348] width 7 height 7
click at [1097, 349] on icon "Chevron Left" at bounding box center [1097, 348] width 7 height 7
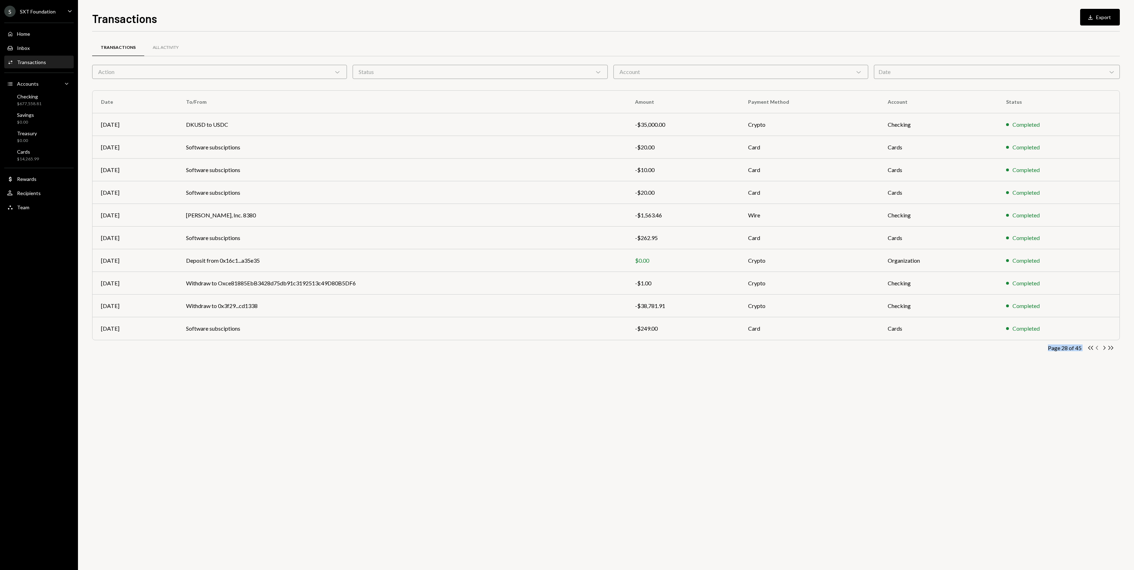
click at [1096, 347] on icon "Chevron Left" at bounding box center [1097, 348] width 7 height 7
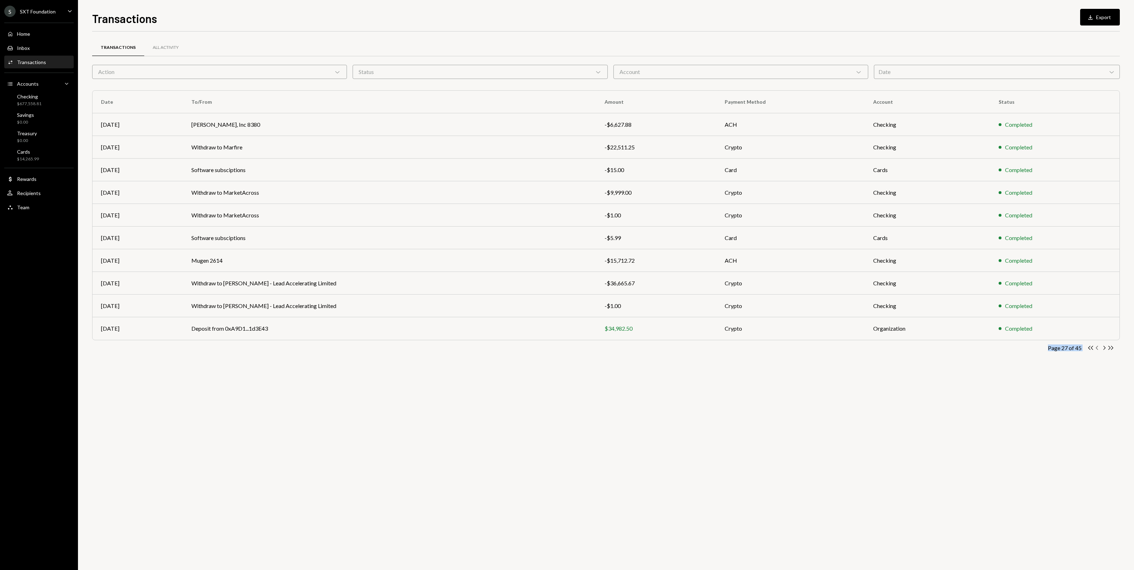
click at [1096, 347] on icon "Chevron Left" at bounding box center [1097, 348] width 7 height 7
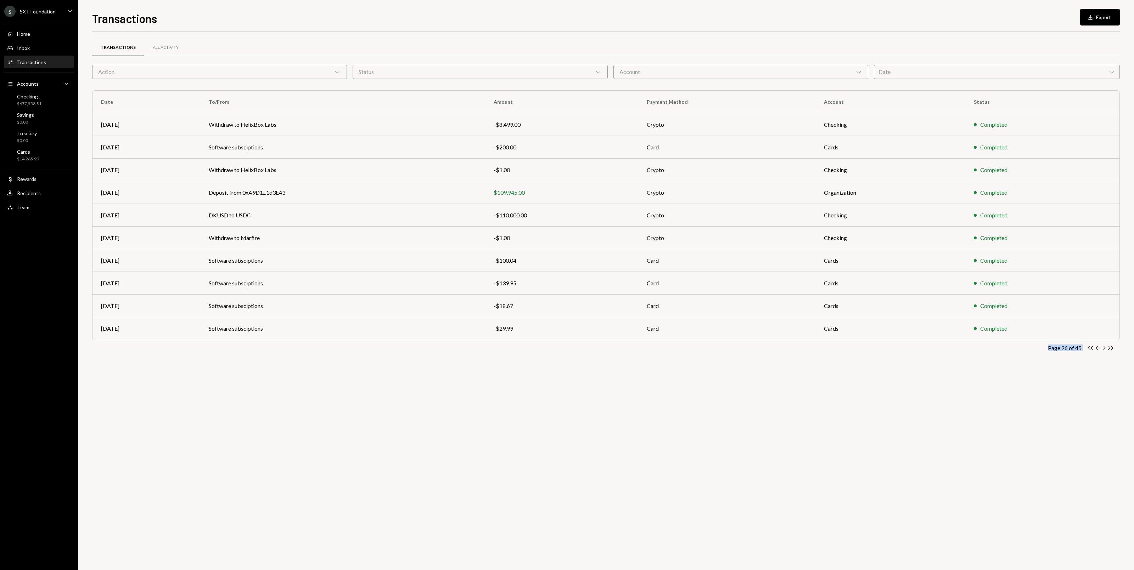
click at [1101, 349] on icon "Chevron Right" at bounding box center [1104, 348] width 7 height 7
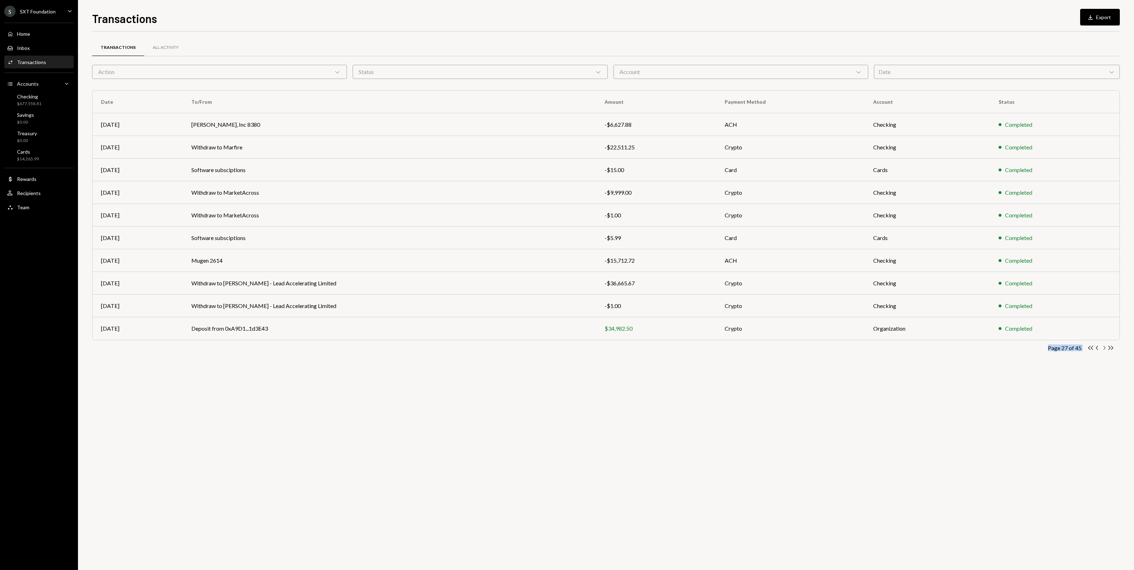
click at [1101, 349] on icon "Chevron Right" at bounding box center [1104, 348] width 7 height 7
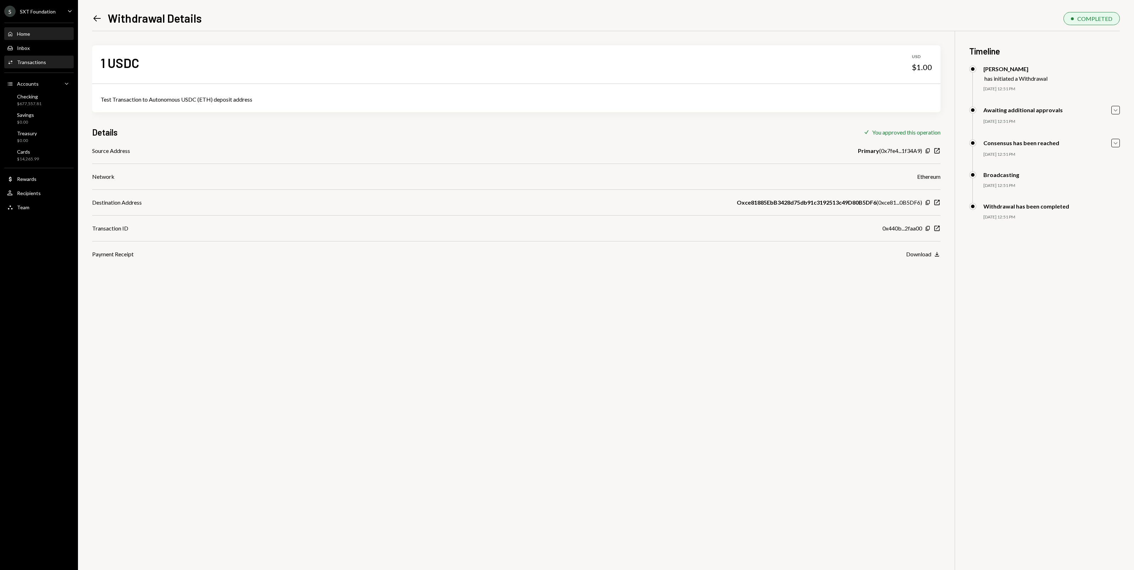
click at [30, 34] on div "Home" at bounding box center [23, 34] width 13 height 6
